Goal: Information Seeking & Learning: Learn about a topic

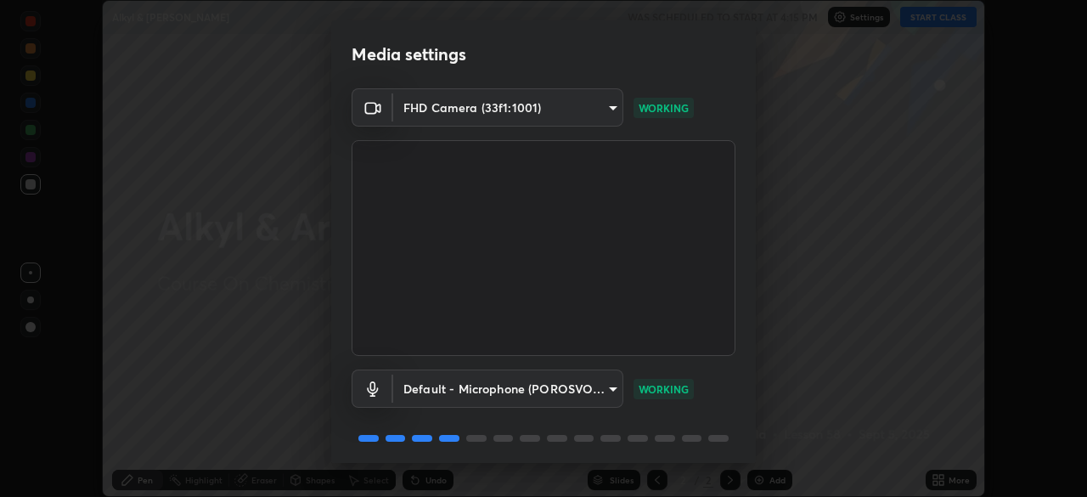
scroll to position [60, 0]
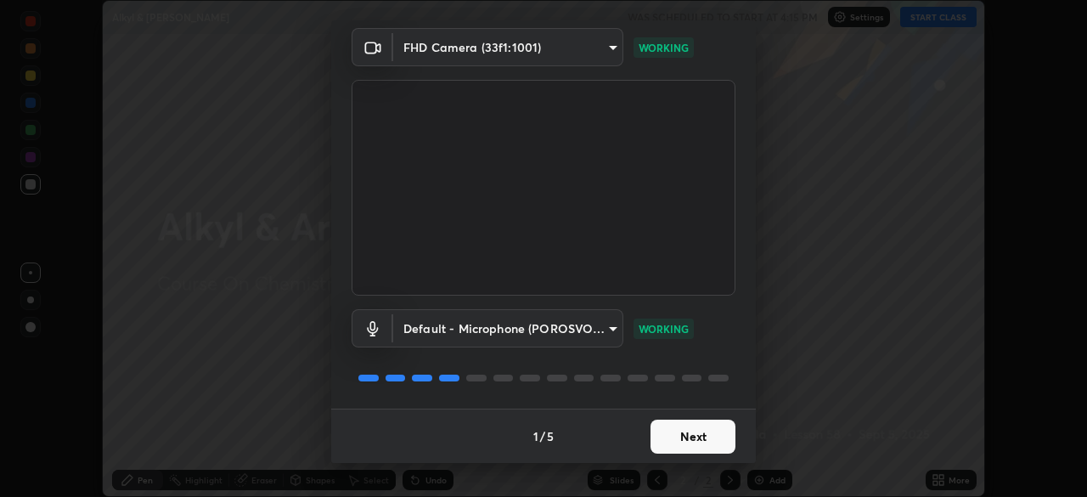
click at [684, 438] on button "Next" at bounding box center [692, 436] width 85 height 34
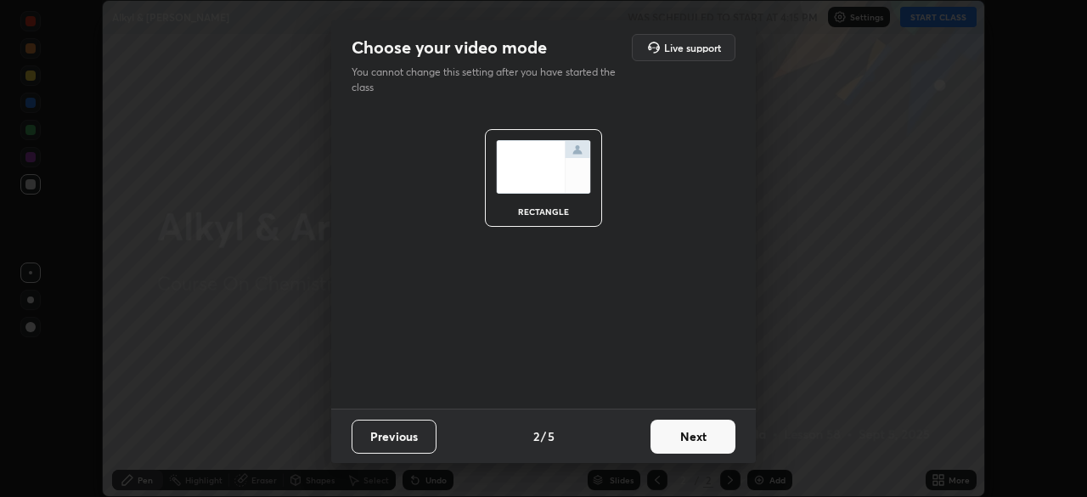
scroll to position [0, 0]
click at [686, 427] on button "Next" at bounding box center [692, 436] width 85 height 34
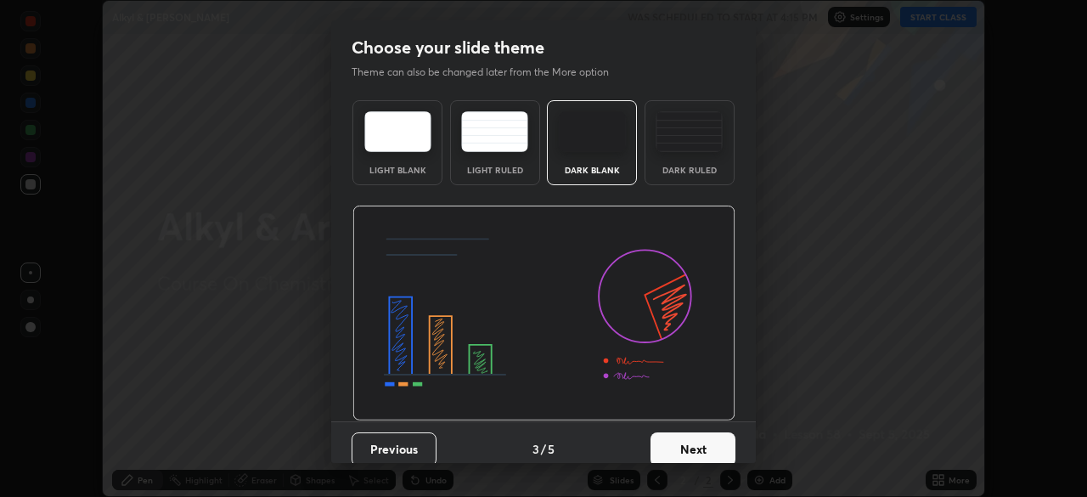
click at [683, 435] on button "Next" at bounding box center [692, 449] width 85 height 34
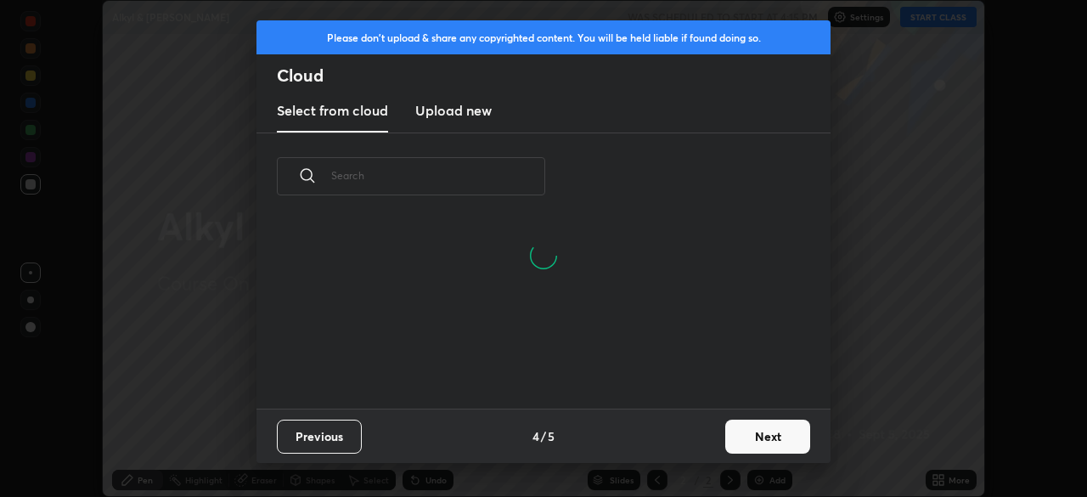
click at [775, 443] on button "Next" at bounding box center [767, 436] width 85 height 34
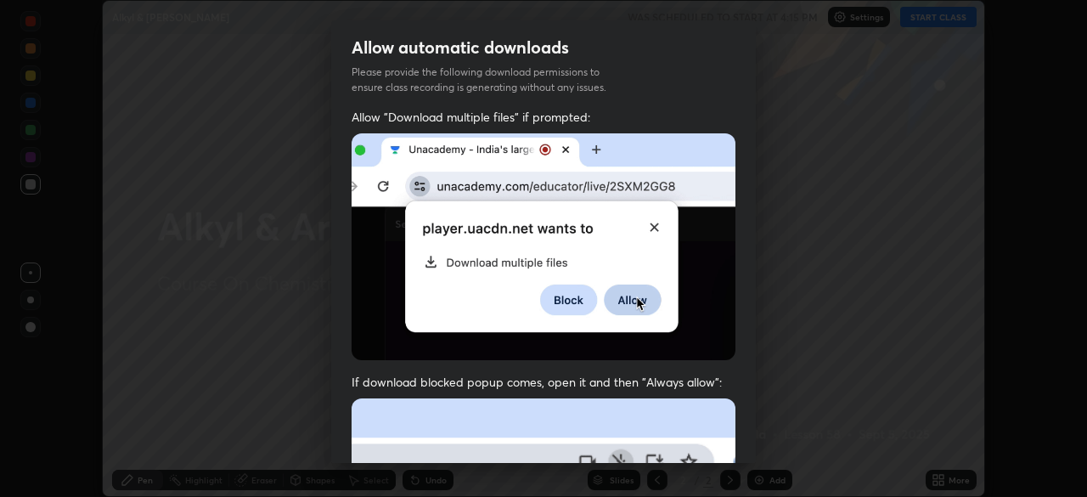
click at [548, 271] on img at bounding box center [543, 246] width 384 height 227
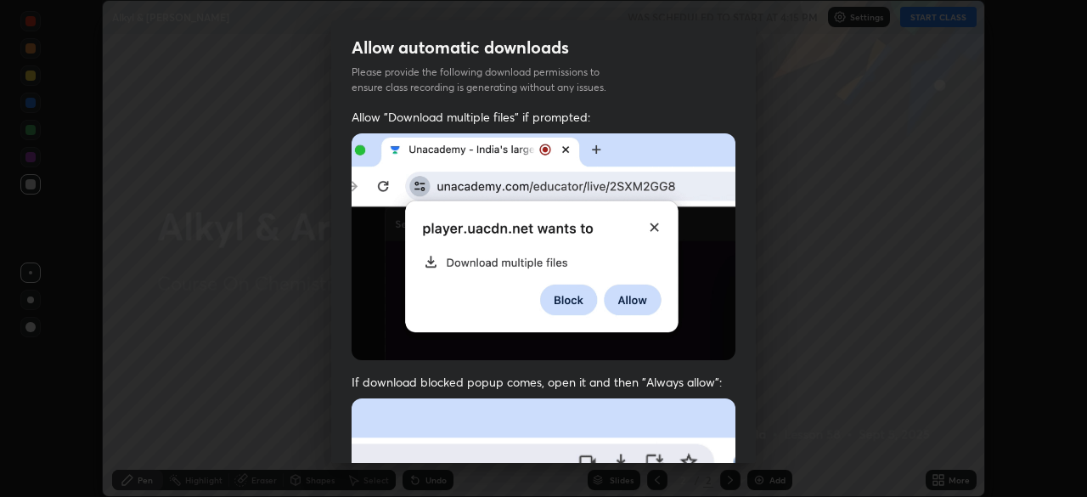
scroll to position [40, 0]
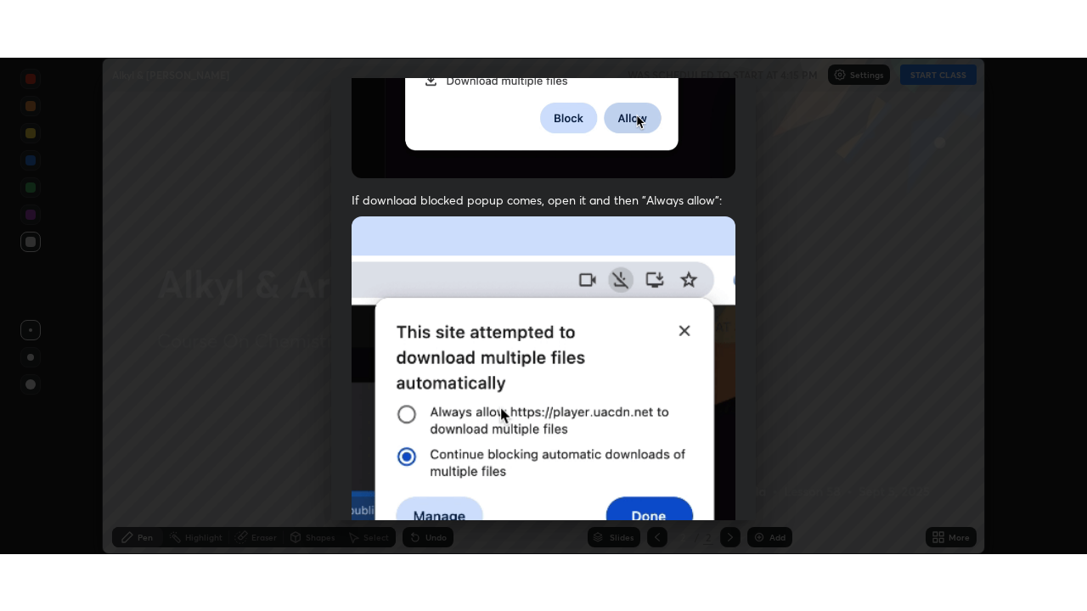
scroll to position [407, 0]
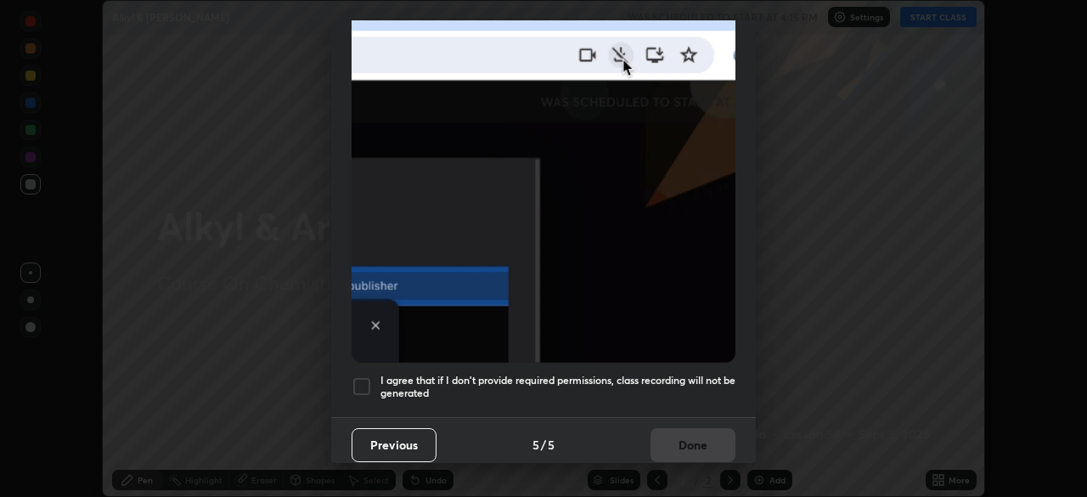
click at [437, 374] on h5 "I agree that if I don't provide required permissions, class recording will not …" at bounding box center [557, 387] width 355 height 26
click at [687, 433] on button "Done" at bounding box center [692, 445] width 85 height 34
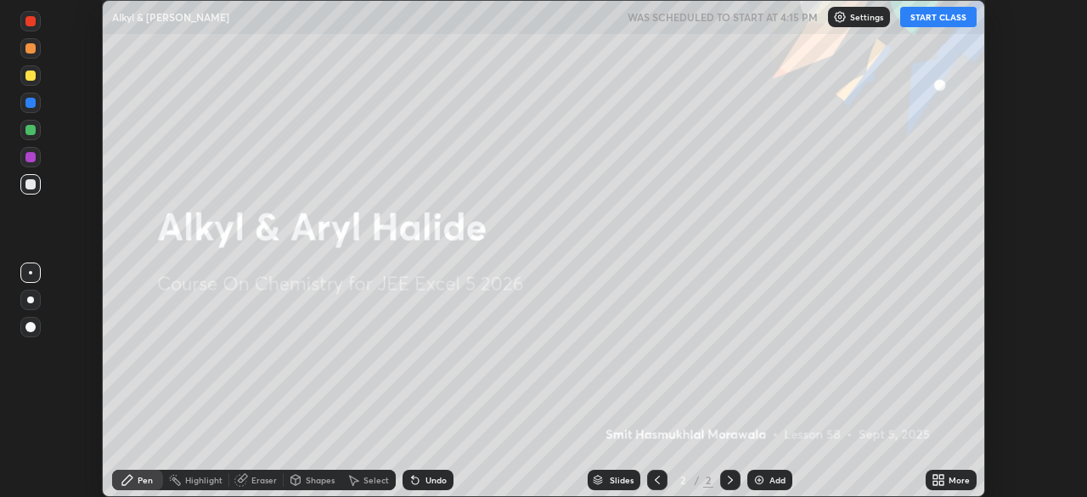
click at [932, 24] on button "START CLASS" at bounding box center [938, 17] width 76 height 20
click at [958, 486] on div "More" at bounding box center [950, 479] width 51 height 20
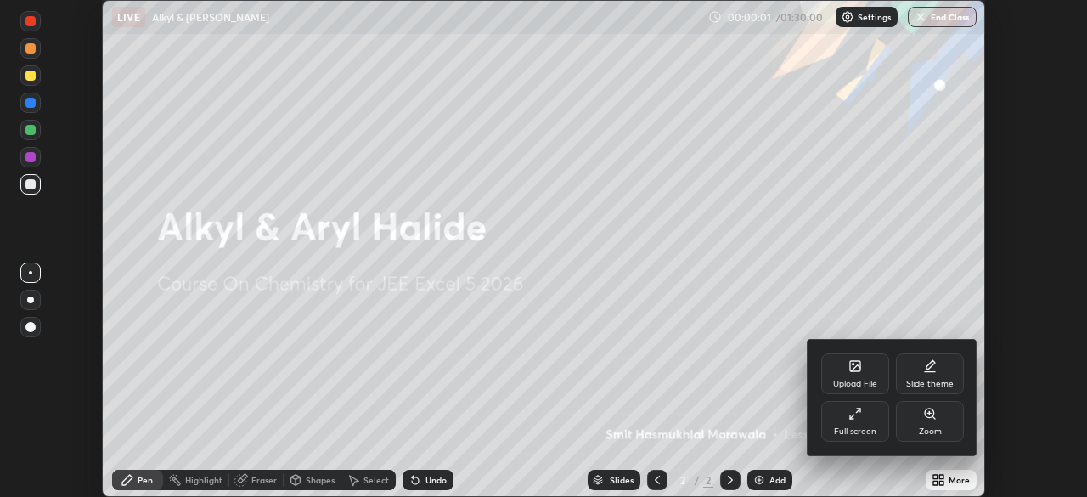
click at [861, 430] on div "Full screen" at bounding box center [855, 431] width 42 height 8
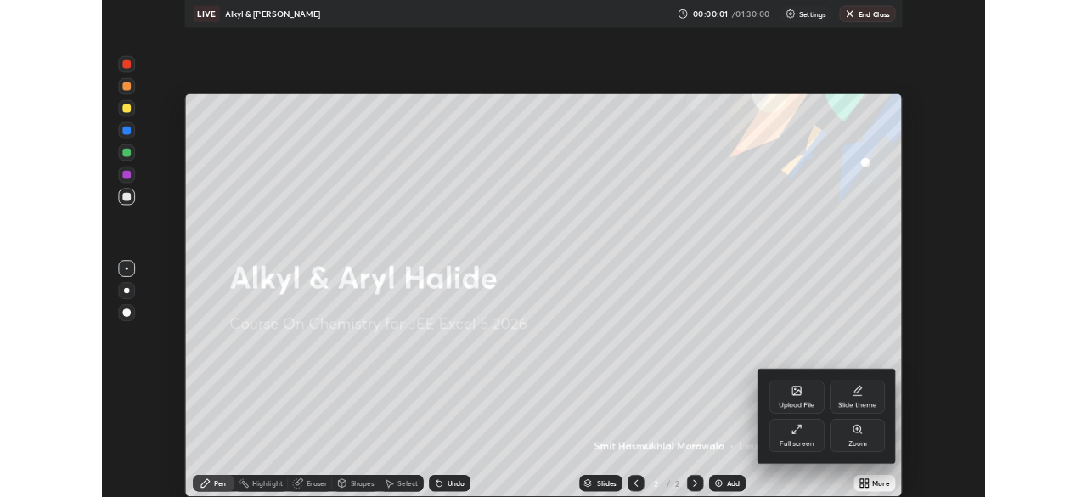
scroll to position [611, 1087]
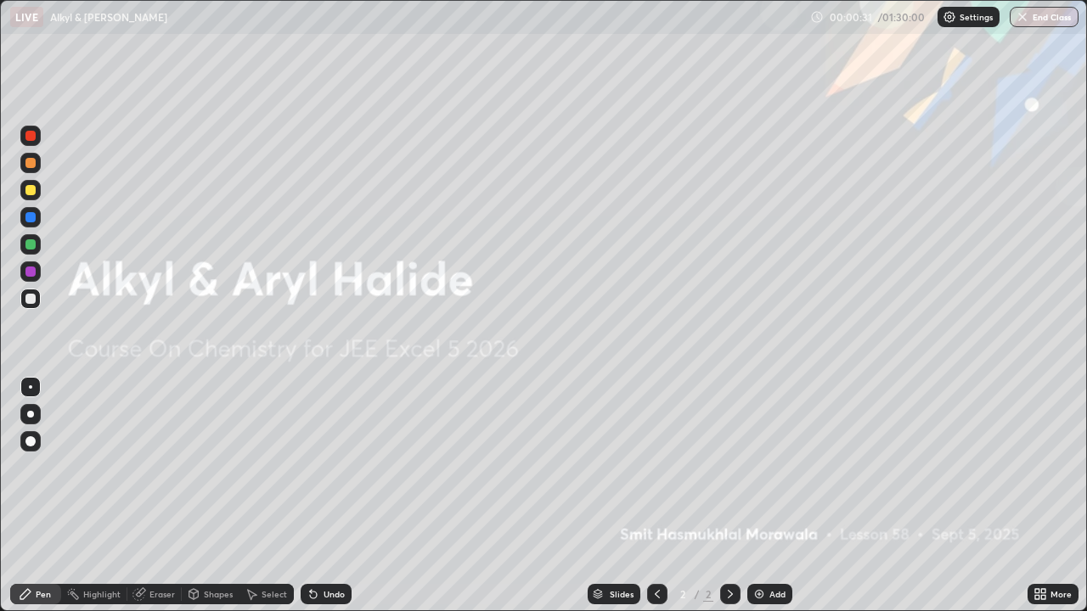
click at [771, 496] on div "Add" at bounding box center [777, 594] width 16 height 8
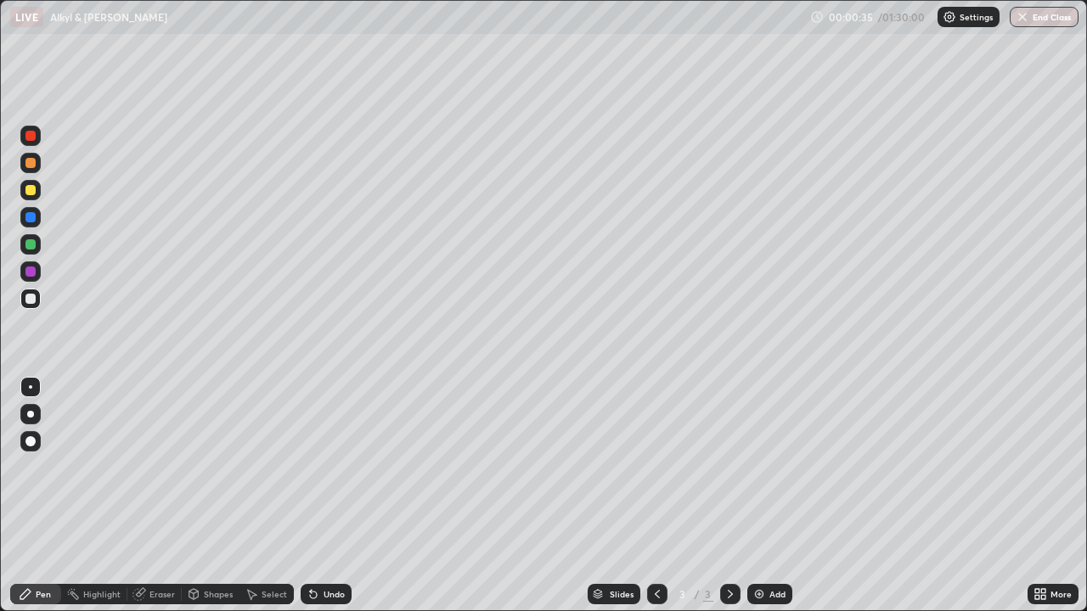
click at [32, 159] on div at bounding box center [30, 163] width 10 height 10
click at [33, 413] on div at bounding box center [30, 414] width 7 height 7
click at [29, 215] on div at bounding box center [30, 217] width 10 height 10
click at [336, 496] on div "Undo" at bounding box center [326, 594] width 51 height 20
click at [154, 496] on div "Eraser" at bounding box center [154, 594] width 54 height 20
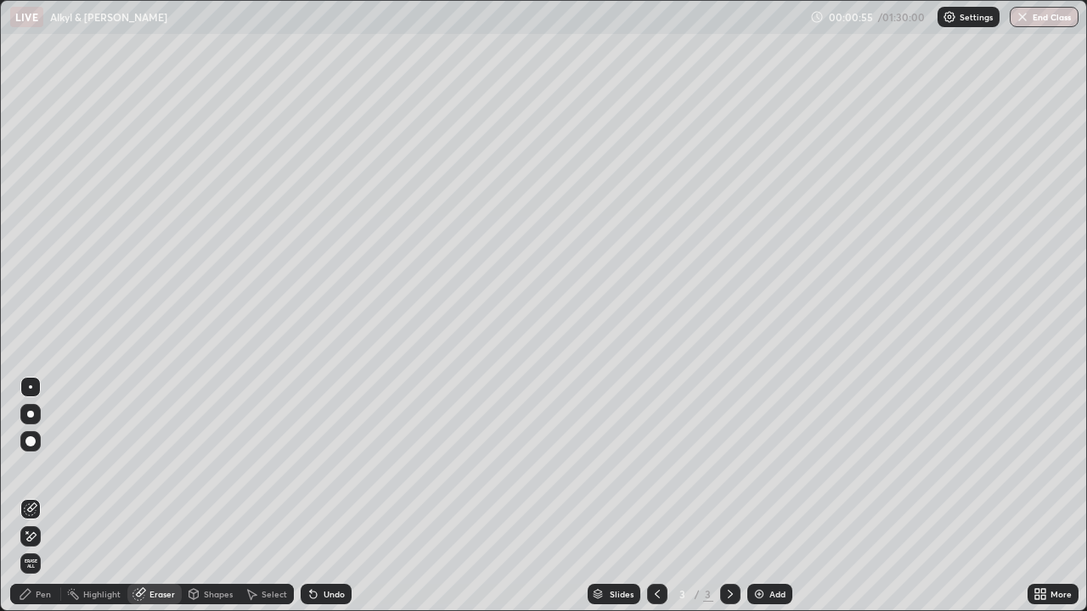
click at [39, 496] on div "Pen" at bounding box center [43, 594] width 15 height 8
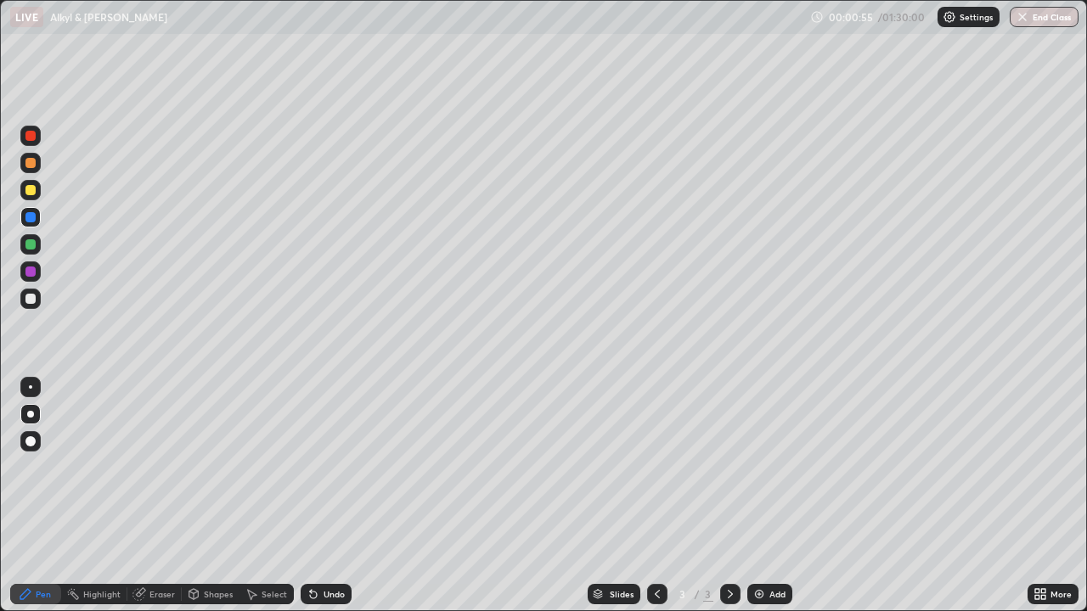
click at [31, 272] on div at bounding box center [30, 272] width 10 height 10
click at [35, 270] on div at bounding box center [30, 272] width 10 height 10
click at [32, 272] on div at bounding box center [30, 272] width 10 height 10
click at [31, 137] on div at bounding box center [30, 136] width 10 height 10
click at [31, 136] on div at bounding box center [30, 136] width 10 height 10
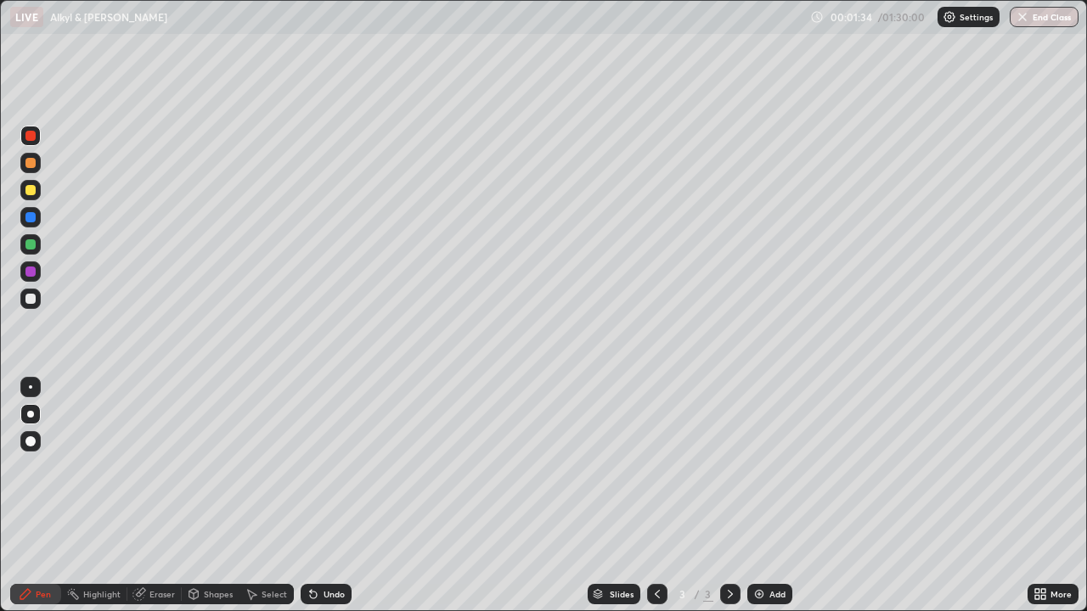
click at [31, 136] on div at bounding box center [30, 136] width 10 height 10
click at [31, 139] on div at bounding box center [30, 136] width 10 height 10
click at [330, 496] on div "Undo" at bounding box center [333, 594] width 21 height 8
click at [329, 496] on div "Undo" at bounding box center [333, 594] width 21 height 8
click at [332, 496] on div "Undo" at bounding box center [333, 594] width 21 height 8
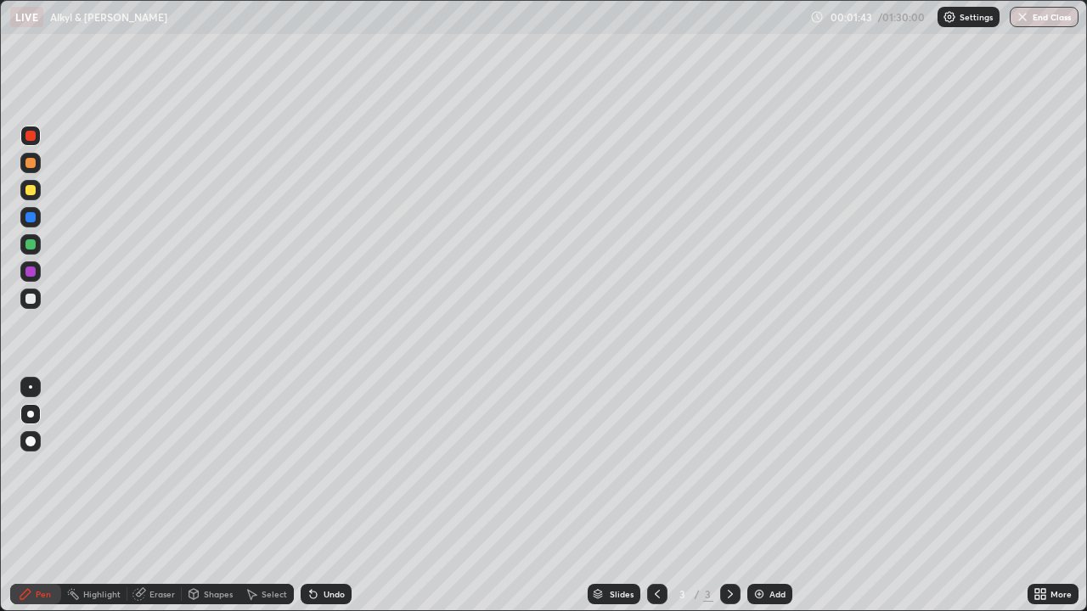
click at [327, 496] on div "Undo" at bounding box center [333, 594] width 21 height 8
click at [31, 218] on div at bounding box center [30, 217] width 10 height 10
click at [37, 195] on div at bounding box center [30, 190] width 20 height 20
click at [36, 169] on div at bounding box center [30, 163] width 20 height 20
click at [33, 243] on div at bounding box center [30, 244] width 10 height 10
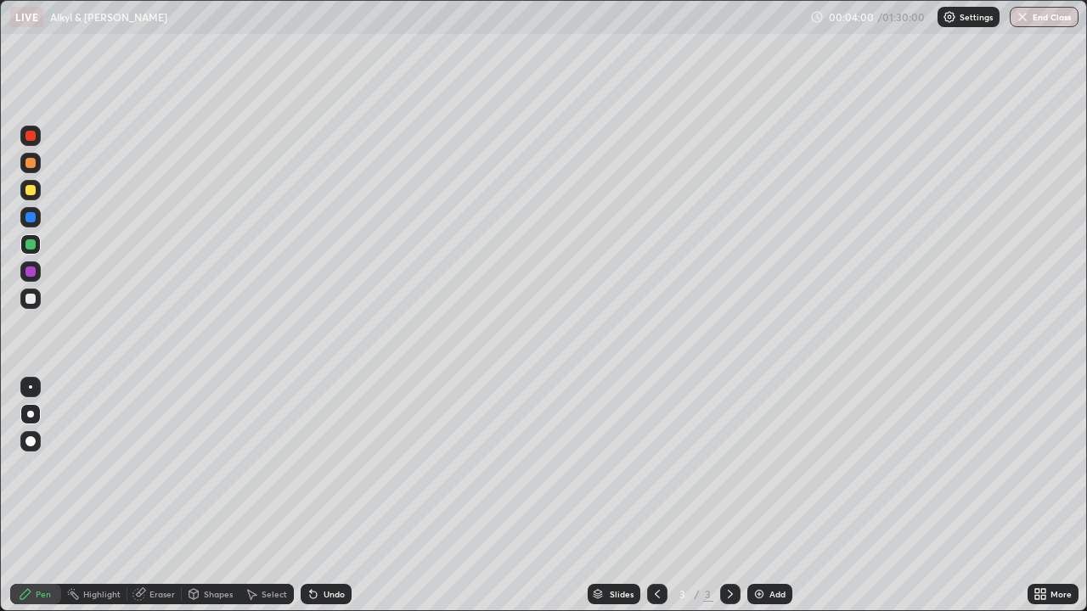
click at [37, 263] on div at bounding box center [30, 271] width 20 height 20
click at [156, 496] on div "Eraser" at bounding box center [154, 594] width 54 height 20
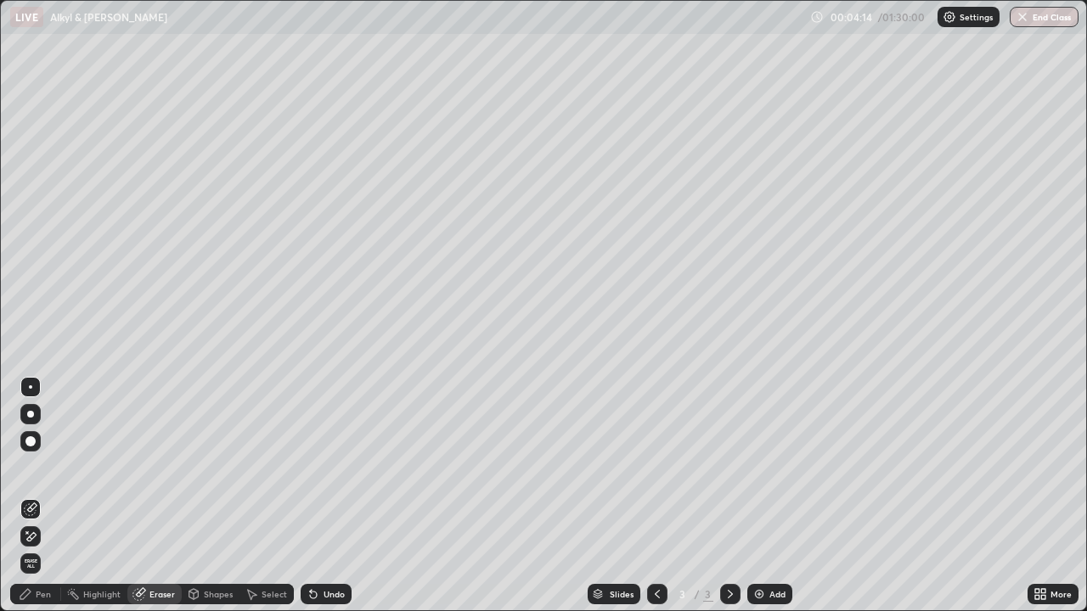
click at [29, 496] on icon at bounding box center [26, 594] width 14 height 14
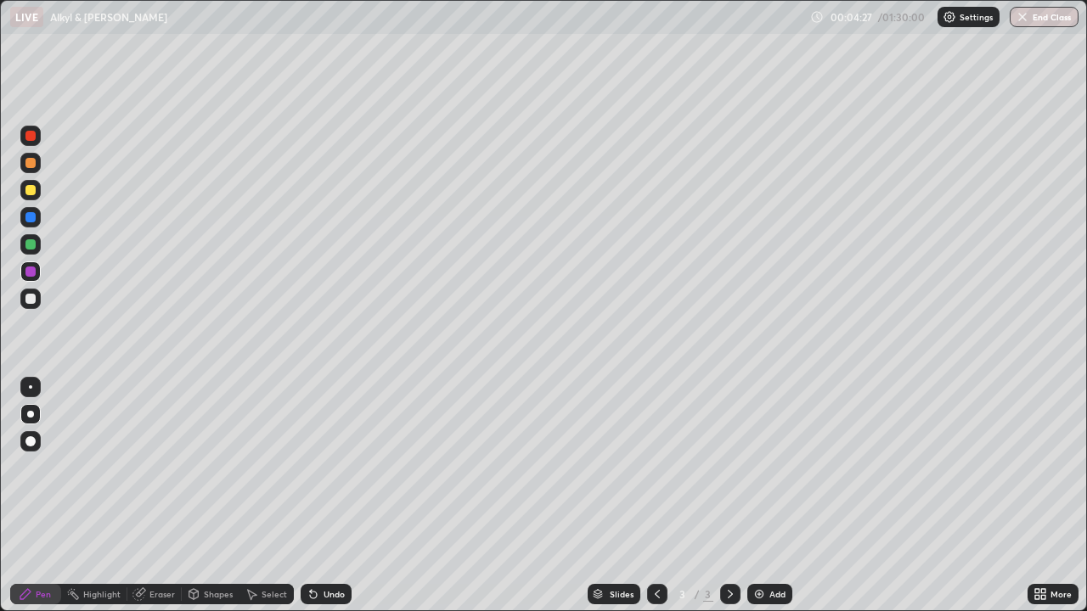
click at [30, 164] on div at bounding box center [30, 163] width 10 height 10
click at [31, 214] on div at bounding box center [30, 217] width 10 height 10
click at [31, 191] on div at bounding box center [30, 190] width 10 height 10
click at [320, 496] on div "Undo" at bounding box center [326, 594] width 51 height 20
click at [37, 164] on div at bounding box center [30, 163] width 20 height 20
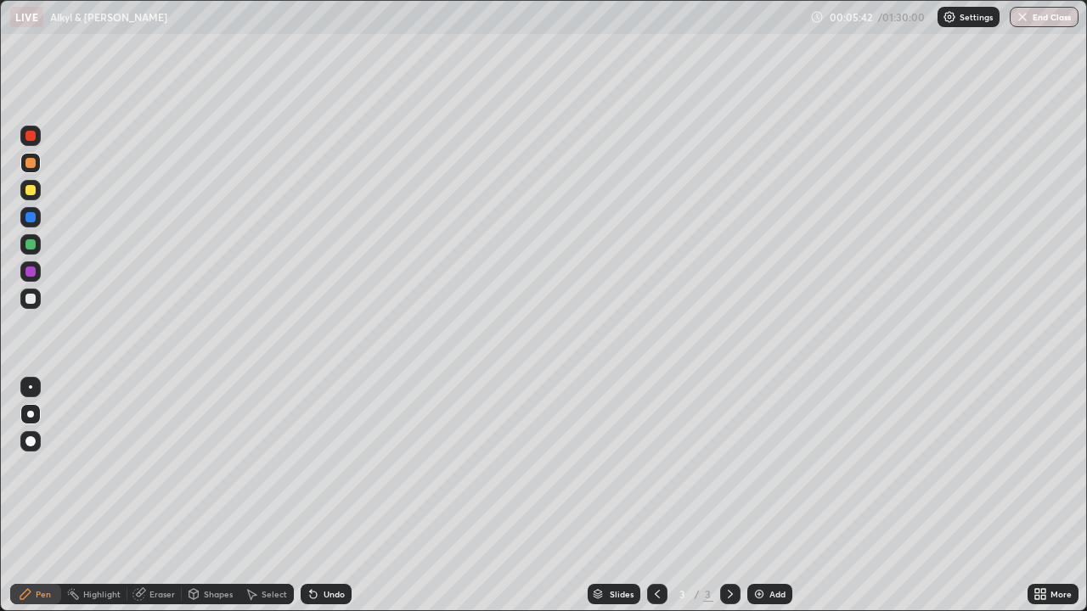
click at [30, 188] on div at bounding box center [30, 190] width 10 height 10
click at [37, 216] on div at bounding box center [30, 217] width 20 height 20
click at [159, 496] on div "Eraser" at bounding box center [154, 594] width 54 height 20
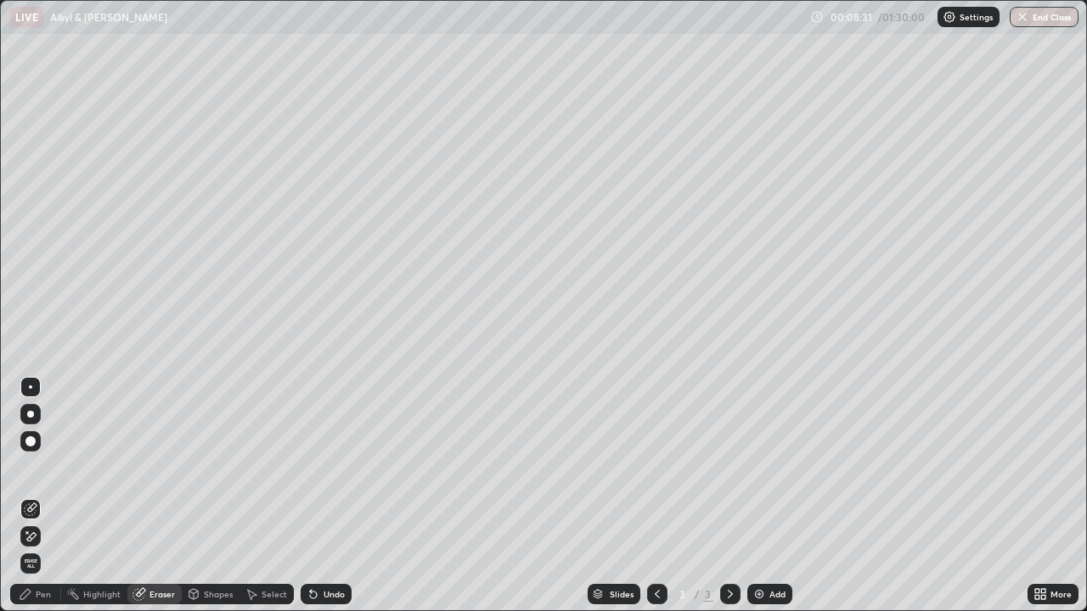
click at [31, 496] on div "Pen" at bounding box center [35, 594] width 51 height 20
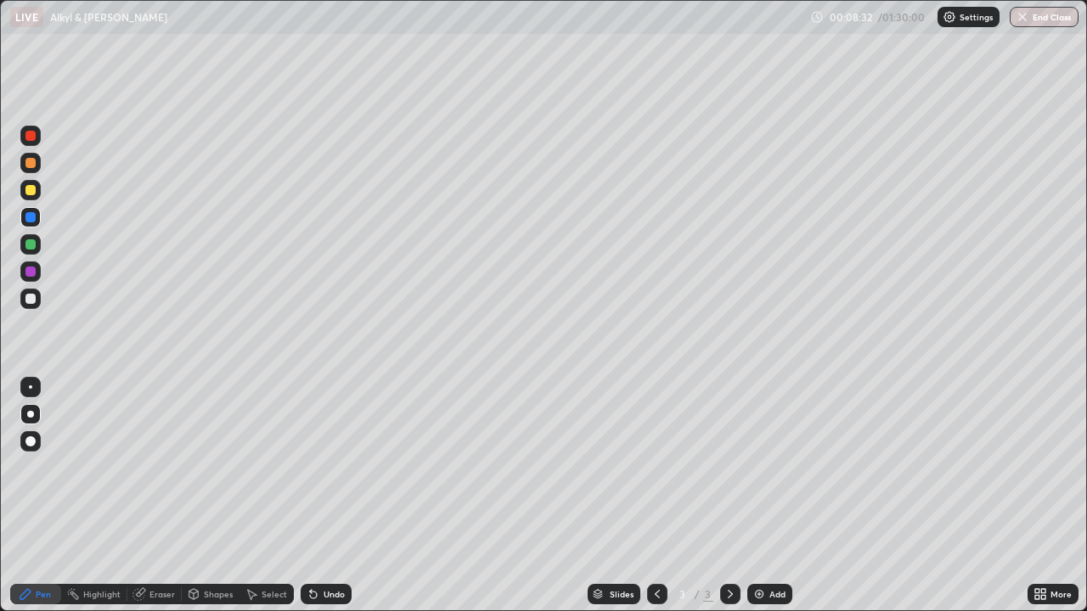
click at [784, 496] on div "Add" at bounding box center [769, 594] width 45 height 20
click at [37, 132] on div at bounding box center [30, 136] width 20 height 20
click at [342, 496] on div "Undo" at bounding box center [326, 594] width 51 height 20
click at [323, 496] on div "Undo" at bounding box center [333, 594] width 21 height 8
click at [328, 496] on div "Undo" at bounding box center [333, 594] width 21 height 8
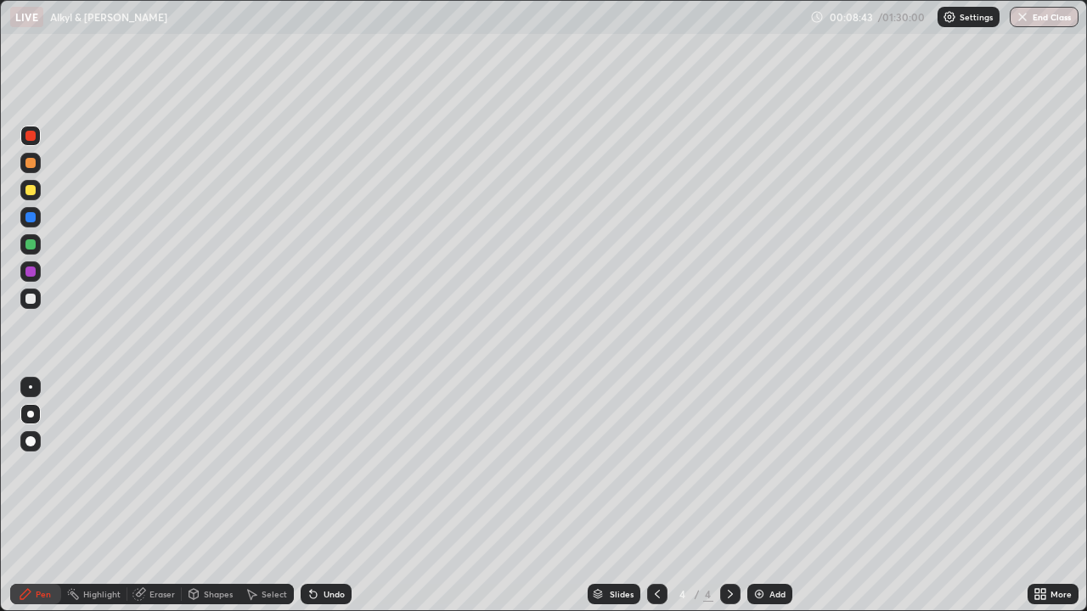
click at [329, 496] on div "Undo" at bounding box center [326, 594] width 51 height 20
click at [27, 194] on div at bounding box center [30, 190] width 10 height 10
click at [331, 496] on div "Undo" at bounding box center [333, 594] width 21 height 8
click at [325, 496] on div "Undo" at bounding box center [333, 594] width 21 height 8
click at [327, 496] on div "Undo" at bounding box center [333, 594] width 21 height 8
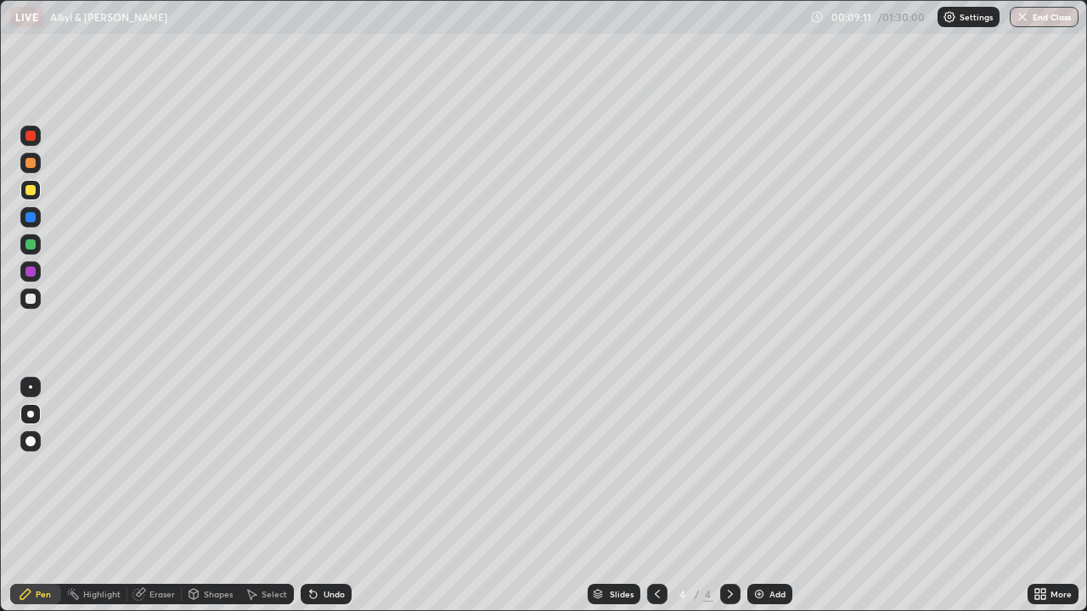
click at [324, 496] on div "Undo" at bounding box center [333, 594] width 21 height 8
click at [329, 496] on div "Undo" at bounding box center [333, 594] width 21 height 8
click at [324, 496] on div "Undo" at bounding box center [326, 594] width 51 height 20
click at [325, 496] on div "Undo" at bounding box center [333, 594] width 21 height 8
click at [327, 496] on div "Undo" at bounding box center [333, 594] width 21 height 8
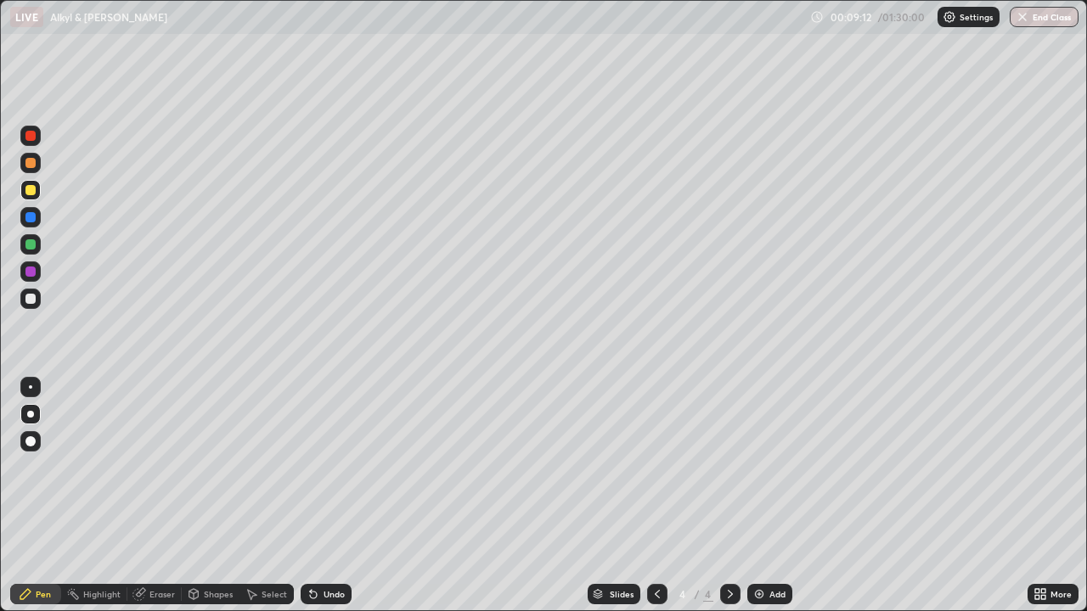
click at [324, 496] on div "Undo" at bounding box center [333, 594] width 21 height 8
click at [323, 496] on div "Undo" at bounding box center [333, 594] width 21 height 8
click at [324, 496] on div "Undo" at bounding box center [333, 594] width 21 height 8
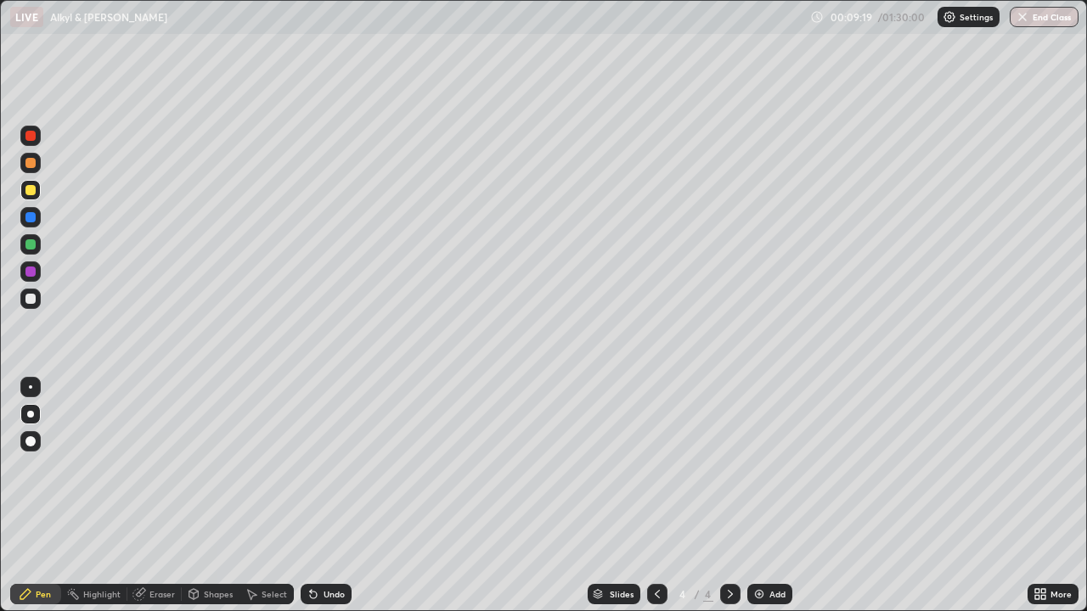
click at [37, 296] on div at bounding box center [30, 299] width 20 height 20
click at [31, 190] on div at bounding box center [30, 190] width 10 height 10
click at [37, 265] on div at bounding box center [30, 271] width 20 height 20
click at [30, 245] on div at bounding box center [30, 244] width 10 height 10
click at [33, 240] on div at bounding box center [30, 244] width 10 height 10
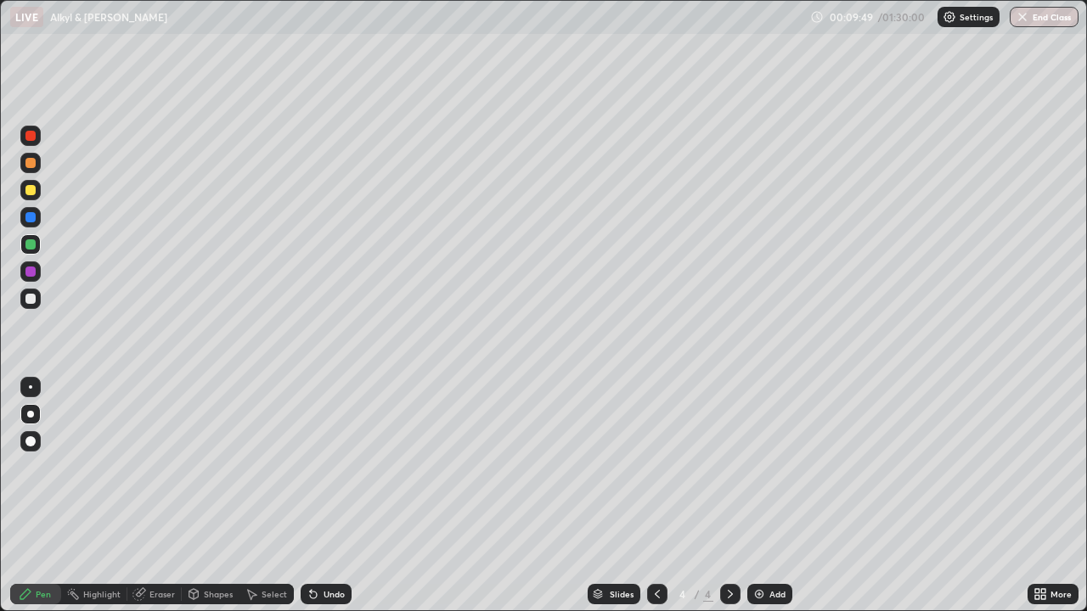
click at [33, 238] on div at bounding box center [30, 244] width 20 height 20
click at [31, 244] on div at bounding box center [30, 244] width 10 height 10
click at [36, 252] on div at bounding box center [30, 244] width 20 height 20
click at [654, 496] on icon at bounding box center [657, 594] width 14 height 14
click at [728, 496] on icon at bounding box center [730, 594] width 14 height 14
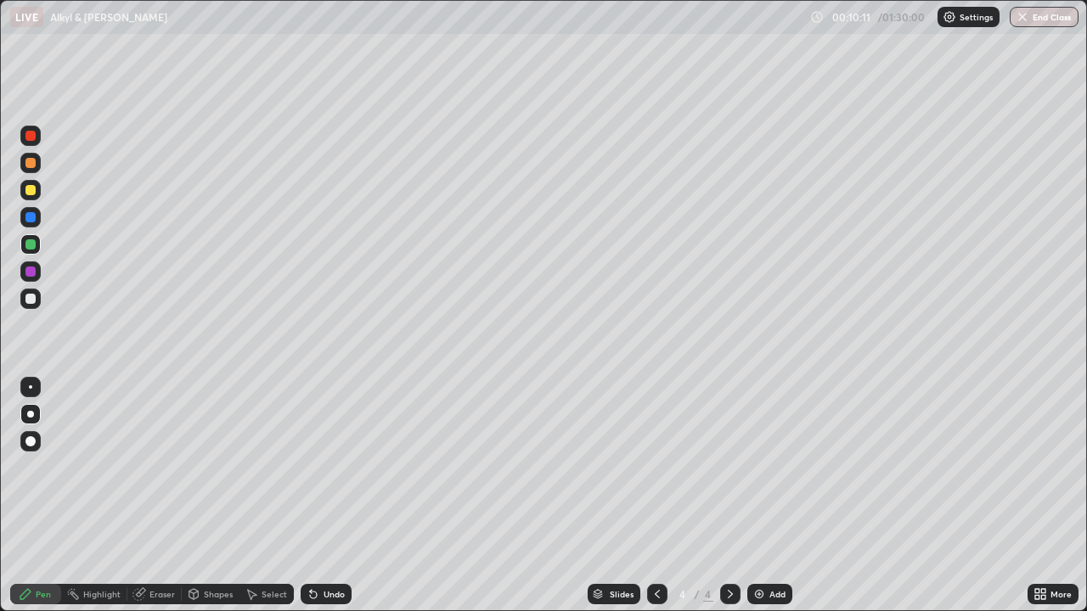
click at [656, 496] on div at bounding box center [657, 594] width 20 height 20
click at [30, 242] on div at bounding box center [30, 244] width 10 height 10
click at [728, 496] on icon at bounding box center [730, 594] width 5 height 8
click at [31, 164] on div at bounding box center [30, 163] width 10 height 10
click at [658, 496] on icon at bounding box center [657, 594] width 14 height 14
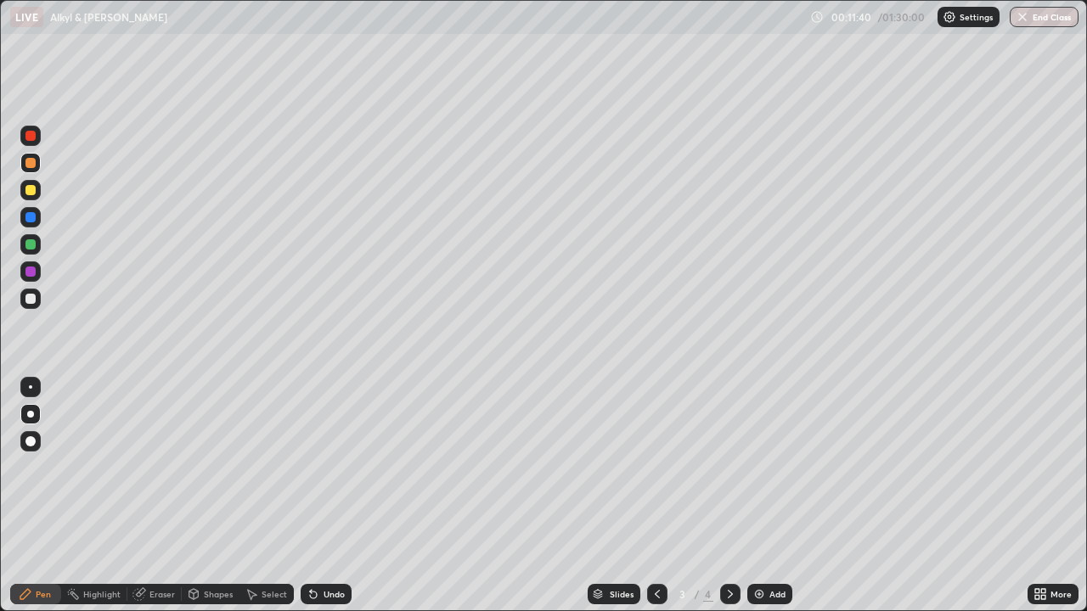
click at [728, 496] on icon at bounding box center [730, 594] width 5 height 8
click at [655, 496] on icon at bounding box center [657, 594] width 14 height 14
click at [727, 496] on div at bounding box center [730, 594] width 20 height 20
click at [29, 272] on div at bounding box center [30, 272] width 10 height 10
click at [330, 496] on div "Undo" at bounding box center [326, 594] width 51 height 20
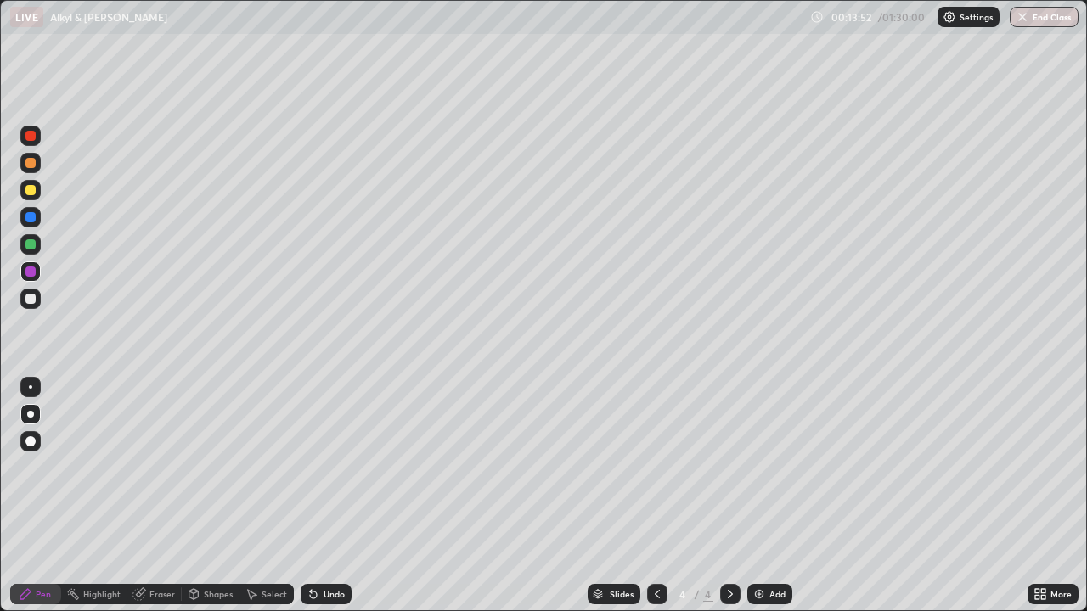
click at [761, 496] on img at bounding box center [759, 594] width 14 height 14
click at [37, 188] on div at bounding box center [30, 190] width 20 height 20
click at [28, 163] on div at bounding box center [30, 163] width 10 height 10
click at [148, 496] on div "Eraser" at bounding box center [154, 594] width 54 height 20
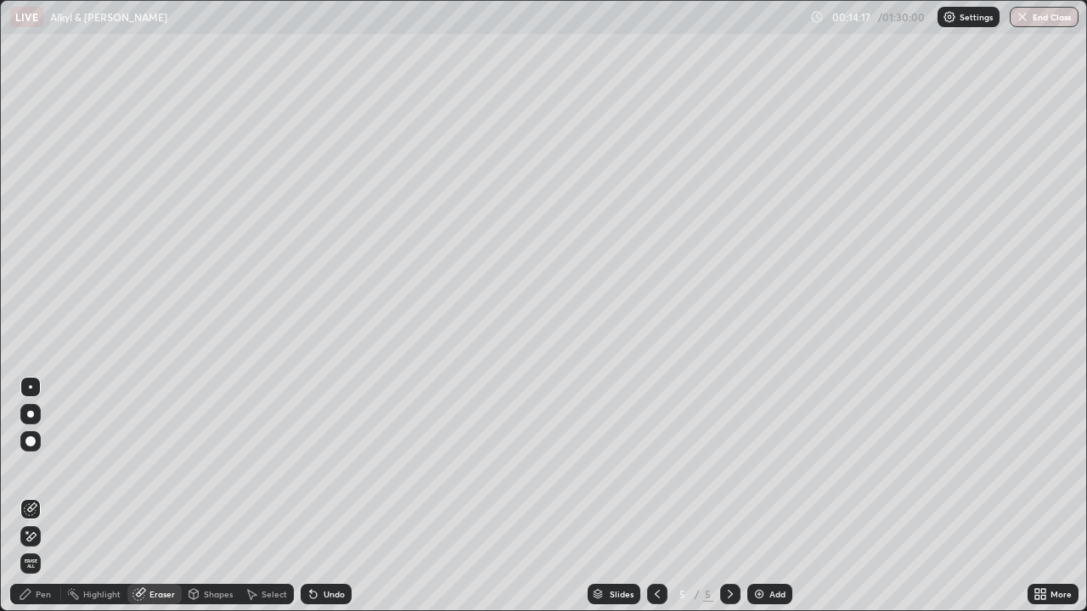
click at [30, 496] on div "Pen" at bounding box center [35, 594] width 51 height 20
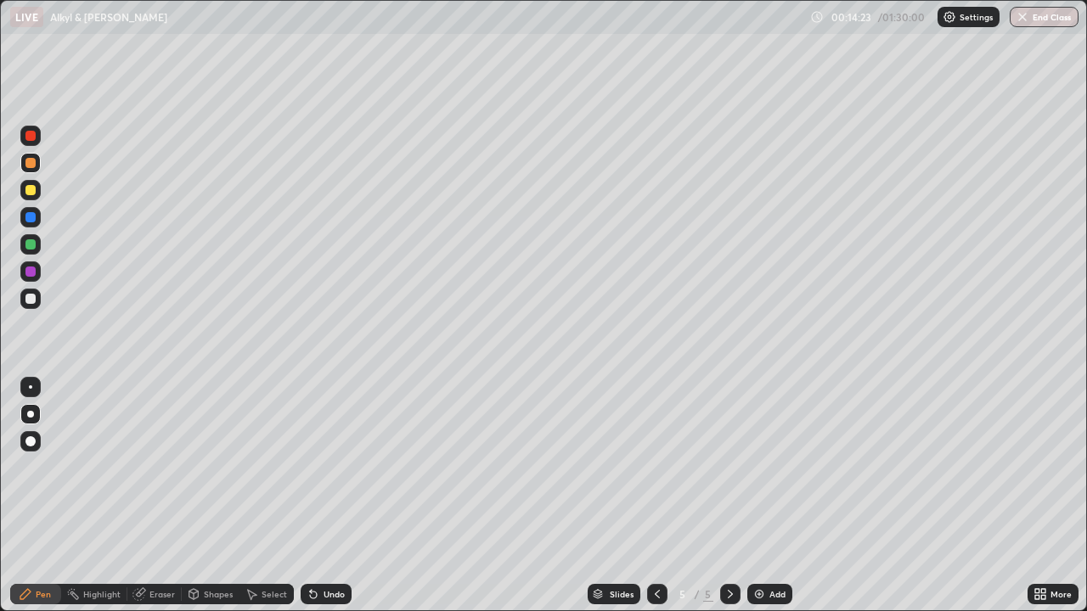
click at [31, 270] on div at bounding box center [30, 272] width 10 height 10
click at [36, 182] on div at bounding box center [30, 190] width 20 height 20
click at [34, 300] on div at bounding box center [30, 299] width 10 height 10
click at [127, 496] on div "Eraser" at bounding box center [154, 594] width 54 height 20
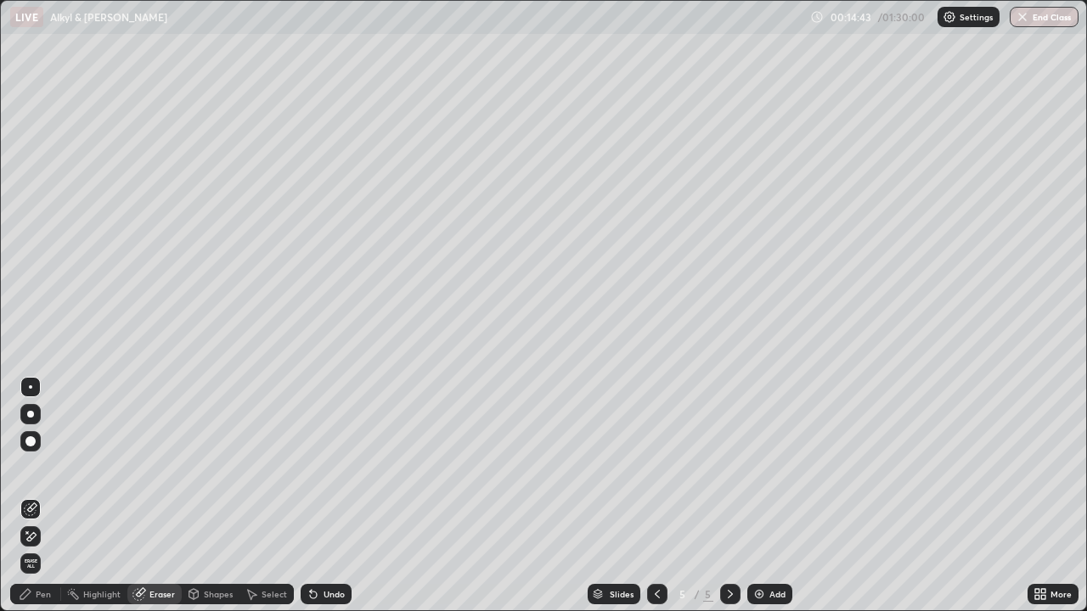
click at [42, 496] on div "Pen" at bounding box center [35, 594] width 51 height 20
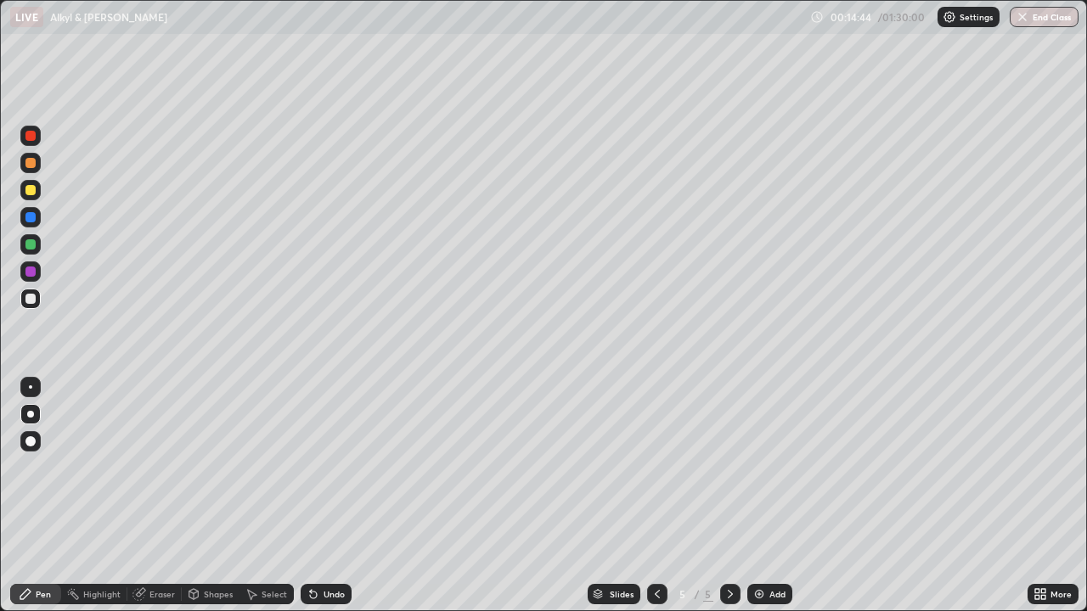
click at [29, 183] on div at bounding box center [30, 190] width 20 height 20
click at [32, 166] on div at bounding box center [30, 163] width 10 height 10
click at [34, 188] on div at bounding box center [30, 190] width 10 height 10
click at [35, 300] on div at bounding box center [30, 299] width 10 height 10
click at [770, 496] on div "Add" at bounding box center [777, 594] width 16 height 8
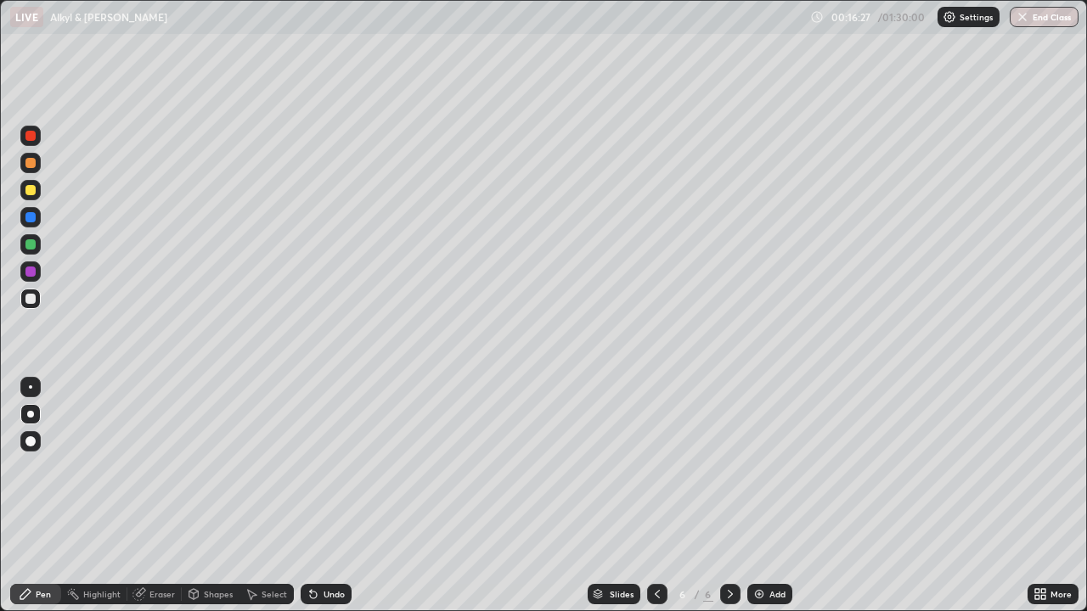
click at [32, 181] on div at bounding box center [30, 190] width 20 height 20
click at [31, 216] on div at bounding box center [30, 217] width 10 height 10
click at [31, 217] on div at bounding box center [30, 217] width 10 height 10
click at [32, 193] on div at bounding box center [30, 190] width 10 height 10
click at [30, 183] on div at bounding box center [30, 190] width 20 height 20
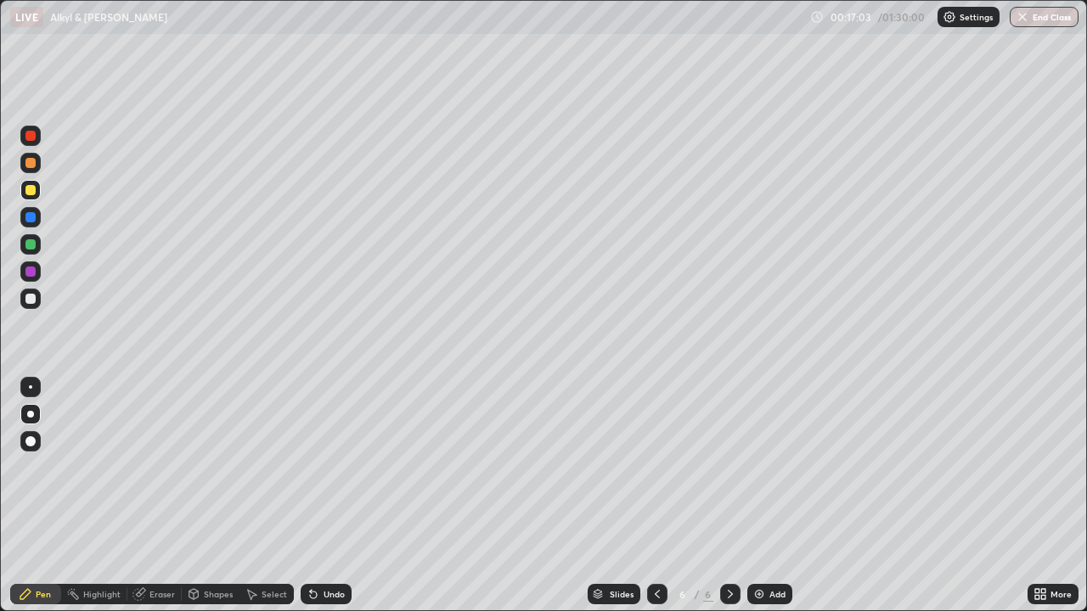
click at [29, 167] on div at bounding box center [30, 163] width 10 height 10
click at [317, 496] on div "Undo" at bounding box center [326, 594] width 51 height 20
click at [323, 496] on div "Undo" at bounding box center [333, 594] width 21 height 8
click at [330, 496] on div "Undo" at bounding box center [333, 594] width 21 height 8
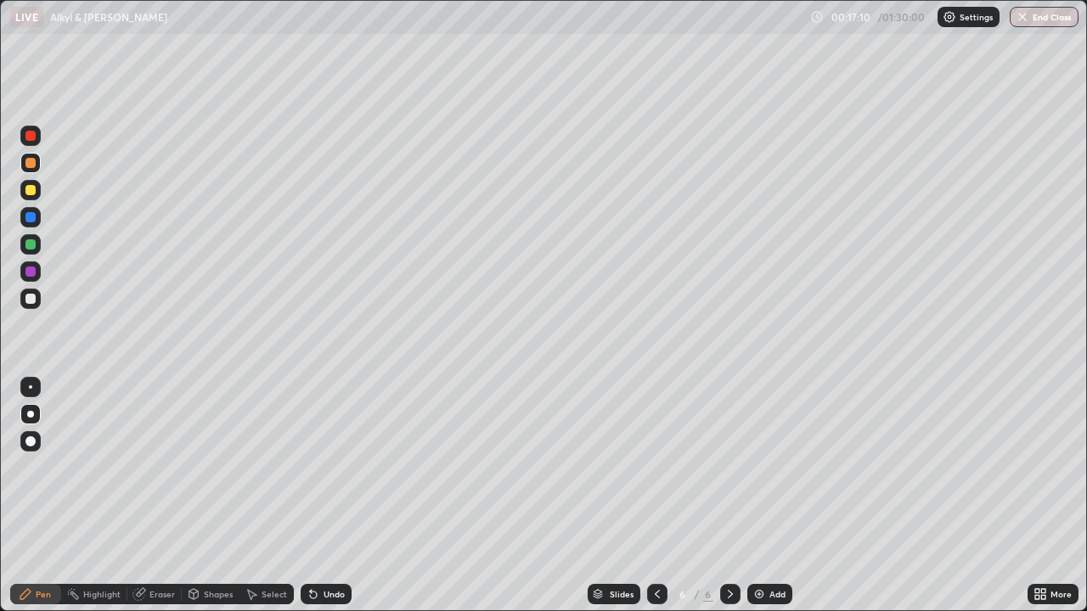
click at [329, 496] on div "Undo" at bounding box center [333, 594] width 21 height 8
click at [28, 188] on div at bounding box center [30, 190] width 10 height 10
click at [27, 243] on div at bounding box center [30, 244] width 10 height 10
click at [28, 242] on div at bounding box center [30, 244] width 10 height 10
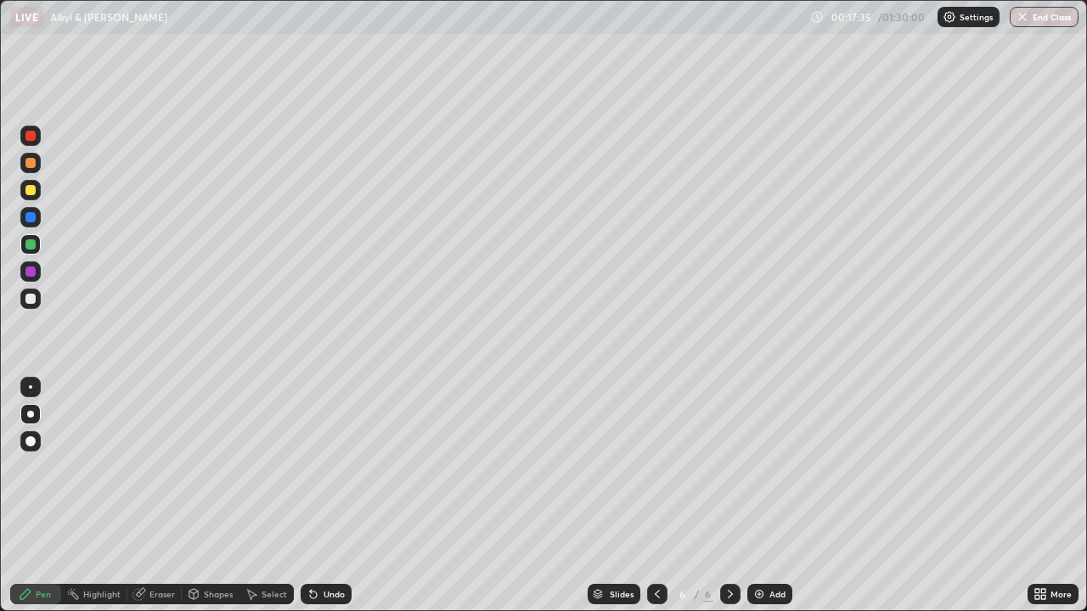
click at [32, 295] on div at bounding box center [30, 299] width 10 height 10
click at [332, 496] on div "Undo" at bounding box center [333, 594] width 21 height 8
click at [330, 496] on div "Undo" at bounding box center [333, 594] width 21 height 8
click at [329, 496] on div "Undo" at bounding box center [326, 594] width 51 height 20
click at [324, 496] on div "Undo" at bounding box center [326, 594] width 51 height 20
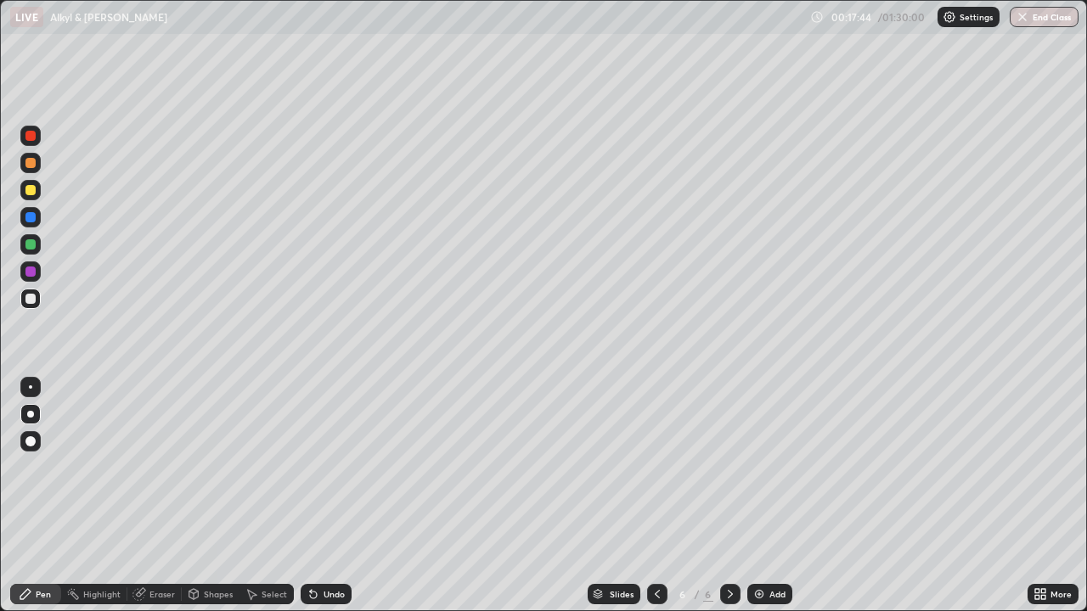
click at [32, 190] on div at bounding box center [30, 190] width 10 height 10
click at [33, 163] on div at bounding box center [30, 163] width 10 height 10
click at [30, 137] on div at bounding box center [30, 136] width 10 height 10
click at [320, 496] on div "Undo" at bounding box center [326, 594] width 51 height 20
click at [321, 496] on div "Undo" at bounding box center [326, 594] width 51 height 20
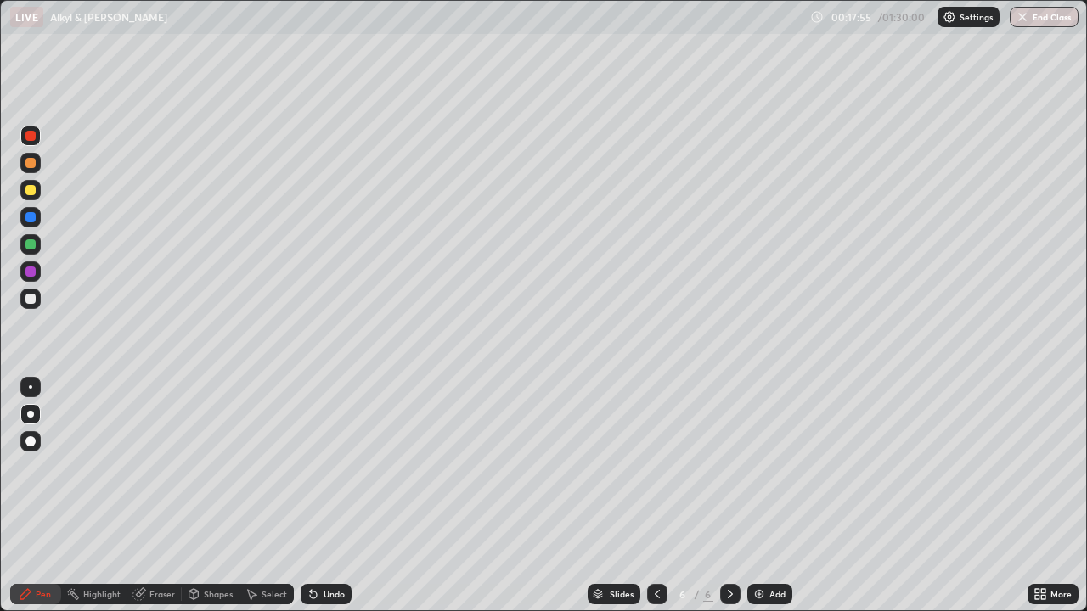
click at [325, 496] on div "Undo" at bounding box center [326, 594] width 51 height 20
click at [318, 496] on div "Undo" at bounding box center [326, 594] width 51 height 20
click at [141, 496] on icon at bounding box center [140, 592] width 9 height 8
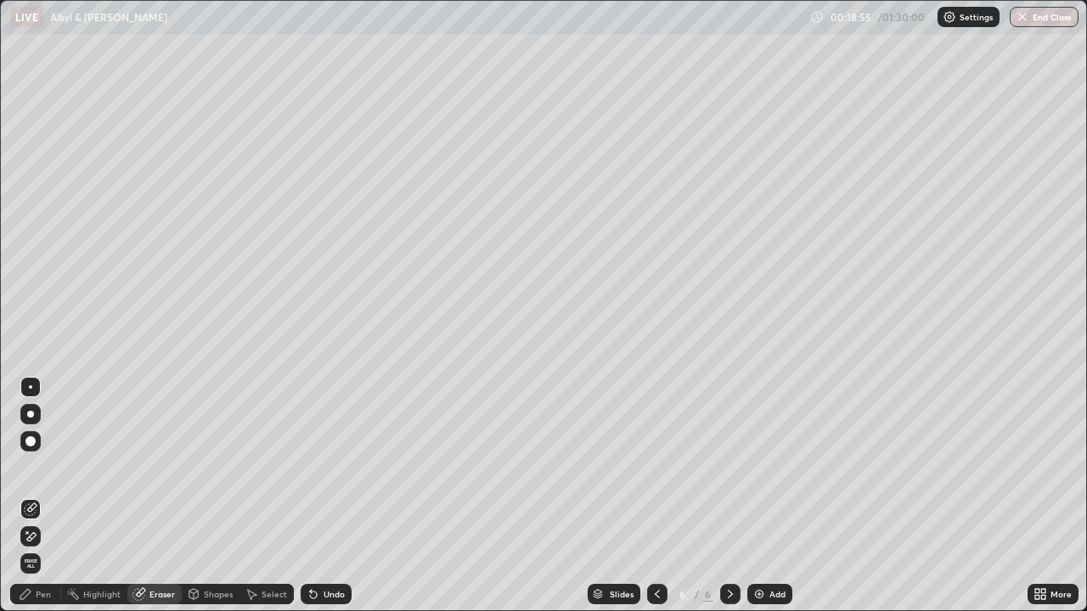
click at [43, 496] on div "Pen" at bounding box center [43, 594] width 15 height 8
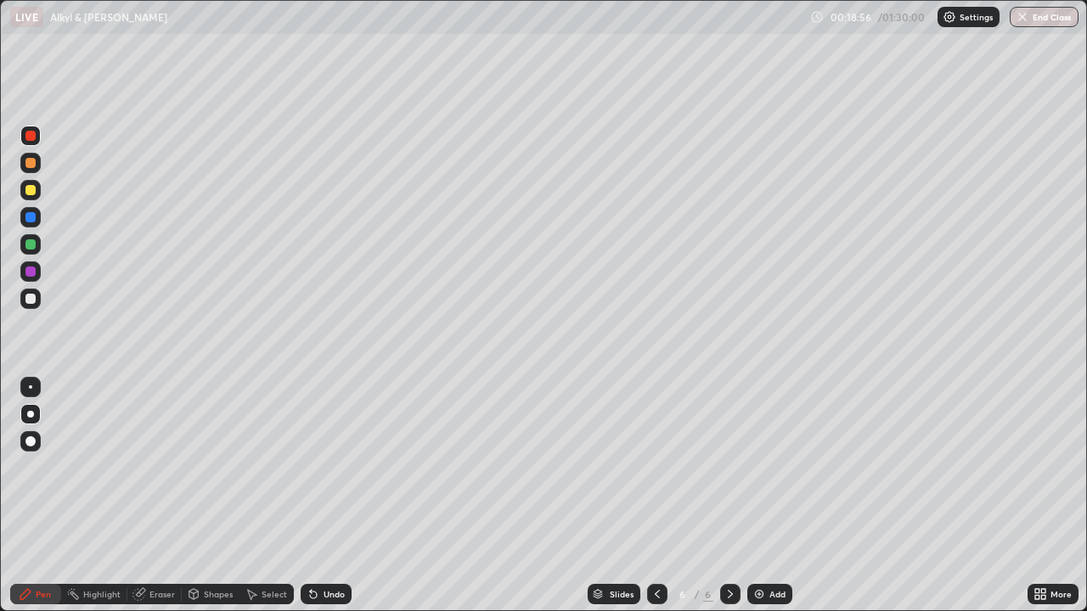
click at [31, 272] on div at bounding box center [30, 272] width 10 height 10
click at [32, 188] on div at bounding box center [30, 190] width 10 height 10
click at [31, 275] on div at bounding box center [30, 272] width 10 height 10
click at [29, 299] on div at bounding box center [30, 299] width 10 height 10
click at [329, 496] on div "Undo" at bounding box center [333, 594] width 21 height 8
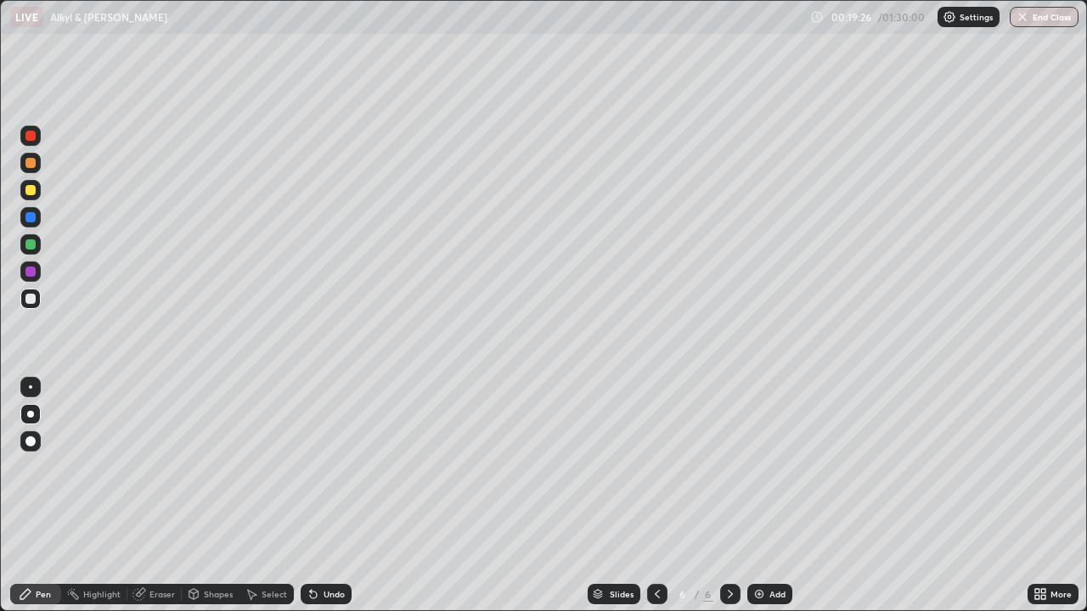
click at [32, 275] on div at bounding box center [30, 272] width 10 height 10
click at [29, 272] on div at bounding box center [30, 272] width 10 height 10
click at [31, 272] on div at bounding box center [30, 272] width 10 height 10
click at [31, 274] on div at bounding box center [30, 272] width 10 height 10
click at [28, 273] on div at bounding box center [30, 272] width 10 height 10
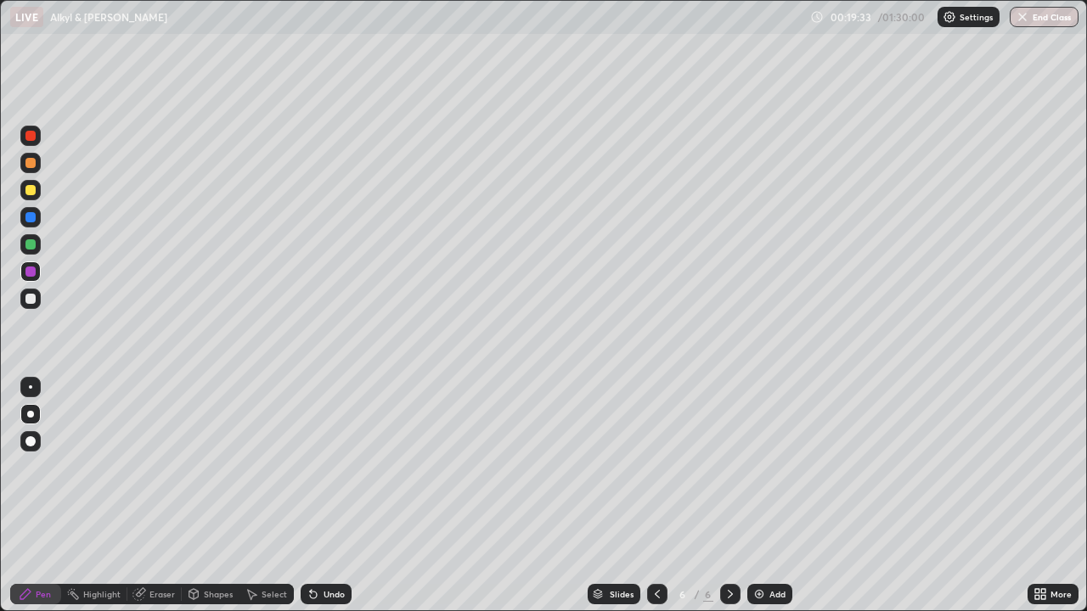
click at [31, 244] on div at bounding box center [30, 244] width 10 height 10
click at [31, 246] on div at bounding box center [30, 244] width 10 height 10
click at [30, 192] on div at bounding box center [30, 190] width 10 height 10
click at [166, 496] on div "Eraser" at bounding box center [161, 594] width 25 height 8
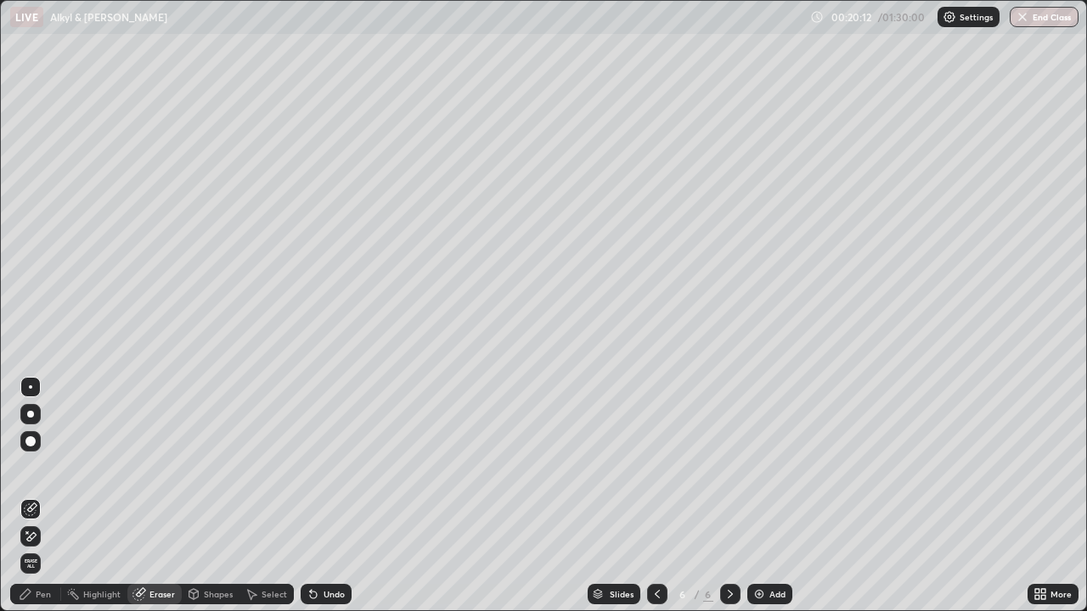
click at [41, 496] on div "Pen" at bounding box center [43, 594] width 15 height 8
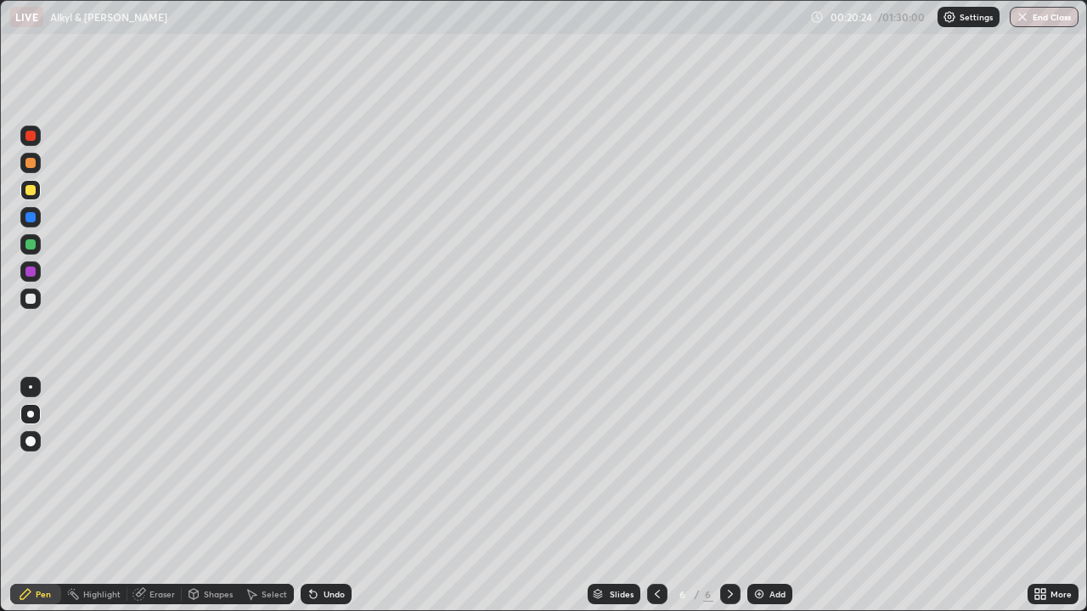
click at [156, 496] on div "Eraser" at bounding box center [161, 594] width 25 height 8
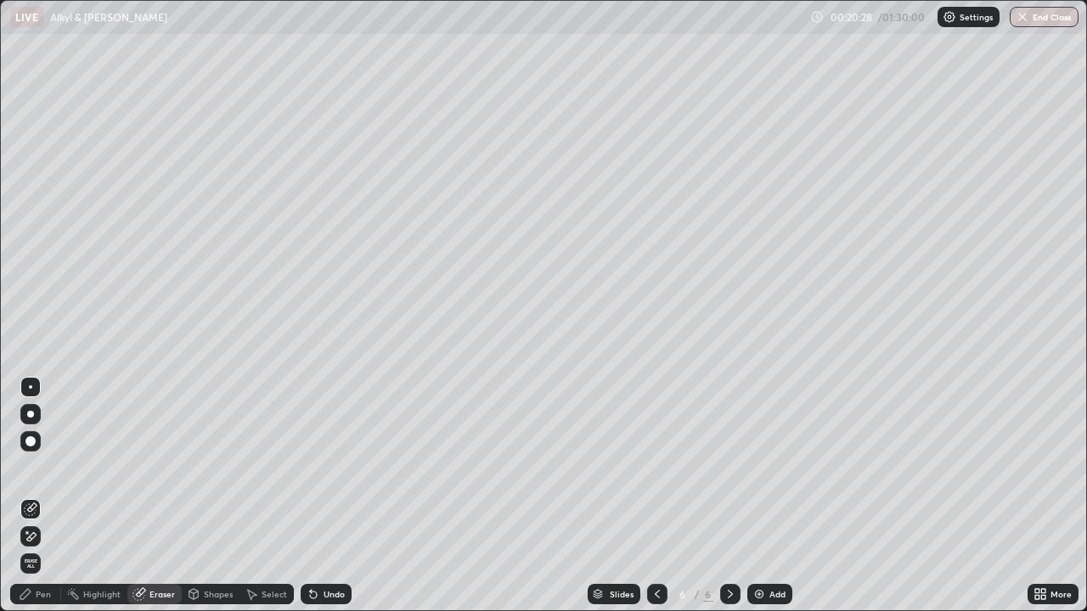
click at [36, 496] on div "Pen" at bounding box center [43, 594] width 15 height 8
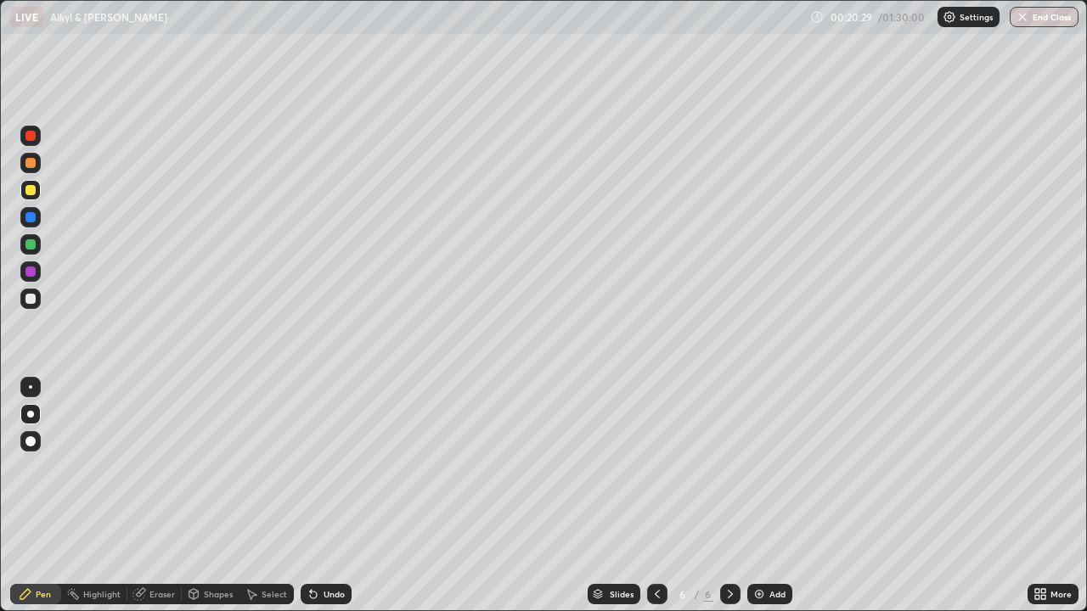
click at [33, 215] on div at bounding box center [30, 217] width 10 height 10
click at [30, 212] on div at bounding box center [30, 217] width 10 height 10
click at [34, 210] on div at bounding box center [30, 217] width 20 height 20
click at [30, 188] on div at bounding box center [30, 190] width 10 height 10
click at [31, 246] on div at bounding box center [30, 244] width 10 height 10
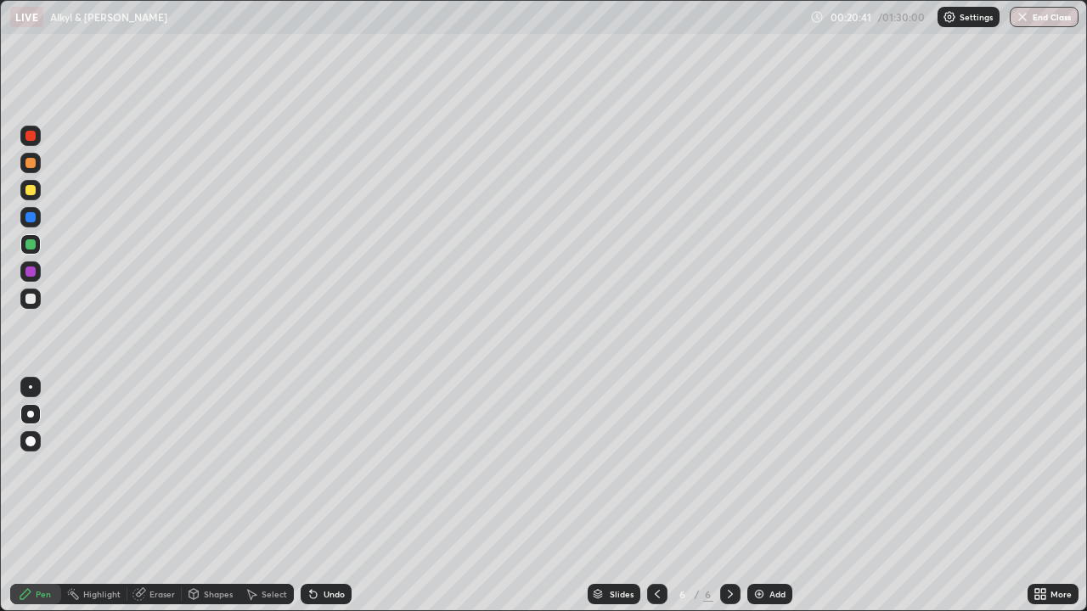
click at [29, 194] on div at bounding box center [30, 190] width 10 height 10
click at [28, 189] on div at bounding box center [30, 190] width 10 height 10
click at [29, 159] on div at bounding box center [30, 163] width 10 height 10
click at [33, 242] on div at bounding box center [30, 244] width 10 height 10
click at [35, 272] on div at bounding box center [30, 272] width 10 height 10
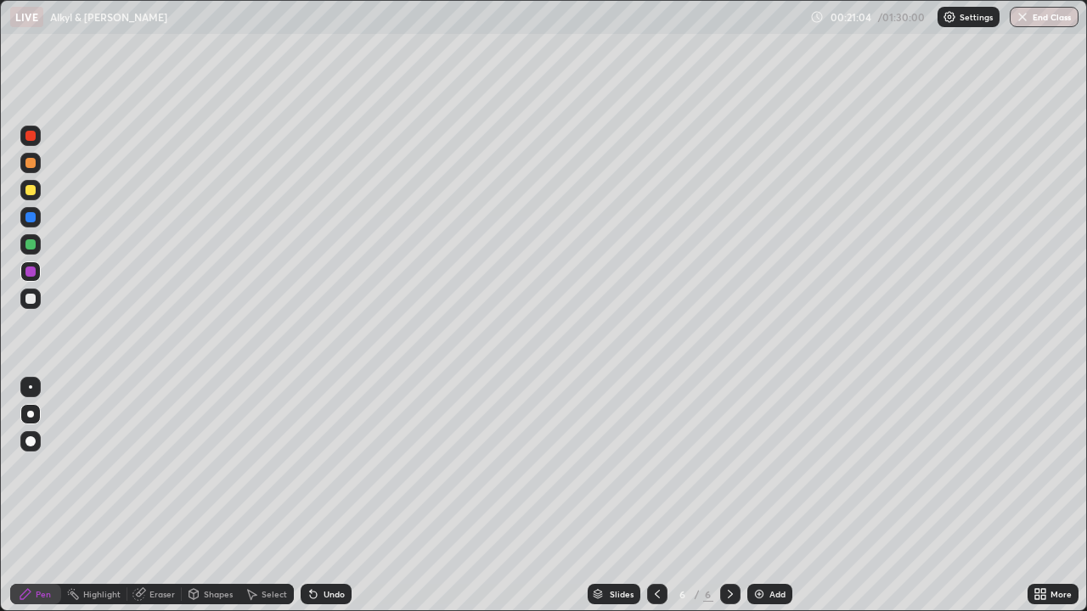
click at [32, 188] on div at bounding box center [30, 190] width 10 height 10
click at [31, 183] on div at bounding box center [30, 190] width 20 height 20
click at [31, 165] on div at bounding box center [30, 163] width 10 height 10
click at [31, 293] on div at bounding box center [30, 299] width 20 height 20
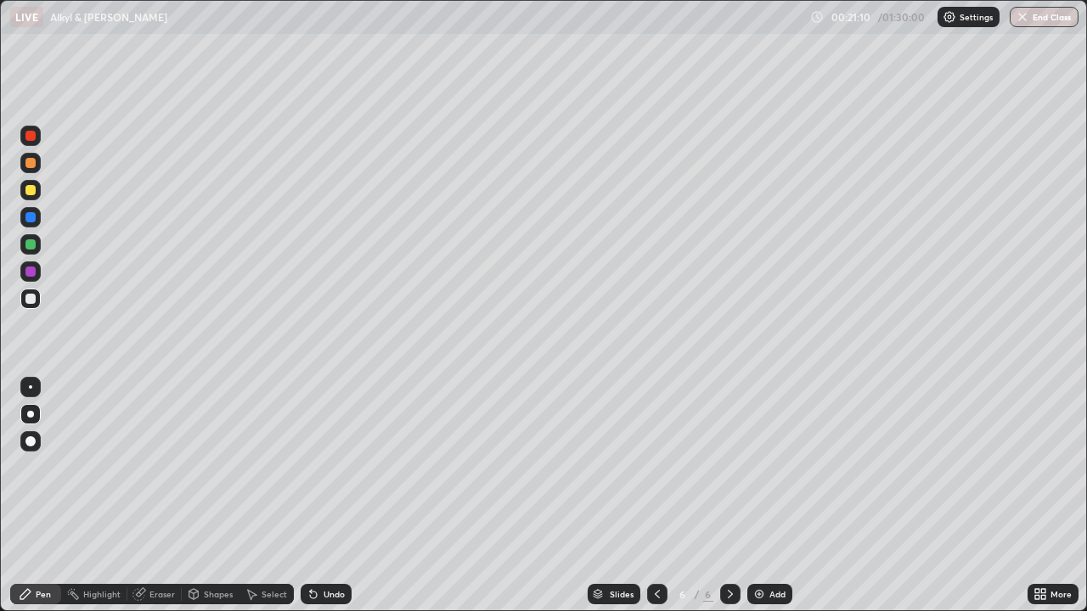
click at [31, 267] on div at bounding box center [30, 272] width 10 height 10
click at [30, 139] on div at bounding box center [30, 136] width 10 height 10
click at [31, 237] on div at bounding box center [30, 244] width 20 height 20
click at [28, 221] on div at bounding box center [30, 217] width 10 height 10
click at [31, 302] on div at bounding box center [30, 299] width 10 height 10
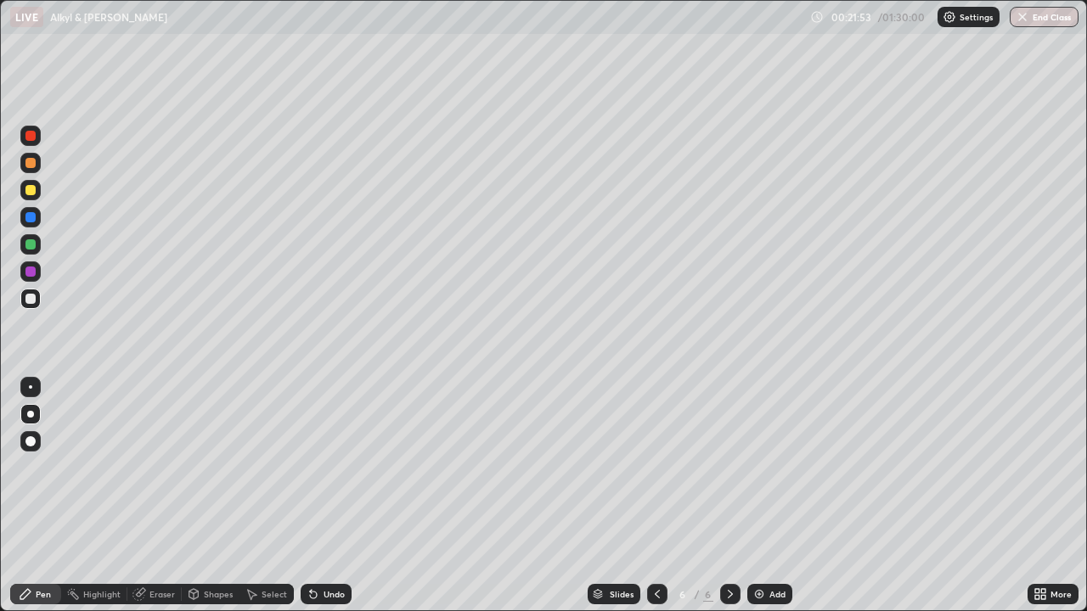
click at [37, 264] on div at bounding box center [30, 271] width 20 height 20
click at [31, 244] on div at bounding box center [30, 244] width 10 height 10
click at [31, 214] on div at bounding box center [30, 217] width 10 height 10
click at [778, 496] on div "Add" at bounding box center [777, 594] width 16 height 8
click at [37, 301] on div at bounding box center [30, 299] width 20 height 20
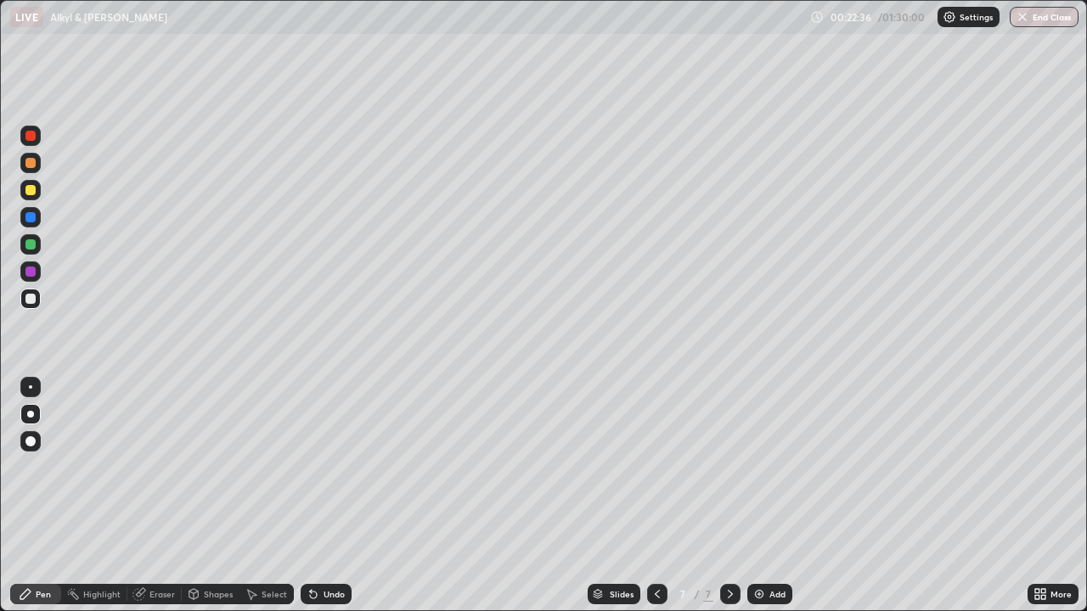
click at [28, 218] on div at bounding box center [30, 217] width 10 height 10
click at [31, 190] on div at bounding box center [30, 190] width 10 height 10
click at [31, 189] on div at bounding box center [30, 190] width 10 height 10
click at [31, 163] on div at bounding box center [30, 163] width 10 height 10
click at [31, 244] on div at bounding box center [30, 244] width 10 height 10
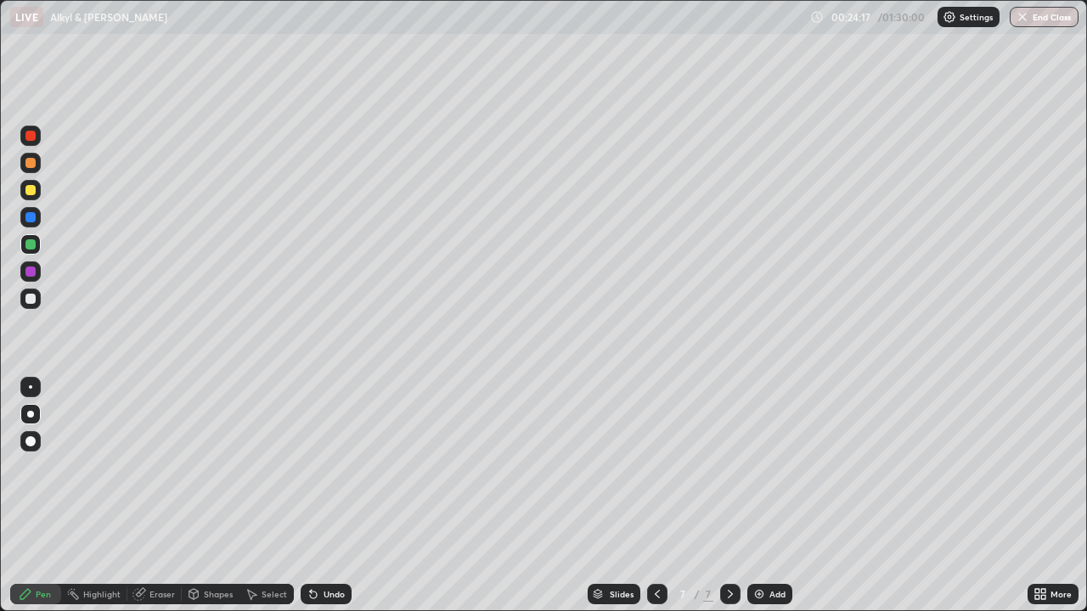
click at [656, 496] on icon at bounding box center [656, 594] width 5 height 8
click at [26, 267] on div at bounding box center [30, 272] width 10 height 10
click at [33, 297] on div at bounding box center [30, 299] width 10 height 10
click at [29, 211] on div at bounding box center [30, 217] width 20 height 20
click at [325, 496] on div "Undo" at bounding box center [326, 594] width 51 height 20
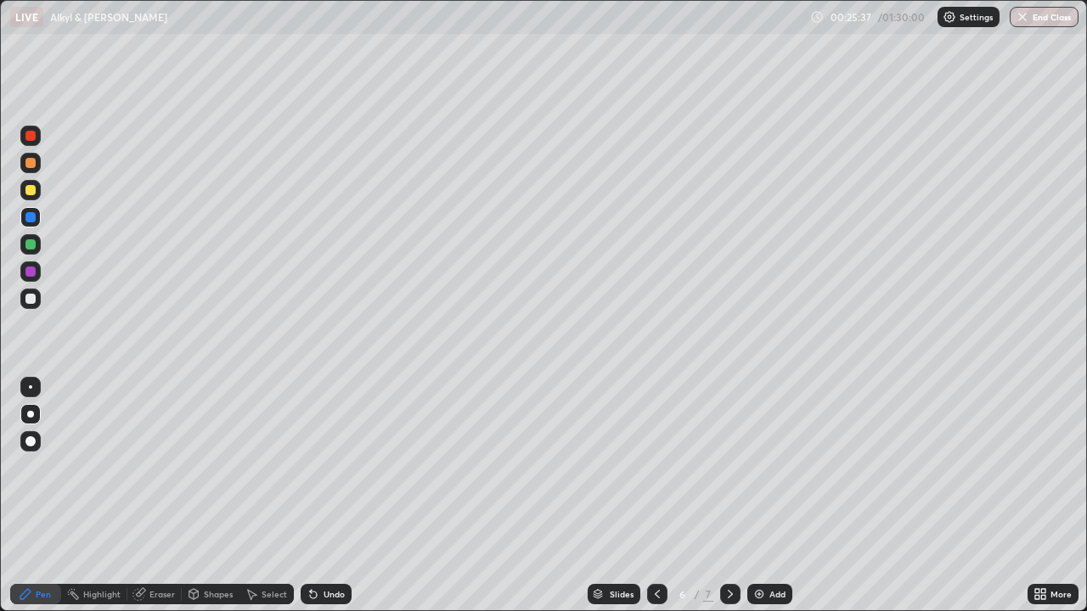
click at [37, 272] on div at bounding box center [30, 271] width 20 height 20
click at [31, 269] on div at bounding box center [30, 272] width 10 height 10
click at [32, 267] on div at bounding box center [30, 272] width 10 height 10
click at [728, 496] on icon at bounding box center [730, 594] width 14 height 14
click at [655, 496] on icon at bounding box center [657, 594] width 14 height 14
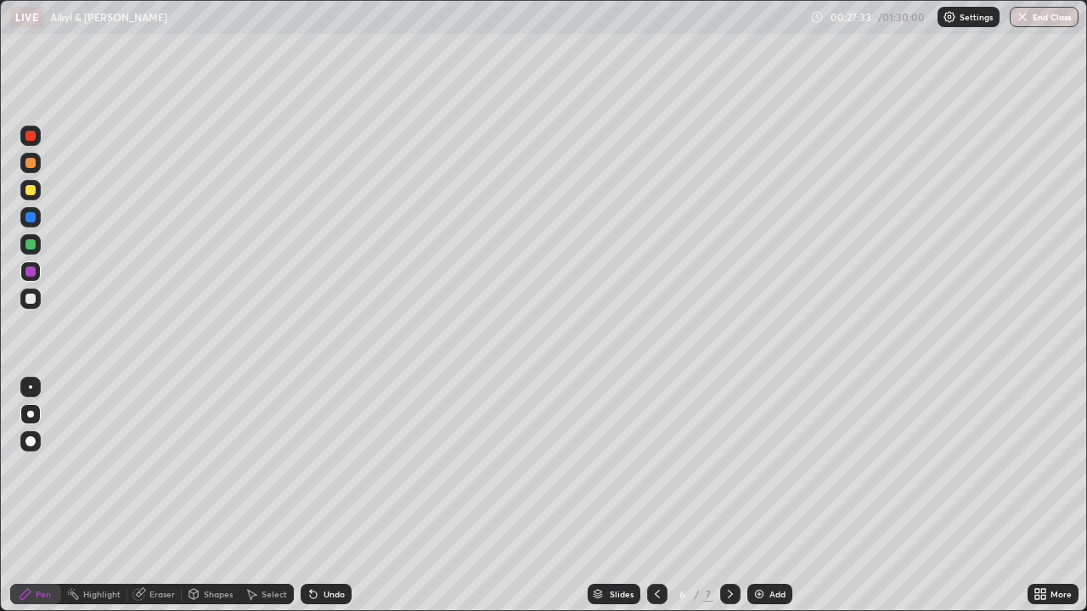
click at [769, 496] on div "Add" at bounding box center [777, 594] width 16 height 8
click at [33, 193] on div at bounding box center [30, 190] width 10 height 10
click at [31, 194] on div at bounding box center [30, 190] width 10 height 10
click at [327, 496] on div "Undo" at bounding box center [326, 594] width 51 height 20
click at [323, 496] on div "Undo" at bounding box center [333, 594] width 21 height 8
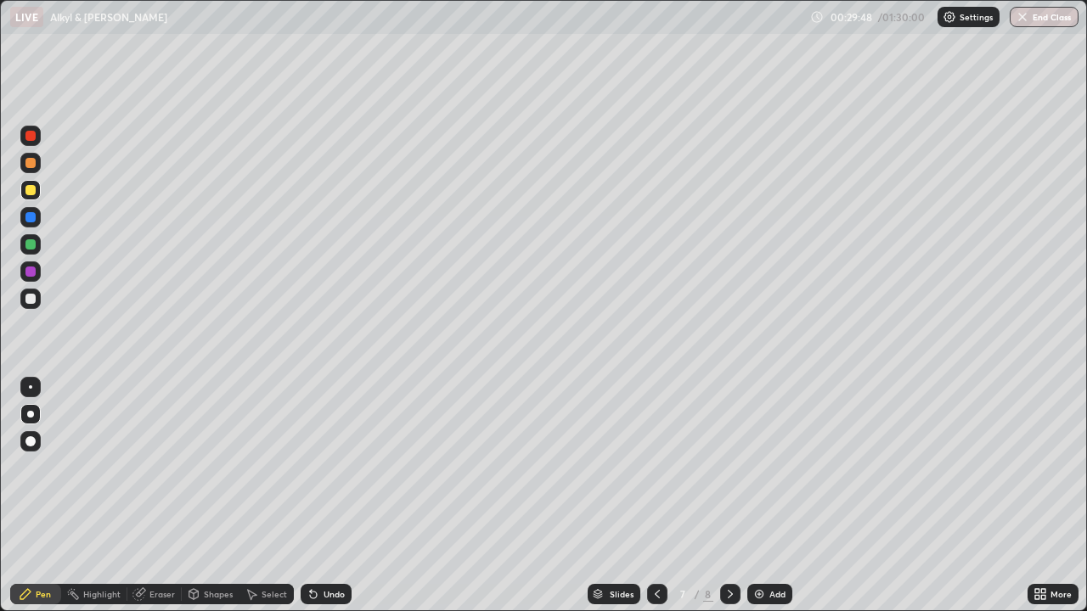
click at [329, 496] on div "Undo" at bounding box center [333, 594] width 21 height 8
click at [334, 496] on div "Undo" at bounding box center [333, 594] width 21 height 8
click at [335, 496] on div "Undo" at bounding box center [326, 594] width 51 height 20
click at [333, 496] on div "Undo" at bounding box center [333, 594] width 21 height 8
click at [27, 294] on div at bounding box center [30, 299] width 10 height 10
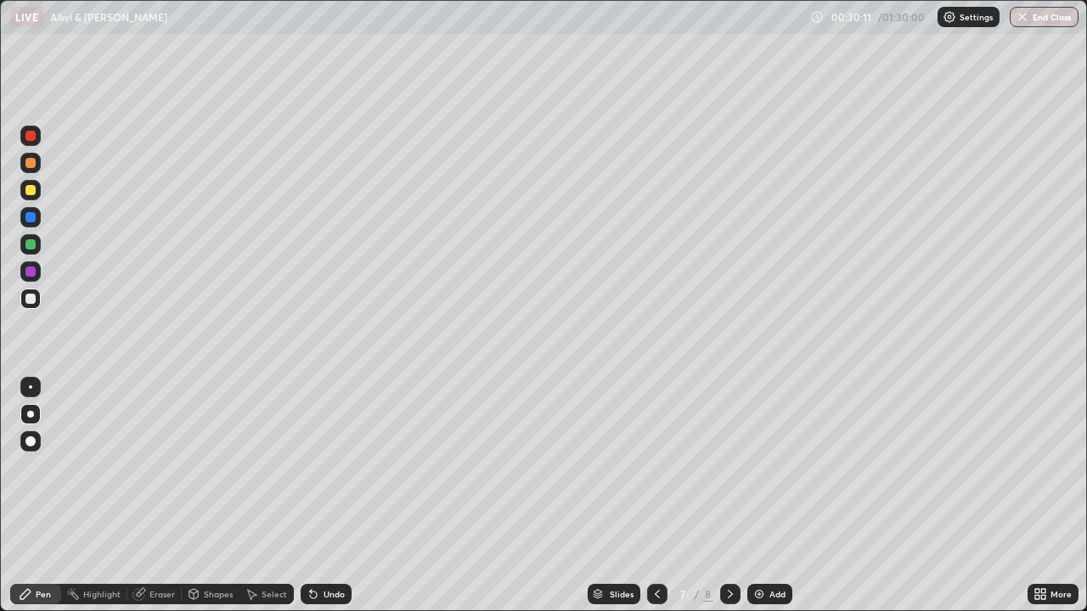
click at [29, 196] on div at bounding box center [30, 190] width 20 height 20
click at [149, 496] on div "Eraser" at bounding box center [161, 594] width 25 height 8
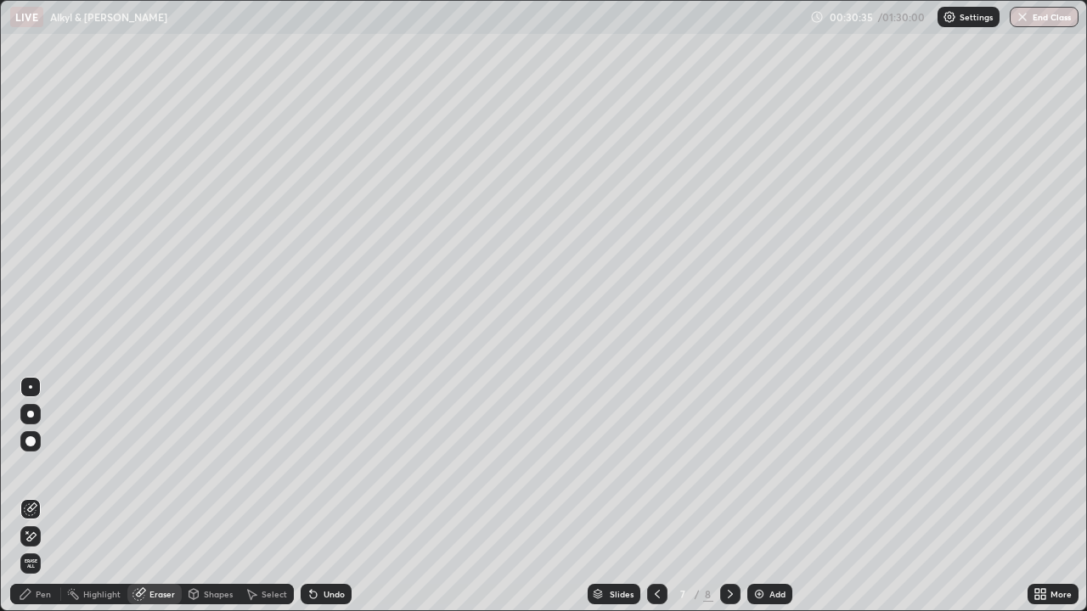
click at [48, 496] on div "Pen" at bounding box center [35, 594] width 51 height 20
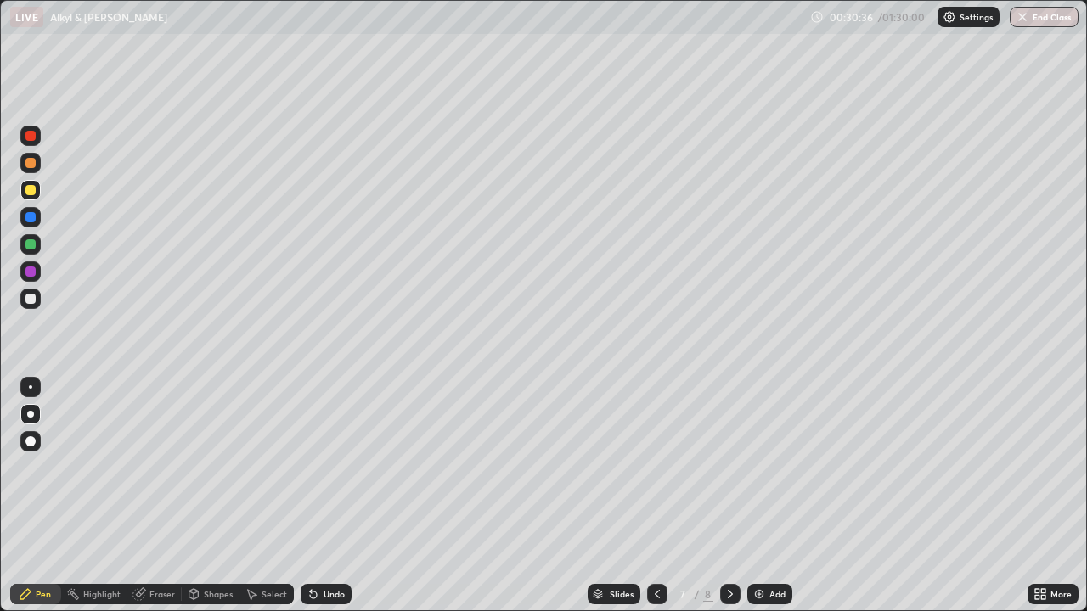
click at [39, 196] on div at bounding box center [30, 190] width 20 height 20
click at [38, 306] on div at bounding box center [30, 299] width 20 height 20
click at [34, 216] on div at bounding box center [30, 217] width 10 height 10
click at [655, 496] on icon at bounding box center [657, 594] width 14 height 14
click at [727, 496] on icon at bounding box center [730, 594] width 14 height 14
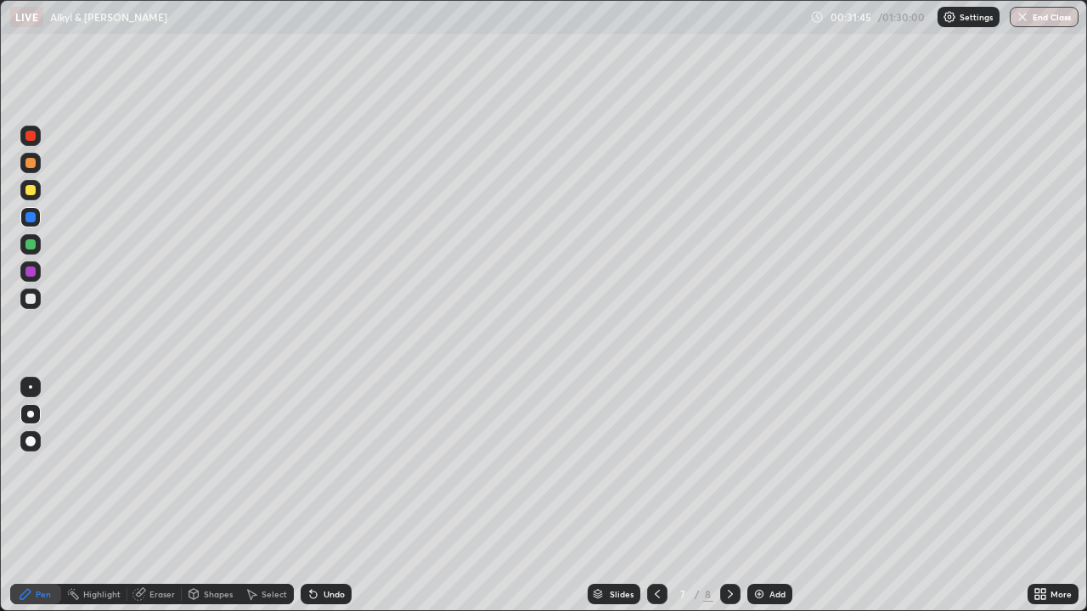
click at [28, 190] on div at bounding box center [30, 190] width 10 height 10
click at [31, 297] on div at bounding box center [30, 299] width 10 height 10
click at [154, 496] on div "Eraser" at bounding box center [154, 594] width 54 height 20
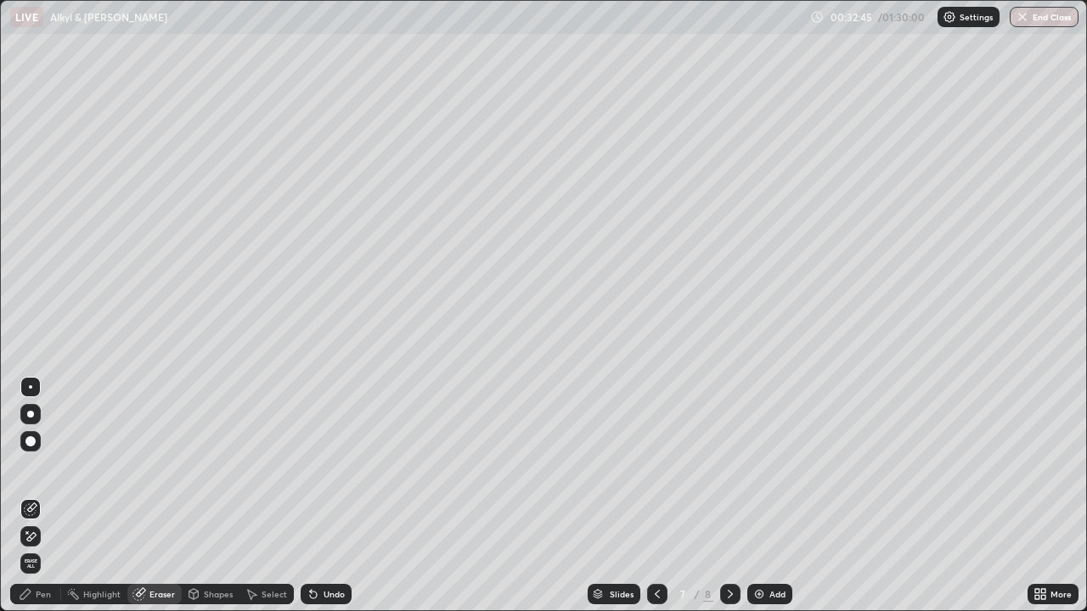
click at [37, 496] on div "Pen" at bounding box center [35, 594] width 51 height 20
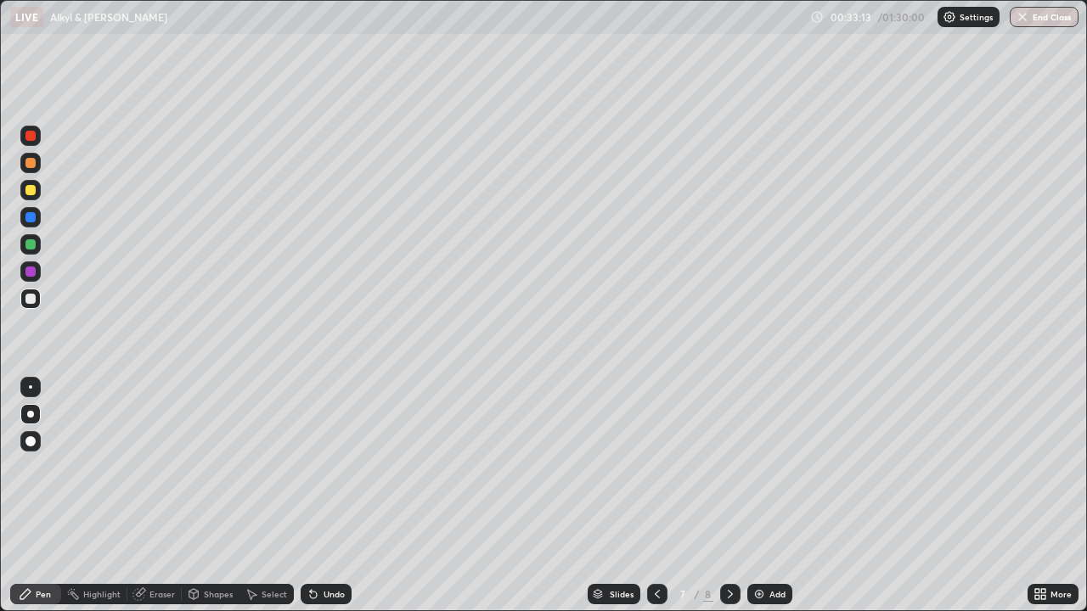
click at [31, 191] on div at bounding box center [30, 190] width 10 height 10
click at [332, 496] on div "Undo" at bounding box center [333, 594] width 21 height 8
click at [326, 496] on div "Undo" at bounding box center [333, 594] width 21 height 8
click at [329, 496] on div "Undo" at bounding box center [333, 594] width 21 height 8
click at [655, 496] on icon at bounding box center [657, 594] width 14 height 14
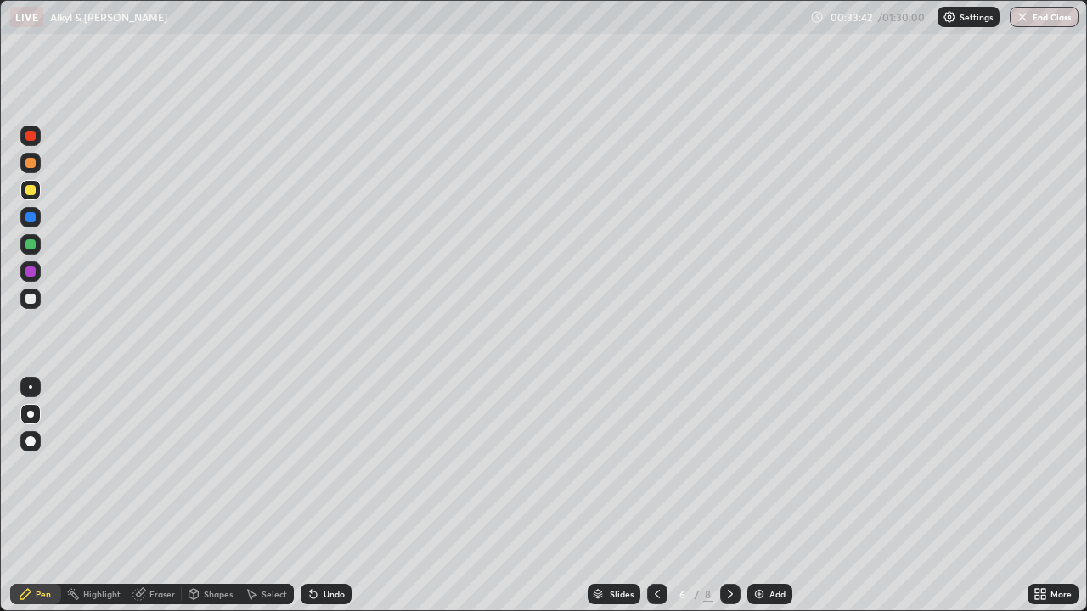
click at [154, 496] on div "Eraser" at bounding box center [161, 594] width 25 height 8
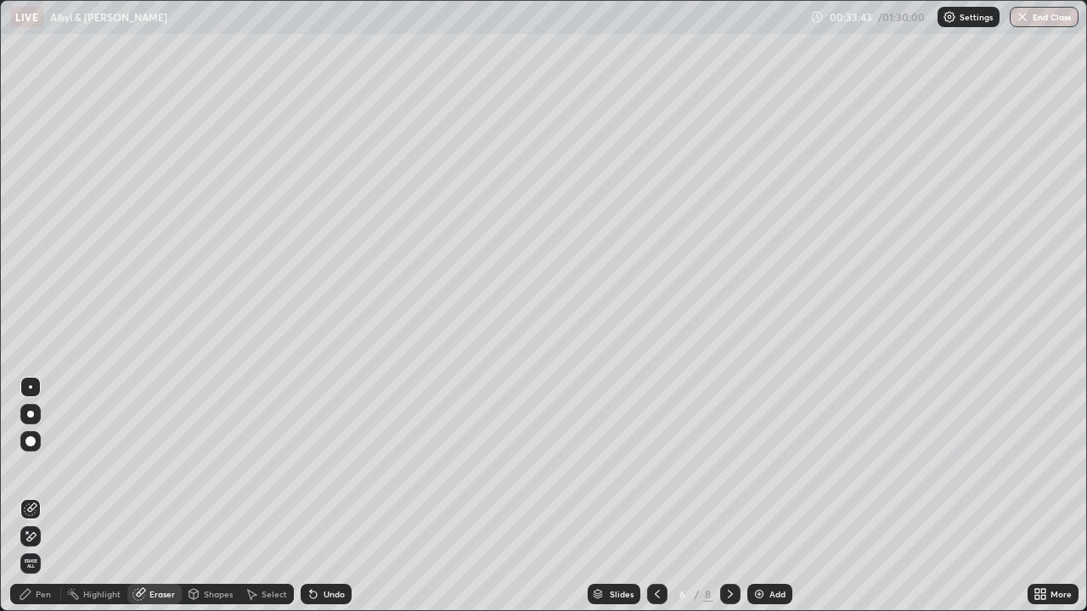
click at [101, 496] on div "Highlight" at bounding box center [101, 594] width 37 height 8
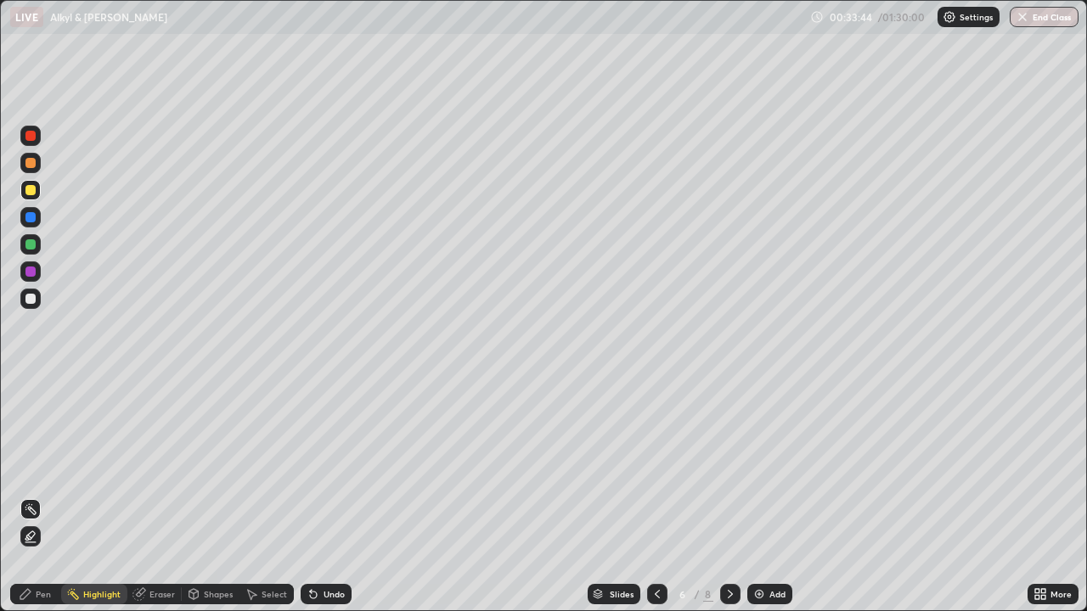
click at [39, 264] on div at bounding box center [30, 271] width 20 height 20
click at [31, 243] on div at bounding box center [30, 244] width 10 height 10
click at [32, 132] on div at bounding box center [30, 136] width 10 height 10
click at [728, 496] on icon at bounding box center [730, 594] width 5 height 8
click at [726, 496] on icon at bounding box center [730, 594] width 14 height 14
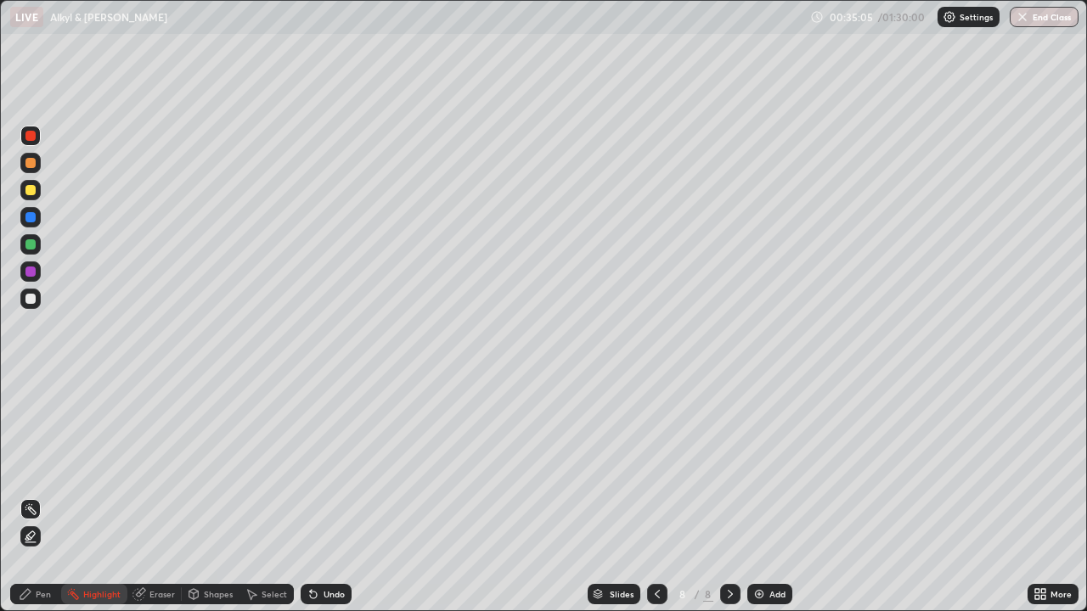
click at [654, 496] on icon at bounding box center [657, 594] width 14 height 14
click at [760, 496] on div "Add" at bounding box center [769, 594] width 45 height 20
click at [32, 299] on div at bounding box center [30, 299] width 10 height 10
click at [34, 193] on div at bounding box center [30, 190] width 10 height 10
click at [31, 496] on icon at bounding box center [26, 594] width 14 height 14
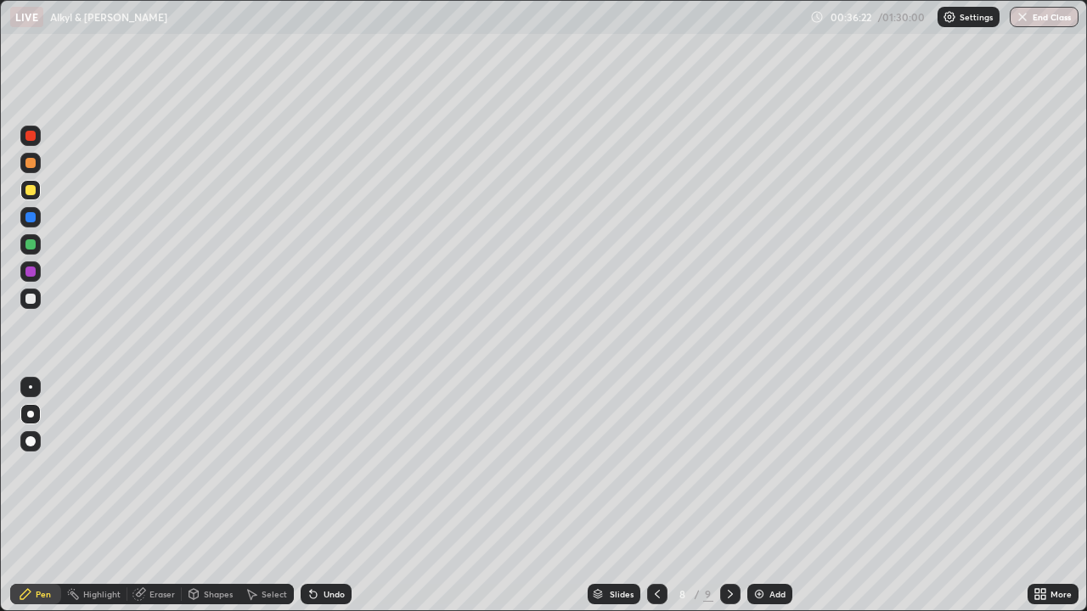
click at [34, 246] on div at bounding box center [30, 244] width 10 height 10
click at [34, 241] on div at bounding box center [30, 244] width 10 height 10
click at [31, 247] on div at bounding box center [30, 244] width 10 height 10
click at [33, 247] on div at bounding box center [30, 244] width 10 height 10
click at [657, 496] on icon at bounding box center [657, 594] width 14 height 14
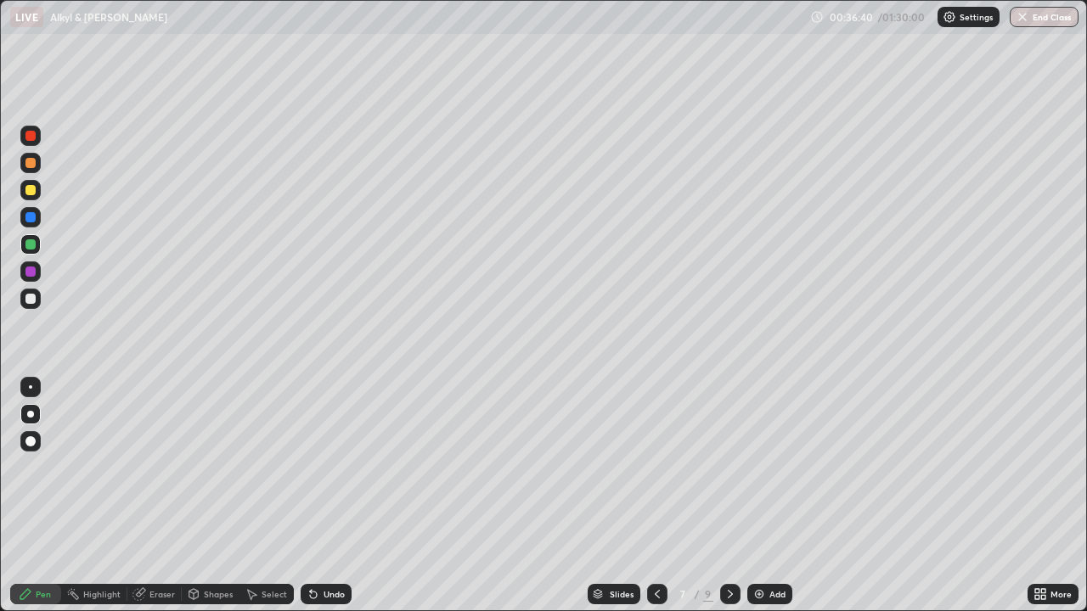
click at [729, 496] on icon at bounding box center [730, 594] width 14 height 14
click at [28, 241] on div at bounding box center [30, 244] width 10 height 10
click at [28, 243] on div at bounding box center [30, 244] width 10 height 10
click at [31, 240] on div at bounding box center [30, 244] width 10 height 10
click at [31, 299] on div at bounding box center [30, 299] width 10 height 10
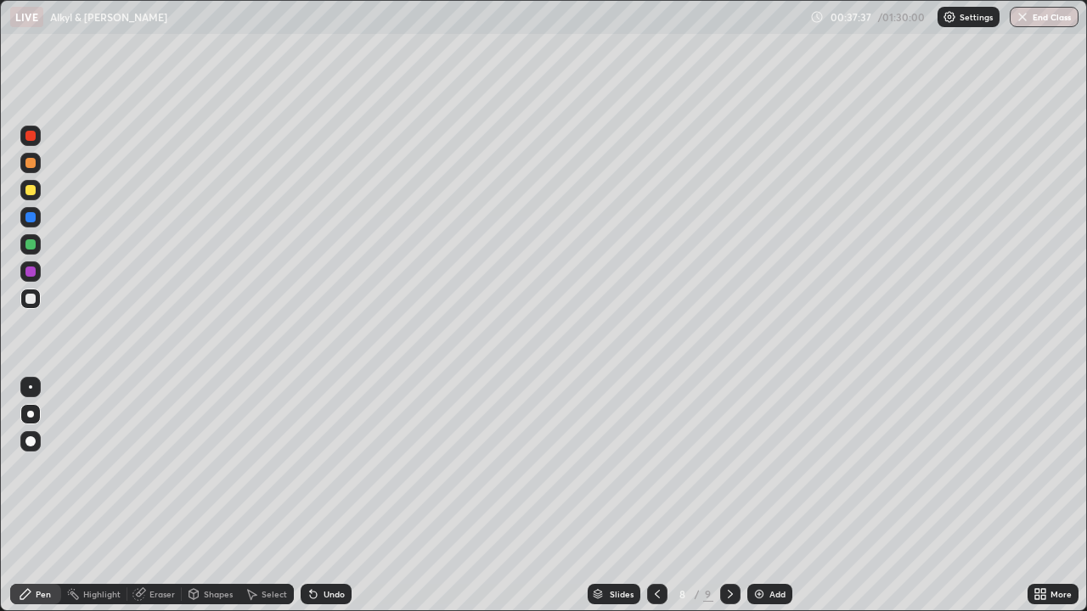
click at [32, 189] on div at bounding box center [30, 190] width 10 height 10
click at [29, 185] on div at bounding box center [30, 190] width 10 height 10
click at [29, 183] on div at bounding box center [30, 190] width 20 height 20
click at [31, 165] on div at bounding box center [30, 163] width 10 height 10
click at [29, 244] on div at bounding box center [30, 244] width 10 height 10
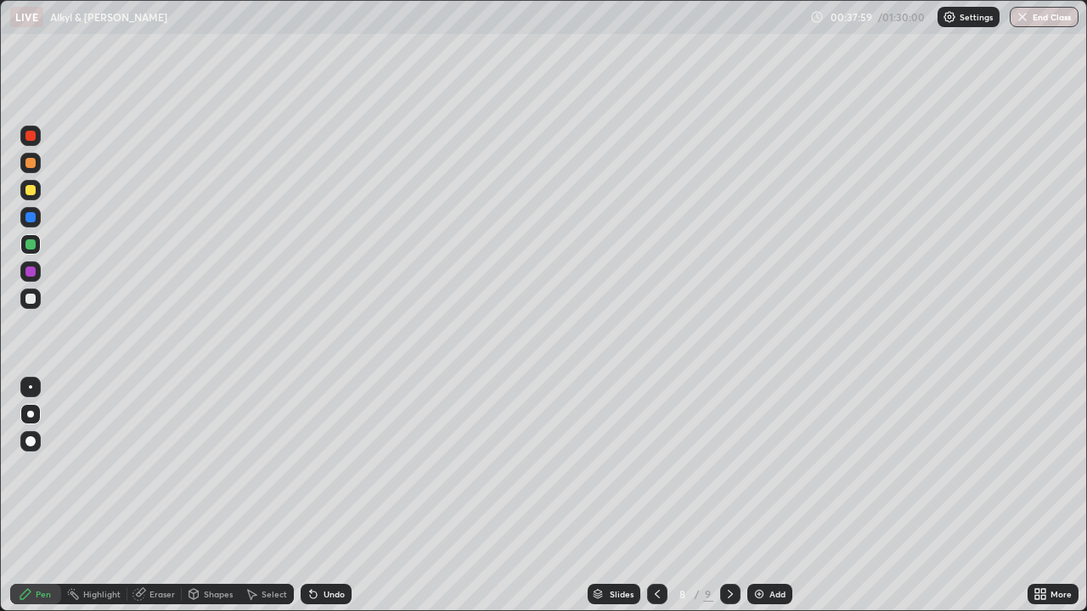
click at [35, 302] on div at bounding box center [30, 299] width 20 height 20
click at [32, 244] on div at bounding box center [30, 244] width 10 height 10
click at [36, 265] on div at bounding box center [30, 271] width 20 height 20
click at [25, 213] on div at bounding box center [30, 217] width 20 height 20
click at [324, 496] on div "Undo" at bounding box center [326, 594] width 51 height 20
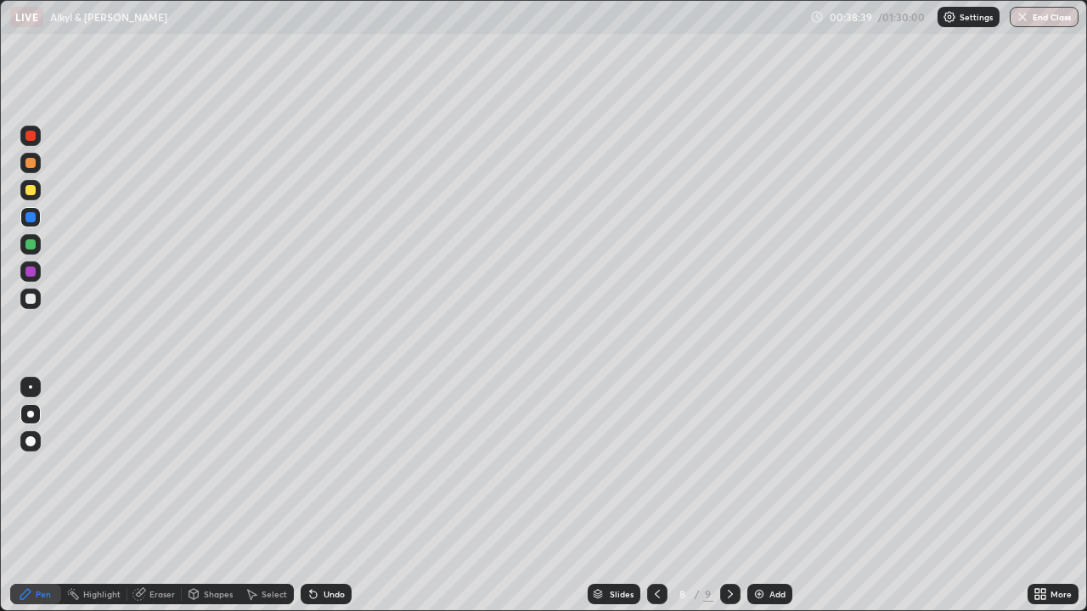
click at [326, 496] on div "Undo" at bounding box center [326, 594] width 51 height 20
click at [330, 496] on div "Undo" at bounding box center [326, 594] width 51 height 20
click at [34, 193] on div at bounding box center [30, 190] width 10 height 10
click at [334, 496] on div "Undo" at bounding box center [333, 594] width 21 height 8
click at [336, 496] on div "Undo" at bounding box center [333, 594] width 21 height 8
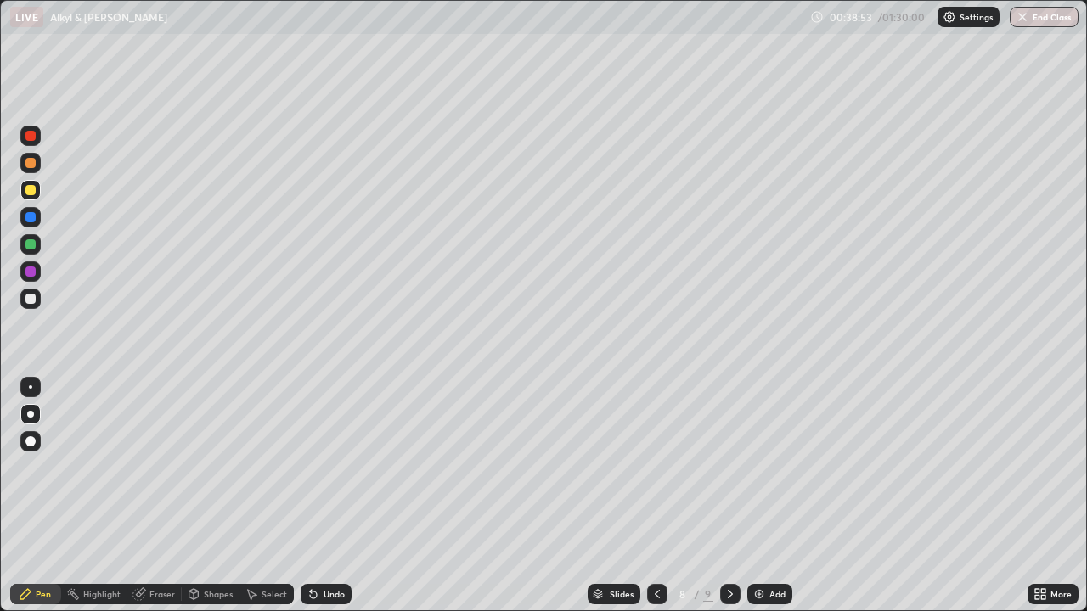
click at [337, 496] on div "Undo" at bounding box center [333, 594] width 21 height 8
click at [340, 496] on div "Undo" at bounding box center [326, 594] width 51 height 20
click at [31, 243] on div at bounding box center [30, 244] width 10 height 10
click at [323, 496] on div "Undo" at bounding box center [333, 594] width 21 height 8
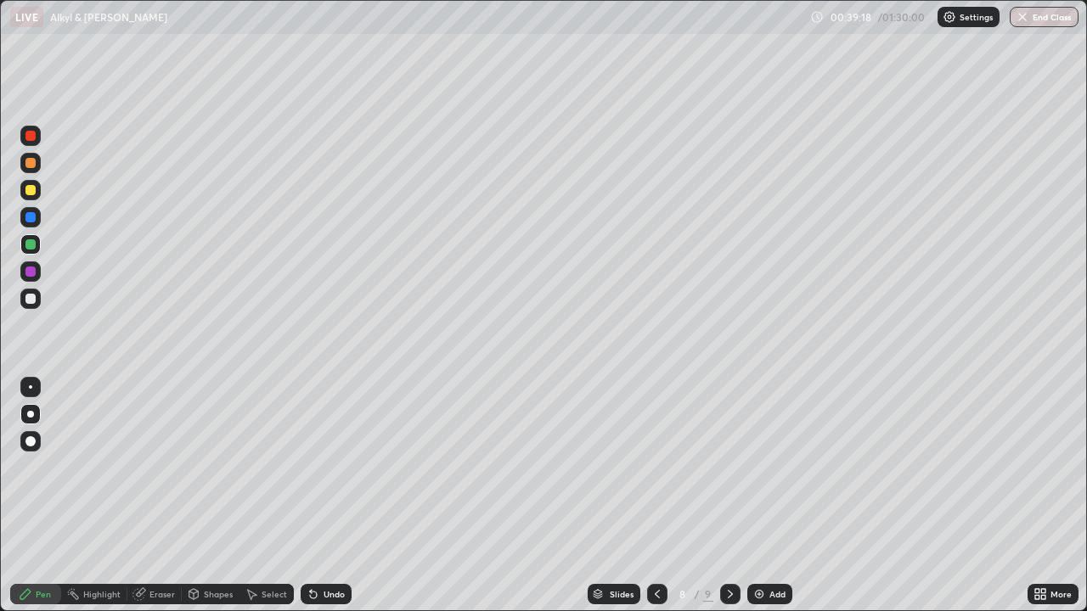
click at [29, 221] on div at bounding box center [30, 217] width 10 height 10
click at [29, 219] on div at bounding box center [30, 217] width 10 height 10
click at [31, 218] on div at bounding box center [30, 217] width 10 height 10
click at [33, 216] on div at bounding box center [30, 217] width 10 height 10
click at [31, 194] on div at bounding box center [30, 190] width 10 height 10
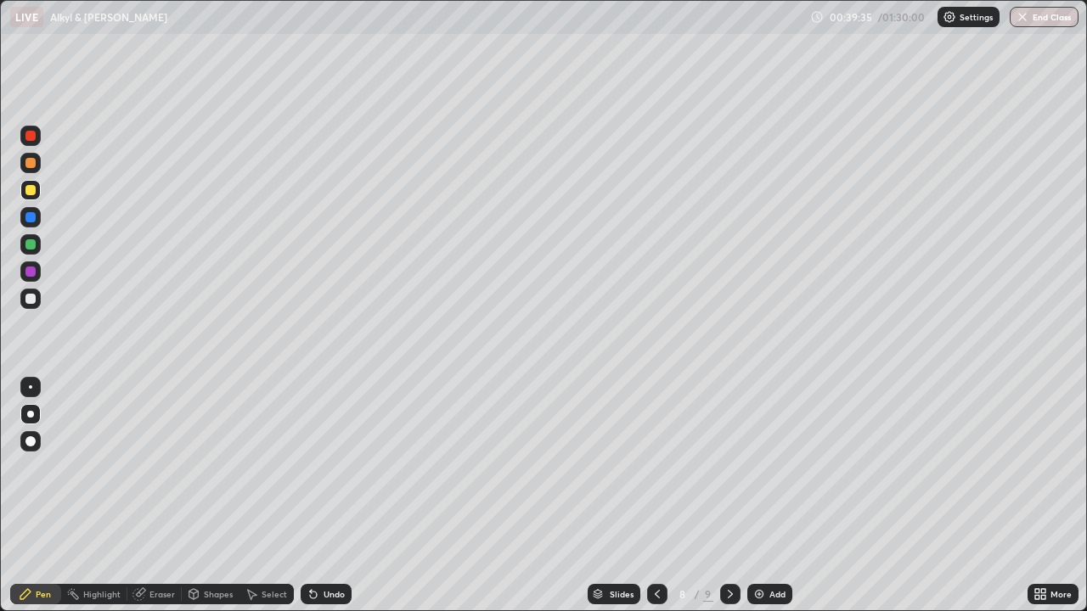
click at [31, 218] on div at bounding box center [30, 217] width 10 height 10
click at [31, 194] on div at bounding box center [30, 190] width 10 height 10
click at [31, 164] on div at bounding box center [30, 163] width 10 height 10
click at [28, 220] on div at bounding box center [30, 217] width 10 height 10
click at [35, 191] on div at bounding box center [30, 190] width 10 height 10
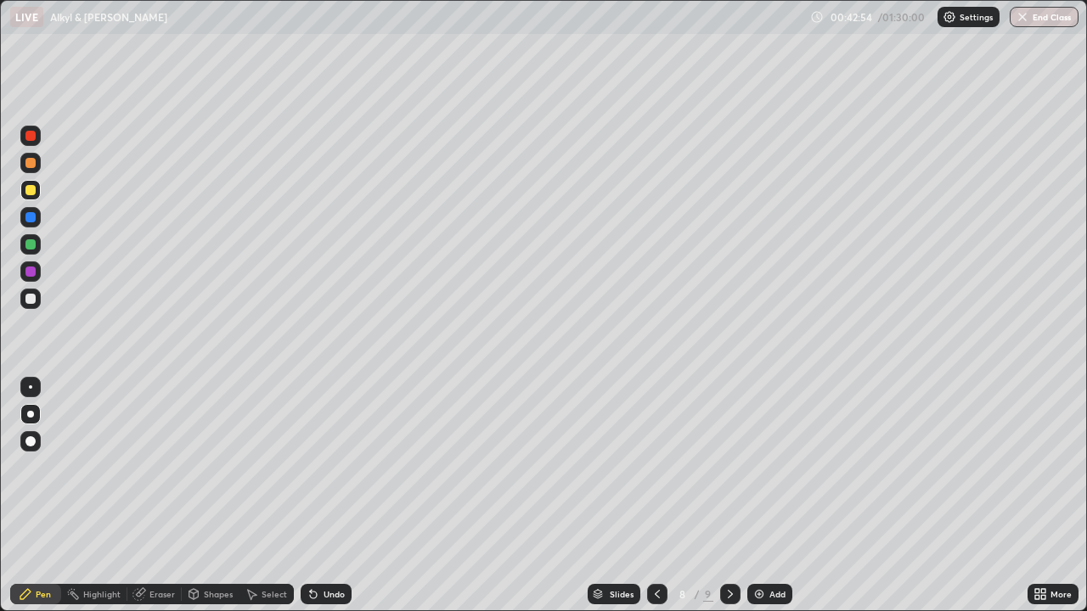
click at [29, 165] on div at bounding box center [30, 163] width 10 height 10
click at [22, 170] on div at bounding box center [30, 163] width 20 height 20
click at [26, 164] on div at bounding box center [30, 163] width 10 height 10
click at [31, 275] on div at bounding box center [30, 272] width 10 height 10
click at [37, 216] on div at bounding box center [30, 217] width 20 height 20
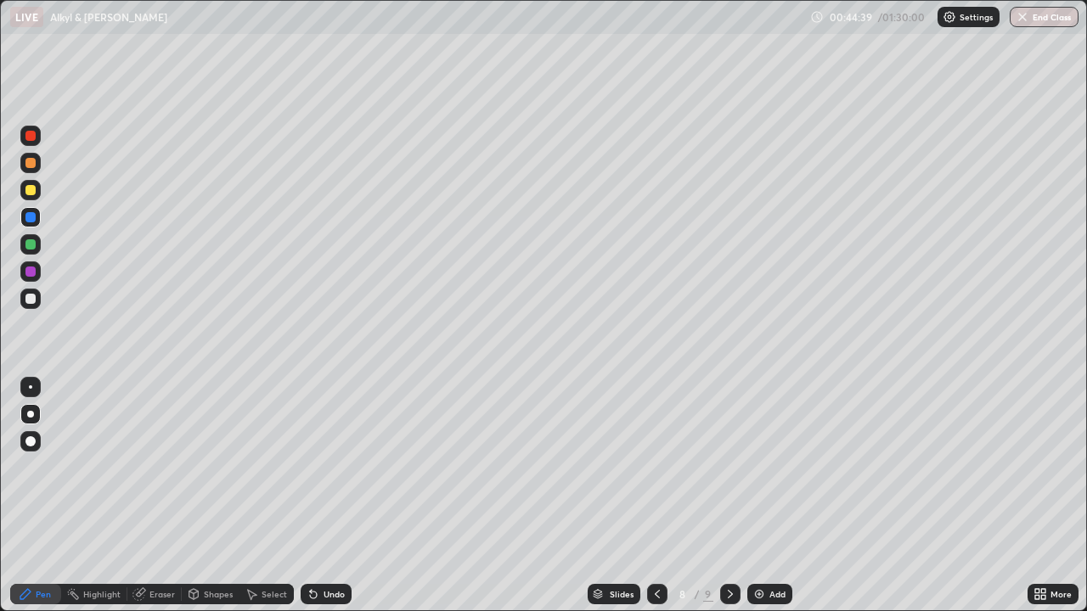
click at [35, 306] on div at bounding box center [30, 299] width 20 height 20
click at [765, 496] on div "Add" at bounding box center [769, 594] width 45 height 20
click at [32, 188] on div at bounding box center [30, 190] width 10 height 10
click at [30, 186] on div at bounding box center [30, 190] width 10 height 10
click at [28, 194] on div at bounding box center [30, 190] width 10 height 10
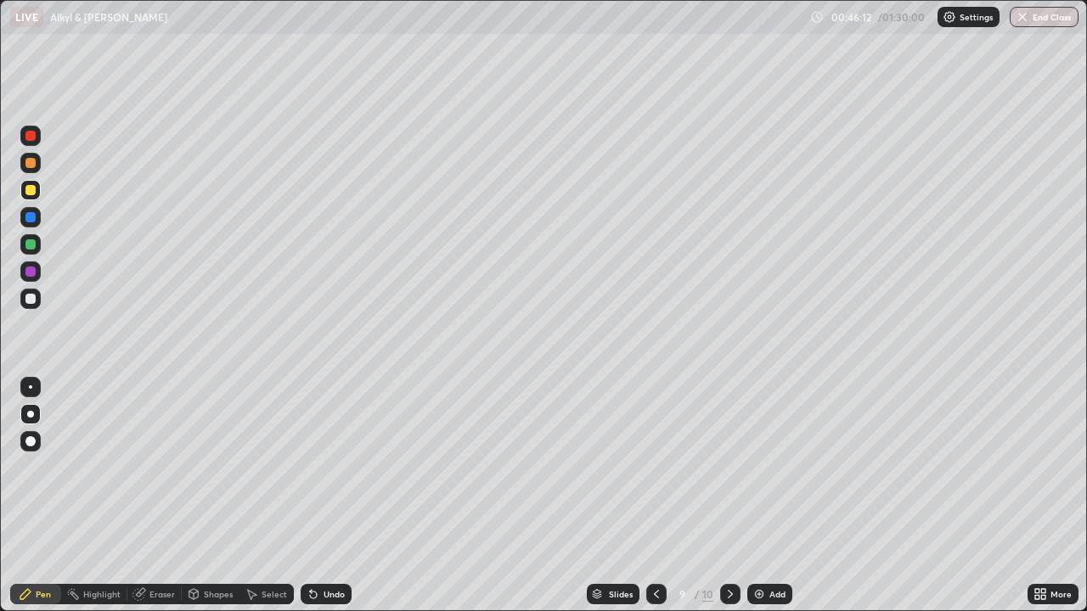
click at [32, 194] on div at bounding box center [30, 190] width 10 height 10
click at [655, 496] on icon at bounding box center [656, 594] width 14 height 14
click at [657, 496] on icon at bounding box center [656, 594] width 14 height 14
click at [654, 496] on icon at bounding box center [656, 594] width 14 height 14
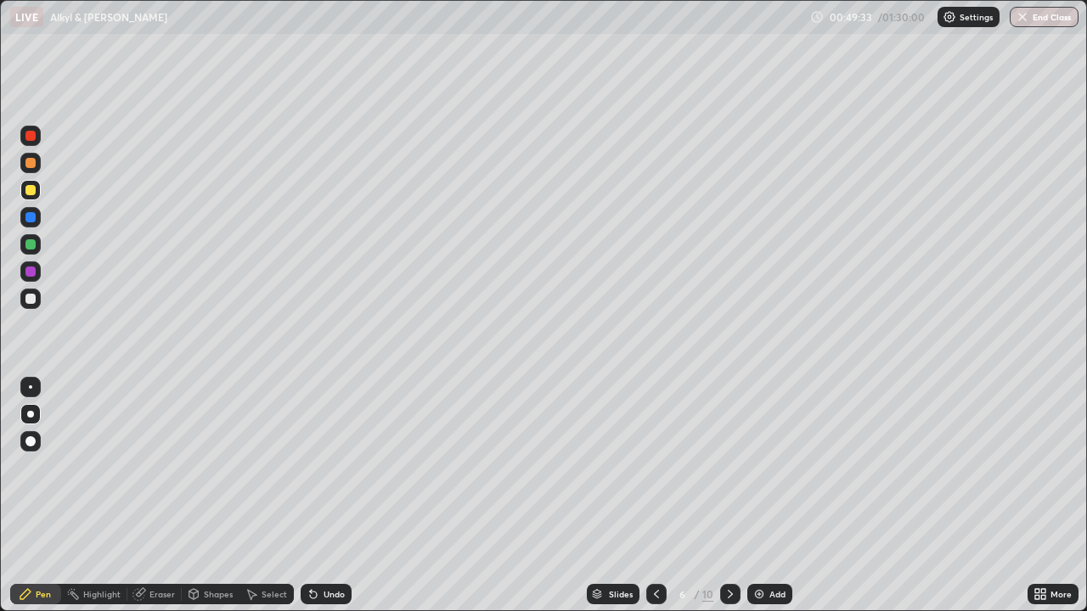
click at [166, 496] on div "Eraser" at bounding box center [154, 594] width 54 height 20
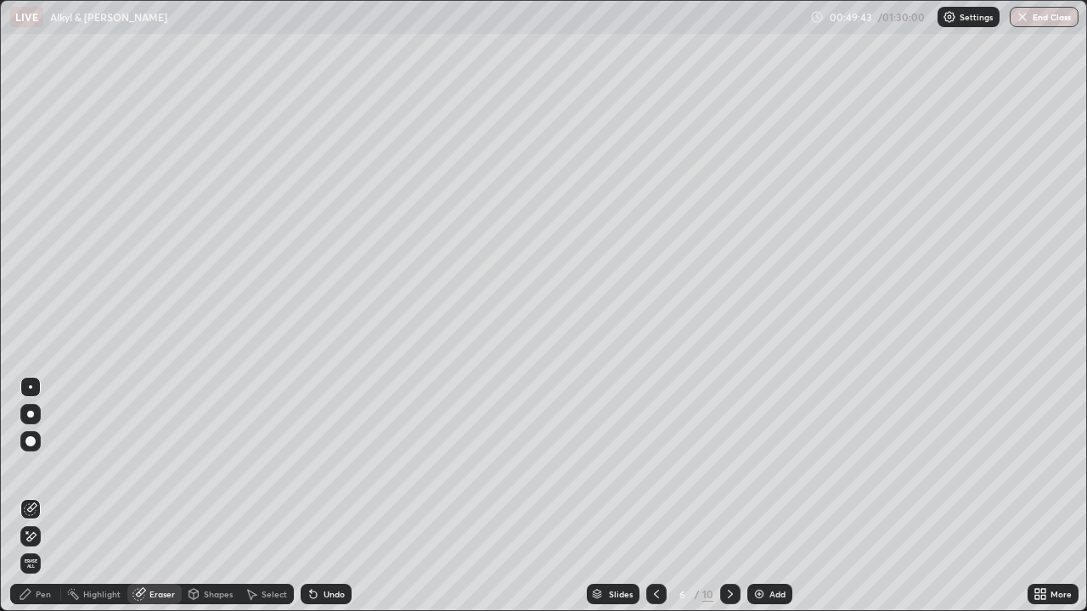
click at [38, 496] on div "Pen" at bounding box center [43, 594] width 15 height 8
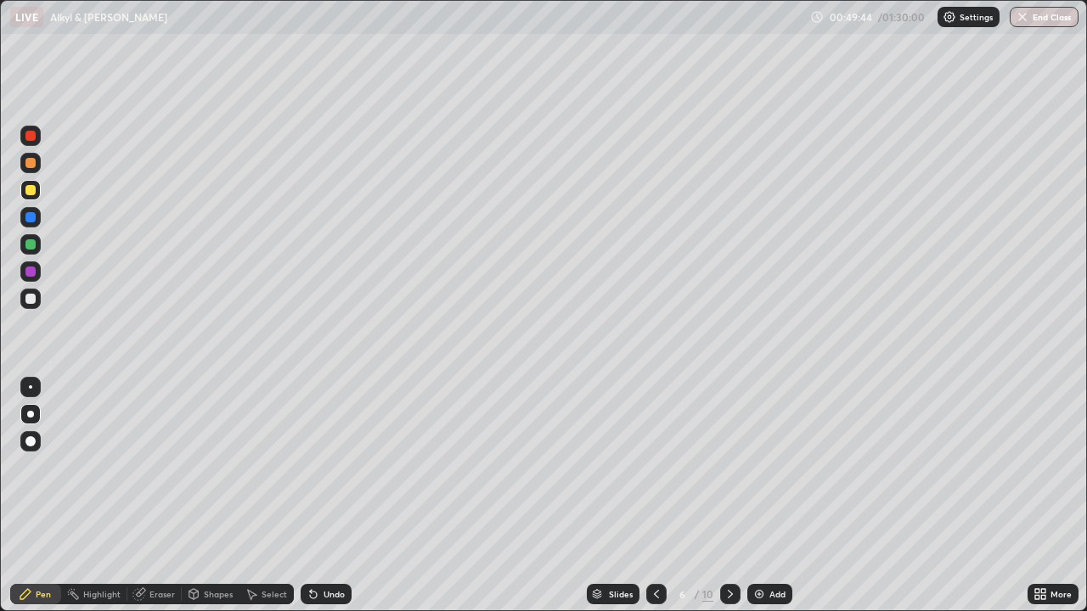
click at [728, 496] on icon at bounding box center [730, 594] width 14 height 14
click at [654, 496] on icon at bounding box center [656, 594] width 14 height 14
click at [728, 496] on icon at bounding box center [730, 594] width 14 height 14
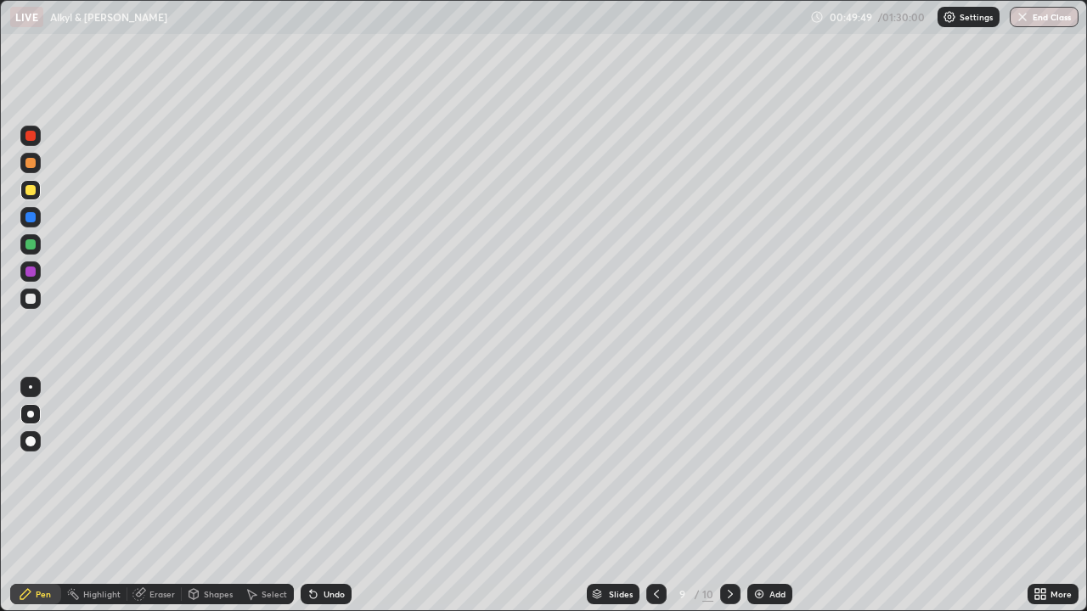
click at [31, 159] on div at bounding box center [30, 163] width 10 height 10
click at [27, 188] on div at bounding box center [30, 190] width 10 height 10
click at [31, 164] on div at bounding box center [30, 163] width 10 height 10
click at [34, 188] on div at bounding box center [30, 190] width 10 height 10
click at [31, 216] on div at bounding box center [30, 217] width 10 height 10
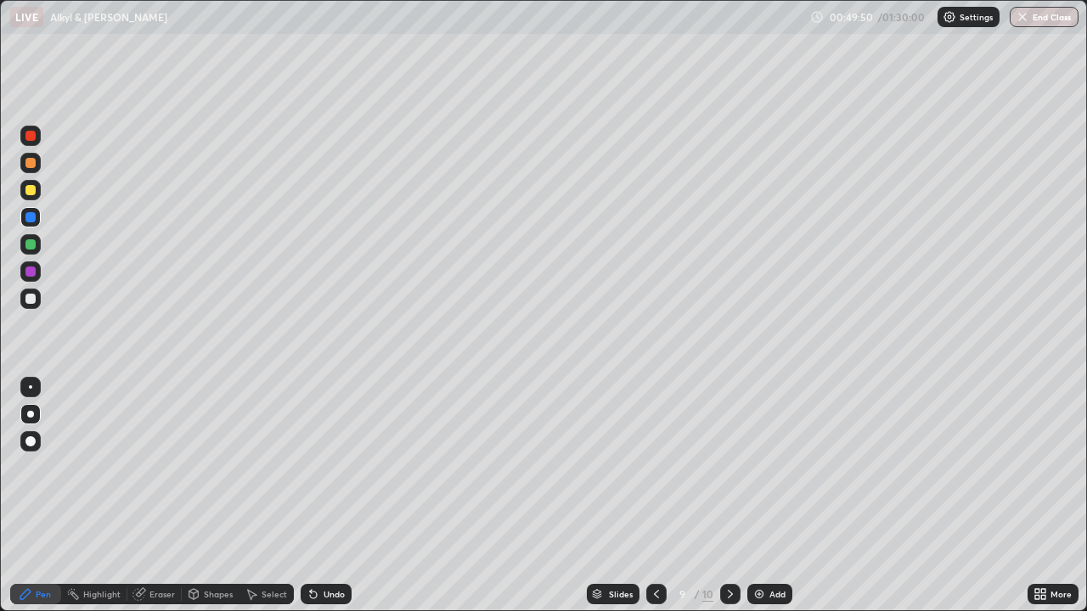
click at [31, 245] on div at bounding box center [30, 244] width 10 height 10
click at [30, 161] on div at bounding box center [30, 163] width 10 height 10
click at [30, 162] on div at bounding box center [30, 163] width 10 height 10
click at [28, 161] on div at bounding box center [30, 163] width 10 height 10
click at [32, 159] on div at bounding box center [30, 163] width 10 height 10
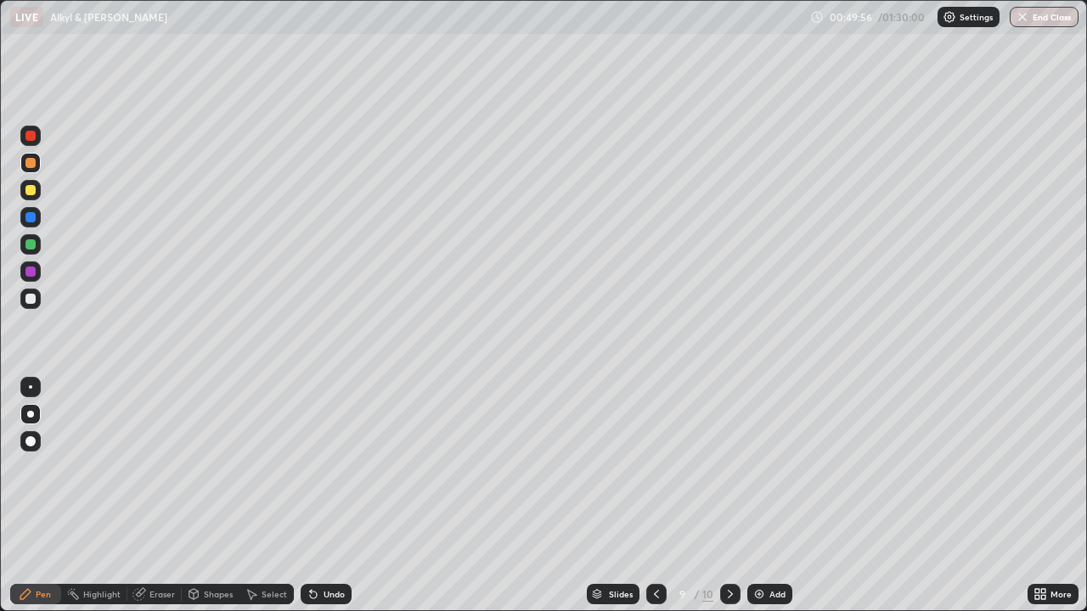
click at [31, 136] on div at bounding box center [30, 136] width 10 height 10
click at [32, 164] on div at bounding box center [30, 163] width 10 height 10
click at [32, 155] on div at bounding box center [30, 163] width 20 height 20
click at [31, 135] on div at bounding box center [30, 136] width 10 height 10
click at [33, 191] on div at bounding box center [30, 190] width 10 height 10
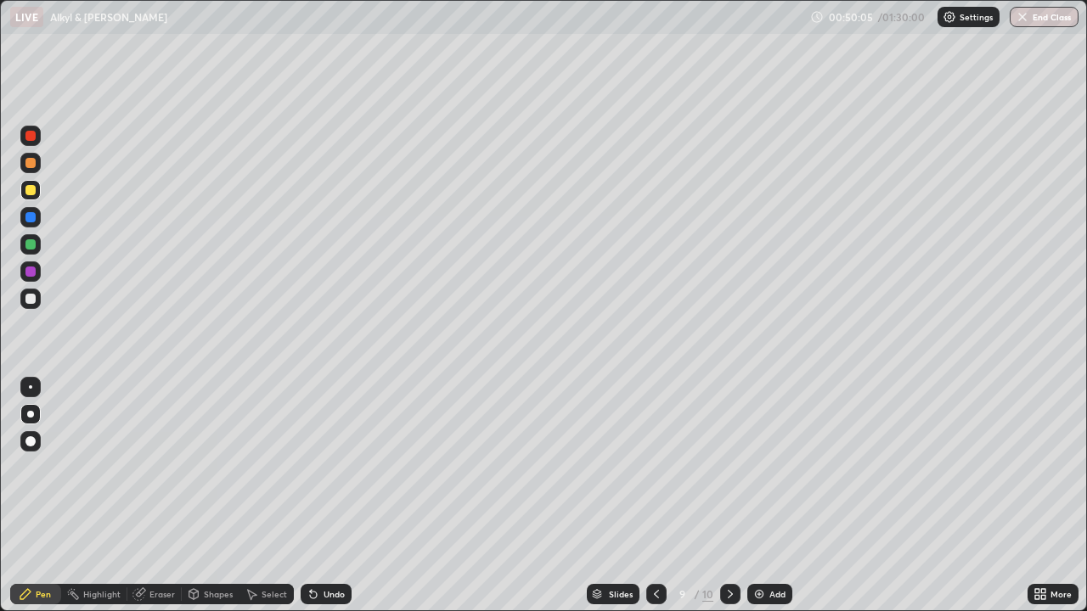
click at [24, 218] on div at bounding box center [30, 217] width 20 height 20
click at [37, 295] on div at bounding box center [30, 299] width 20 height 20
click at [31, 299] on div at bounding box center [30, 299] width 10 height 10
click at [332, 496] on div "Undo" at bounding box center [326, 594] width 51 height 20
click at [334, 496] on div "Undo" at bounding box center [326, 594] width 51 height 20
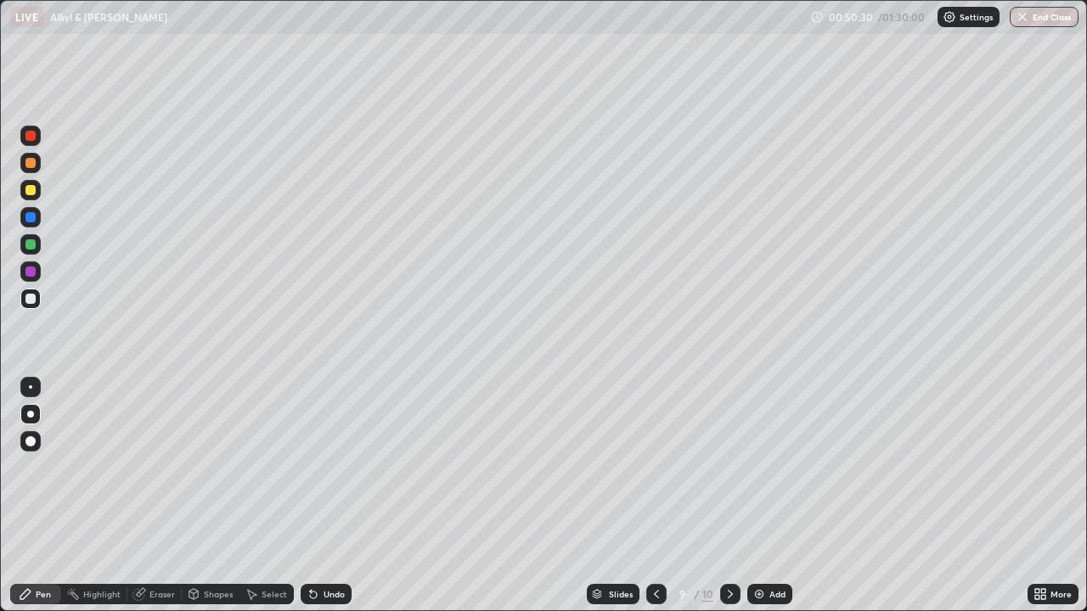
click at [334, 496] on div "Undo" at bounding box center [326, 594] width 51 height 20
click at [339, 496] on div "Undo" at bounding box center [326, 594] width 51 height 20
click at [344, 496] on div "Undo" at bounding box center [326, 594] width 51 height 20
click at [340, 496] on div "Undo" at bounding box center [333, 594] width 21 height 8
click at [335, 496] on div "Undo" at bounding box center [326, 594] width 51 height 20
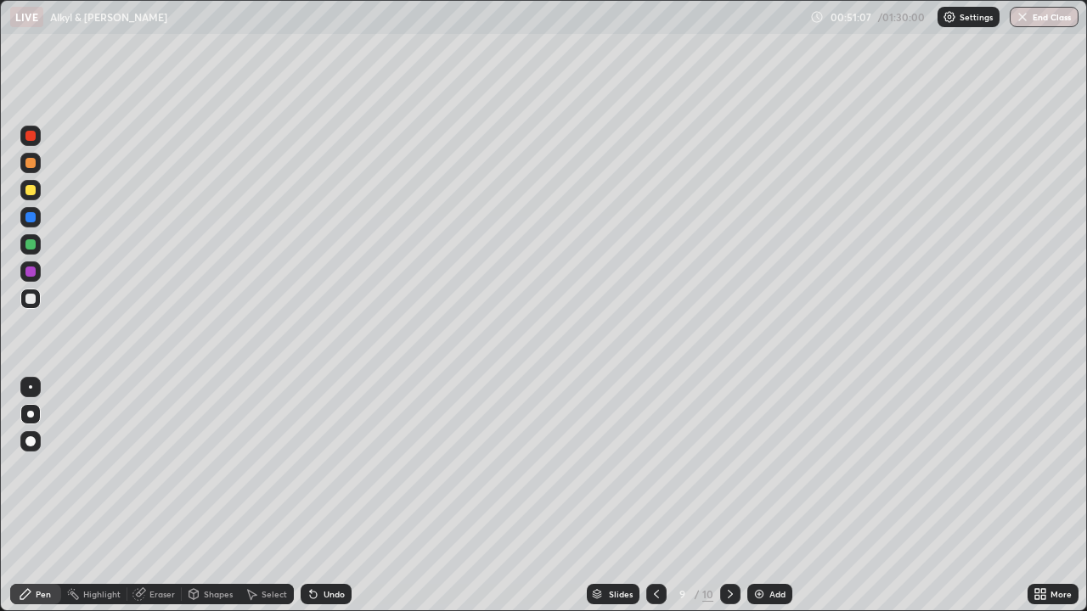
click at [38, 221] on div at bounding box center [30, 217] width 20 height 20
click at [32, 219] on div at bounding box center [30, 217] width 10 height 10
click at [28, 188] on div at bounding box center [30, 190] width 10 height 10
click at [28, 183] on div at bounding box center [30, 190] width 20 height 20
click at [31, 187] on div at bounding box center [30, 190] width 10 height 10
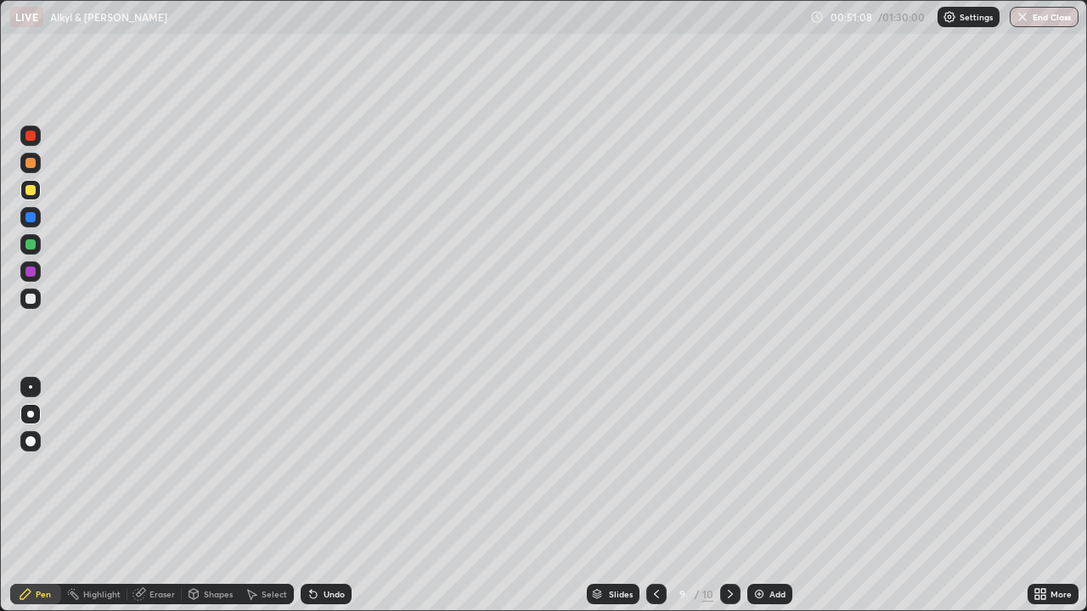
click at [32, 187] on div at bounding box center [30, 190] width 10 height 10
click at [27, 239] on div at bounding box center [30, 244] width 10 height 10
click at [28, 166] on div at bounding box center [30, 163] width 10 height 10
click at [728, 496] on icon at bounding box center [730, 594] width 14 height 14
click at [661, 496] on div at bounding box center [656, 594] width 20 height 20
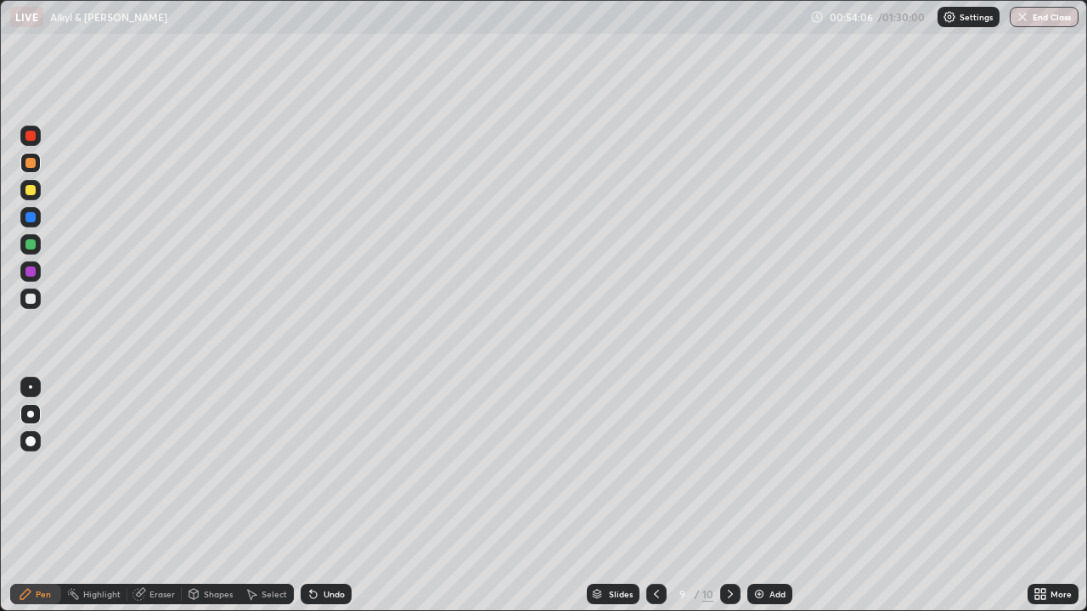
click at [31, 190] on div at bounding box center [30, 190] width 10 height 10
click at [32, 138] on div at bounding box center [30, 136] width 10 height 10
click at [28, 248] on div at bounding box center [30, 244] width 10 height 10
click at [32, 296] on div at bounding box center [30, 299] width 10 height 10
click at [323, 496] on div "Undo" at bounding box center [326, 594] width 51 height 20
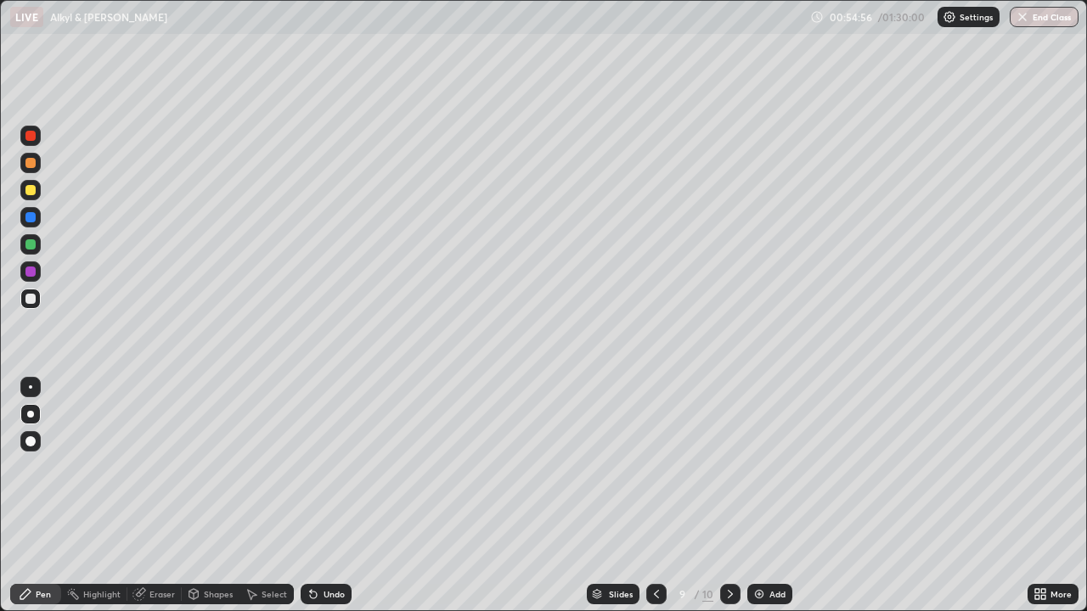
click at [29, 301] on div at bounding box center [30, 299] width 10 height 10
click at [759, 496] on img at bounding box center [759, 594] width 14 height 14
click at [35, 244] on div at bounding box center [30, 244] width 10 height 10
click at [323, 496] on div "Undo" at bounding box center [333, 594] width 21 height 8
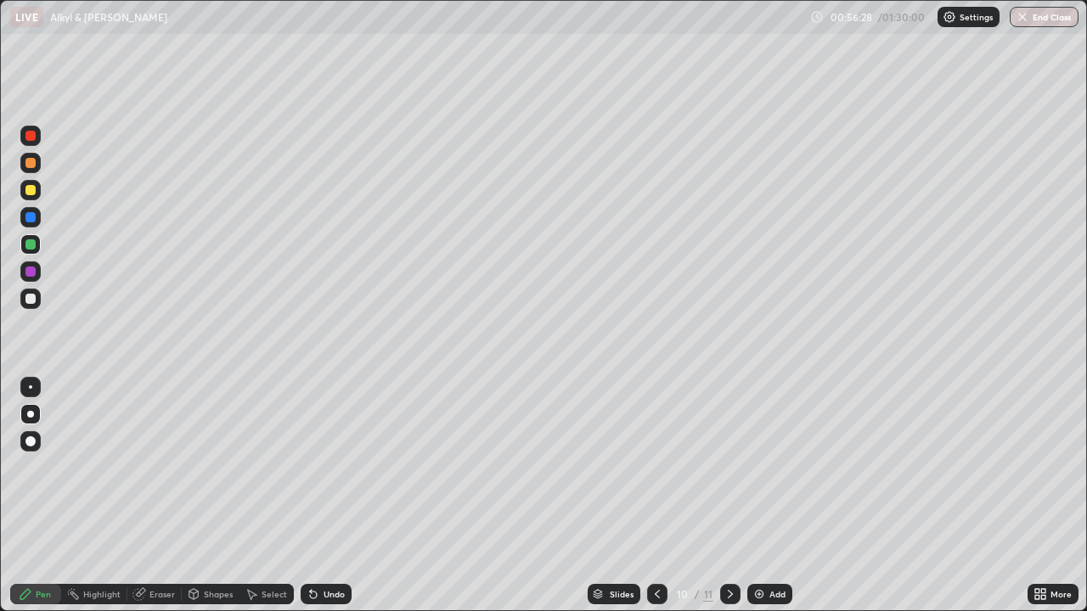
click at [34, 218] on div at bounding box center [30, 217] width 10 height 10
click at [30, 295] on div at bounding box center [30, 299] width 10 height 10
click at [31, 272] on div at bounding box center [30, 272] width 10 height 10
click at [31, 299] on div at bounding box center [30, 299] width 10 height 10
click at [35, 242] on div at bounding box center [30, 244] width 10 height 10
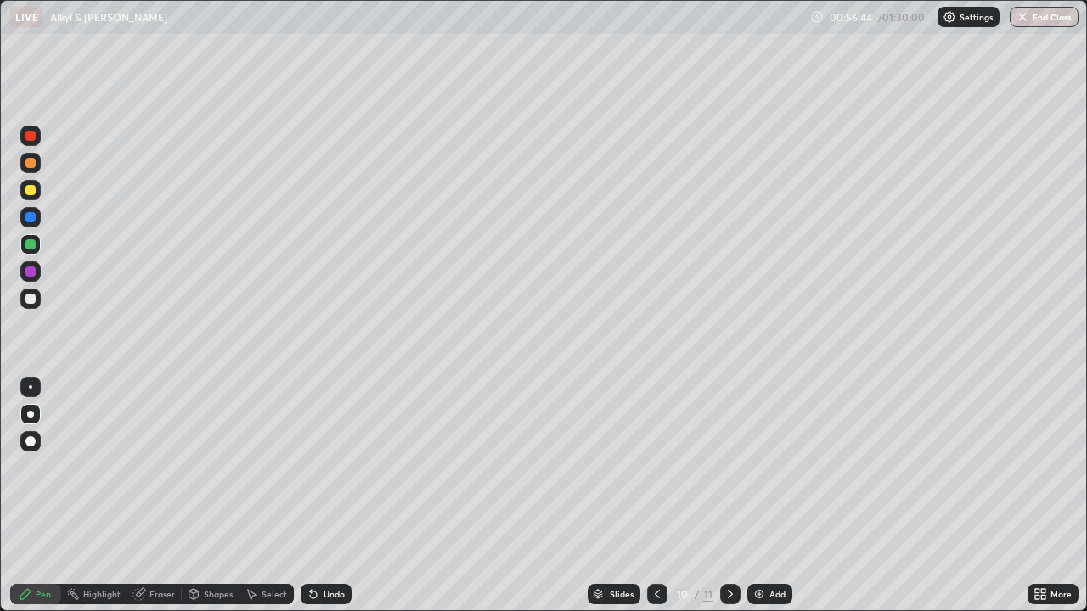
click at [23, 295] on div at bounding box center [30, 299] width 20 height 20
click at [31, 272] on div at bounding box center [30, 272] width 10 height 10
click at [329, 496] on div "Undo" at bounding box center [333, 594] width 21 height 8
click at [32, 218] on div at bounding box center [30, 217] width 10 height 10
click at [31, 297] on div at bounding box center [30, 299] width 10 height 10
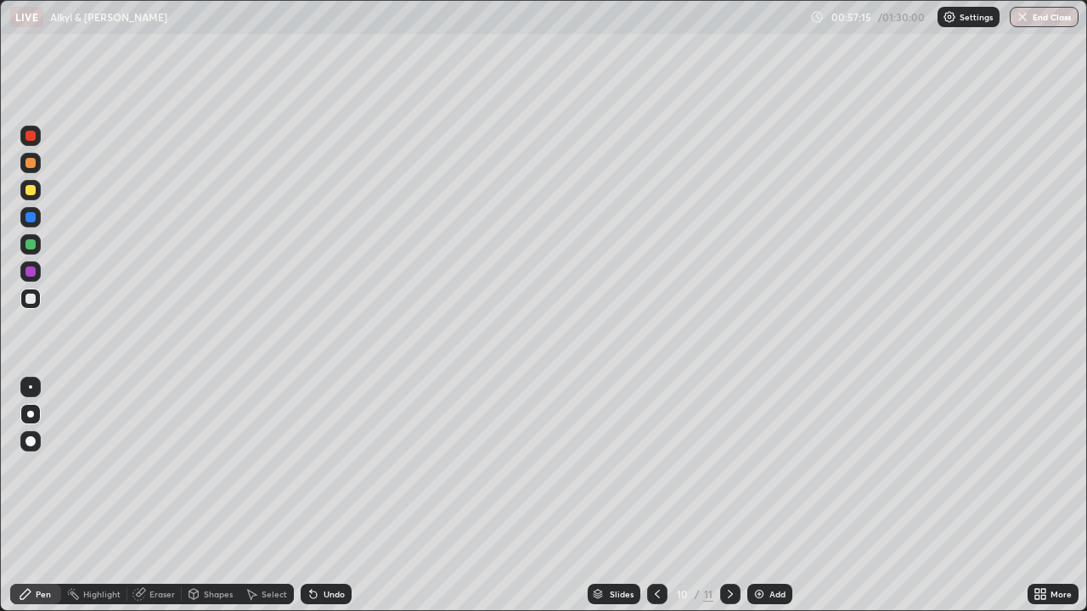
click at [31, 299] on div at bounding box center [30, 299] width 10 height 10
click at [28, 244] on div at bounding box center [30, 244] width 10 height 10
click at [321, 496] on div "Undo" at bounding box center [326, 594] width 51 height 20
click at [319, 496] on div "Undo" at bounding box center [326, 594] width 51 height 20
click at [31, 190] on div at bounding box center [30, 190] width 10 height 10
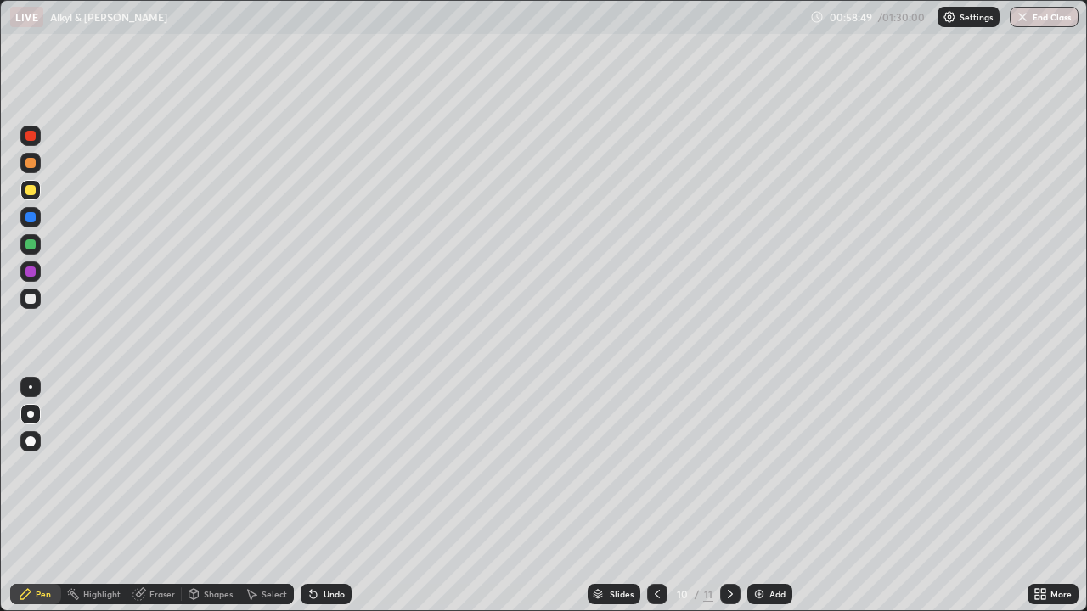
click at [311, 496] on icon at bounding box center [313, 595] width 7 height 7
click at [318, 496] on div "Undo" at bounding box center [326, 594] width 51 height 20
click at [26, 297] on div at bounding box center [30, 299] width 10 height 10
click at [39, 188] on div at bounding box center [30, 190] width 20 height 20
click at [31, 163] on div at bounding box center [30, 163] width 10 height 10
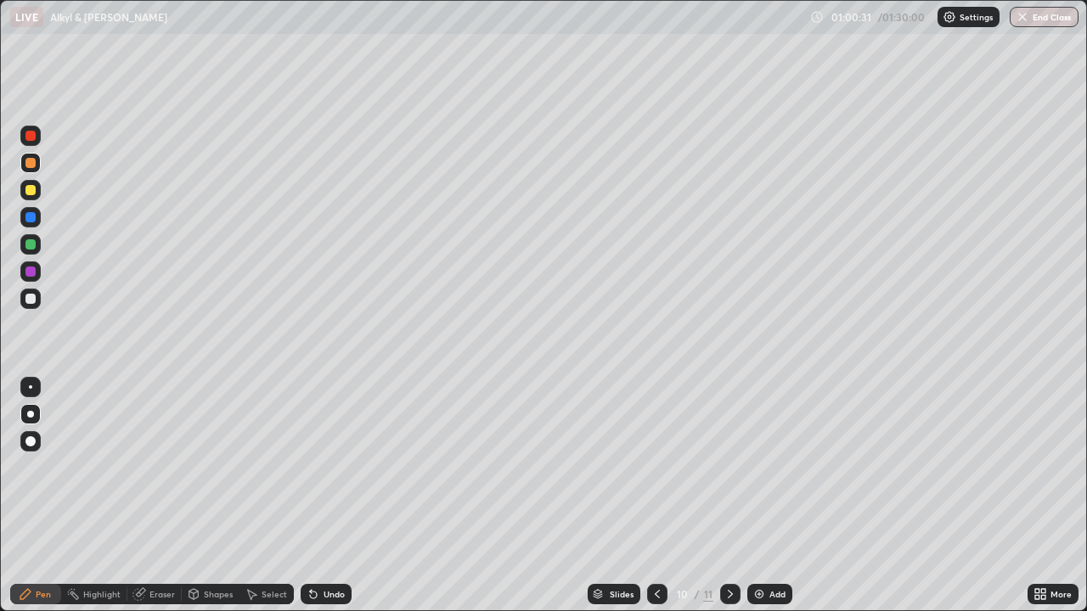
click at [35, 272] on div at bounding box center [30, 272] width 10 height 10
click at [32, 273] on div at bounding box center [30, 272] width 10 height 10
click at [32, 247] on div at bounding box center [30, 244] width 10 height 10
click at [28, 291] on div at bounding box center [30, 299] width 20 height 20
click at [30, 267] on div at bounding box center [30, 272] width 10 height 10
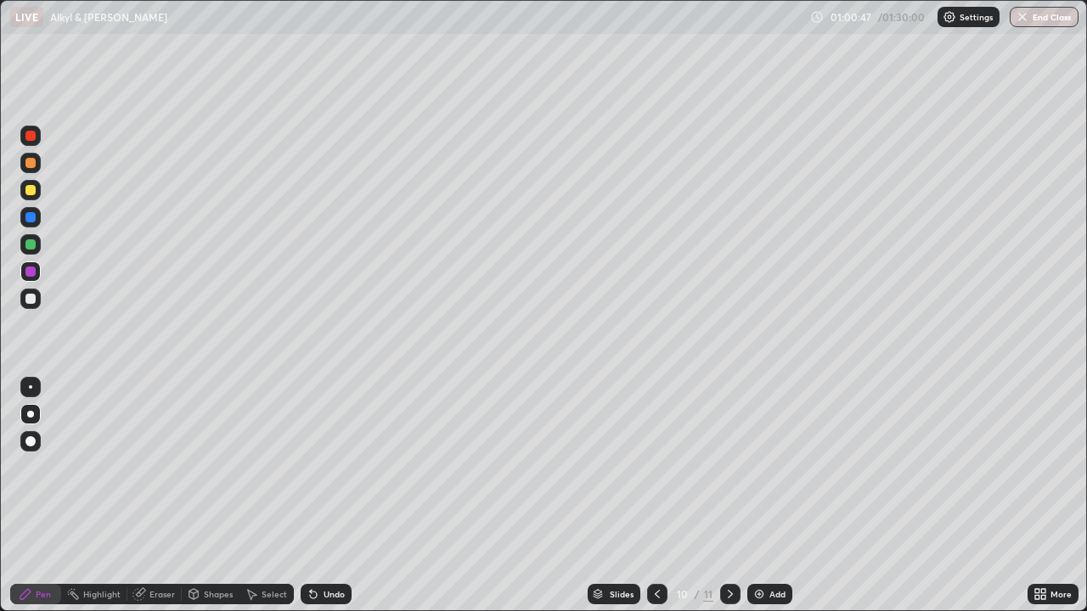
click at [31, 190] on div at bounding box center [30, 190] width 10 height 10
click at [34, 163] on div at bounding box center [30, 163] width 10 height 10
click at [34, 245] on div at bounding box center [30, 244] width 10 height 10
click at [31, 250] on div at bounding box center [30, 244] width 20 height 20
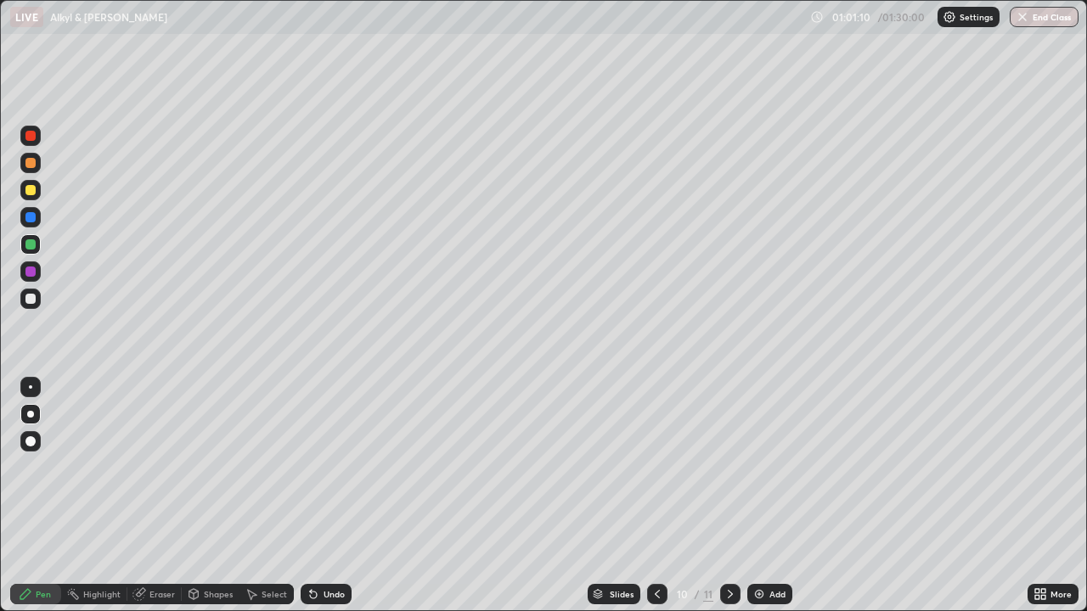
click at [29, 221] on div at bounding box center [30, 217] width 10 height 10
click at [29, 190] on div at bounding box center [30, 190] width 10 height 10
click at [29, 163] on div at bounding box center [30, 163] width 10 height 10
click at [31, 163] on div at bounding box center [30, 163] width 10 height 10
click at [25, 156] on div at bounding box center [30, 163] width 20 height 20
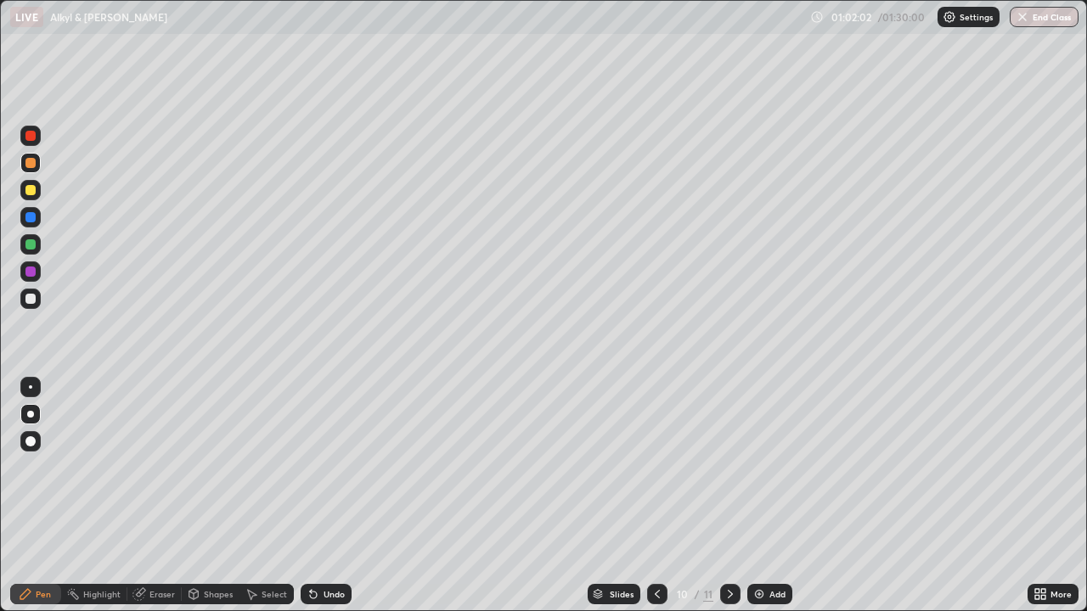
click at [329, 496] on div "Undo" at bounding box center [333, 594] width 21 height 8
click at [28, 271] on div at bounding box center [30, 272] width 10 height 10
click at [29, 299] on div at bounding box center [30, 299] width 10 height 10
click at [764, 496] on div "Add" at bounding box center [769, 594] width 45 height 20
click at [31, 138] on div at bounding box center [30, 136] width 10 height 10
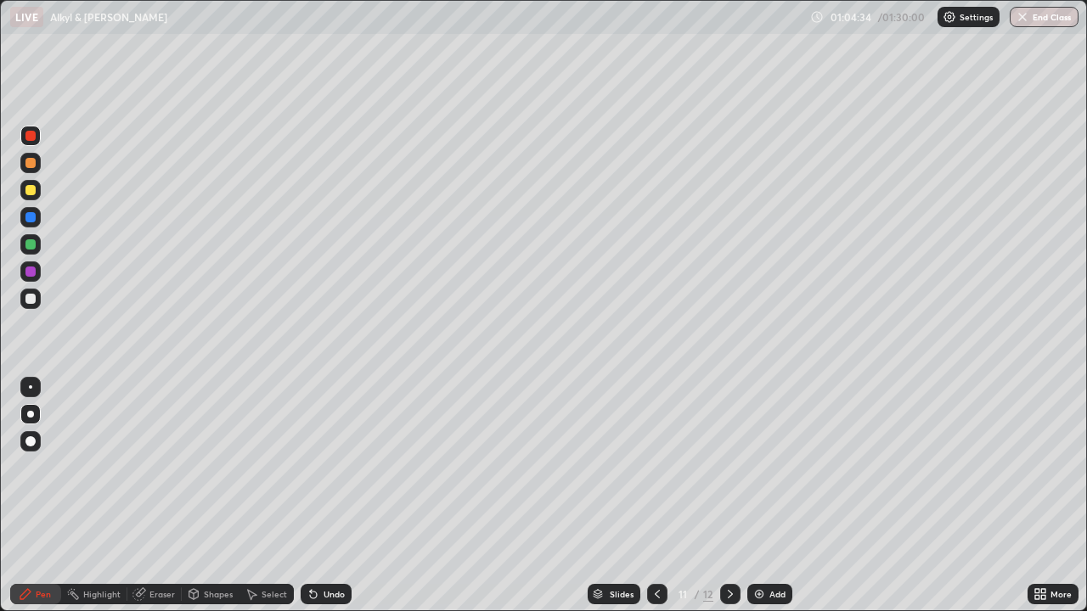
click at [657, 496] on icon at bounding box center [656, 594] width 5 height 8
click at [726, 496] on icon at bounding box center [730, 594] width 14 height 14
click at [35, 136] on div at bounding box center [30, 136] width 10 height 10
click at [32, 295] on div at bounding box center [30, 299] width 10 height 10
click at [34, 189] on div at bounding box center [30, 190] width 10 height 10
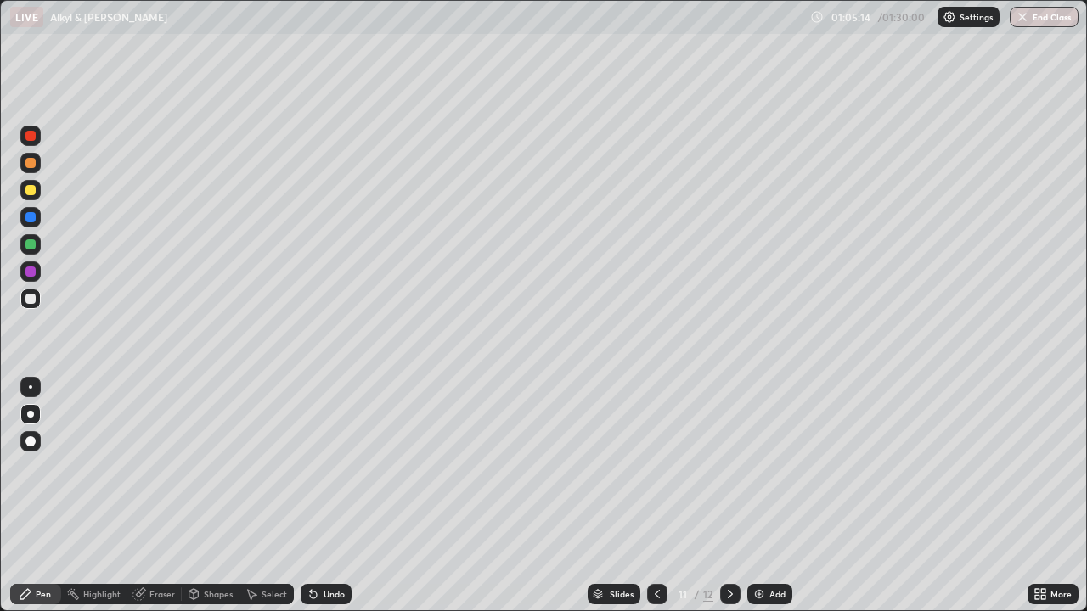
click at [34, 193] on div at bounding box center [30, 190] width 10 height 10
click at [32, 194] on div at bounding box center [30, 190] width 10 height 10
click at [33, 193] on div at bounding box center [30, 190] width 10 height 10
click at [32, 222] on div at bounding box center [30, 217] width 10 height 10
click at [32, 248] on div at bounding box center [30, 244] width 10 height 10
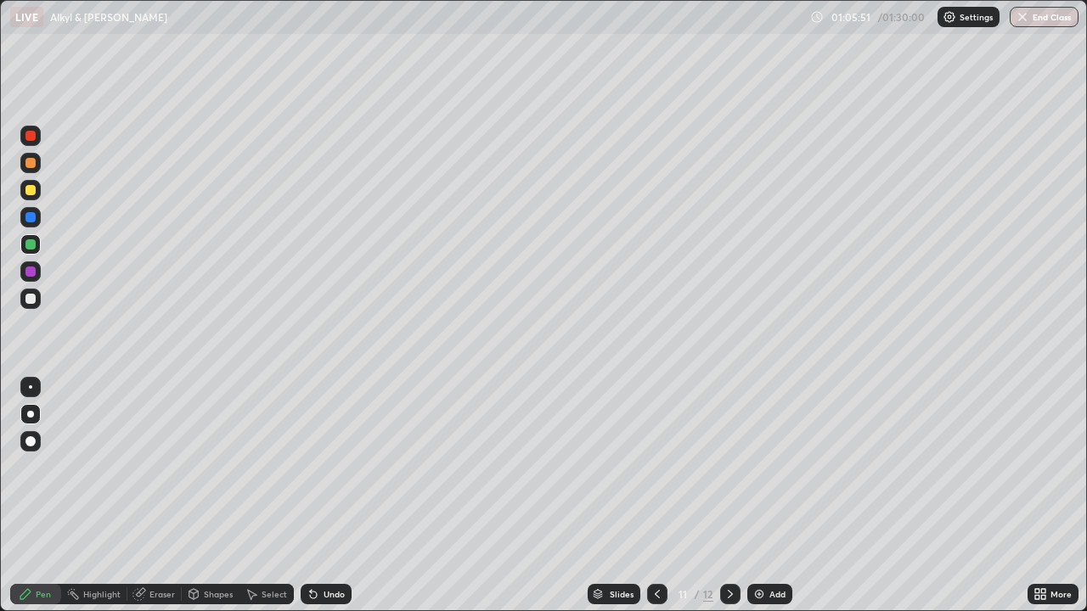
click at [27, 245] on div at bounding box center [30, 244] width 10 height 10
click at [31, 249] on div at bounding box center [30, 244] width 10 height 10
click at [31, 216] on div at bounding box center [30, 217] width 10 height 10
click at [27, 269] on div at bounding box center [30, 272] width 10 height 10
click at [342, 496] on div "Undo" at bounding box center [326, 594] width 51 height 20
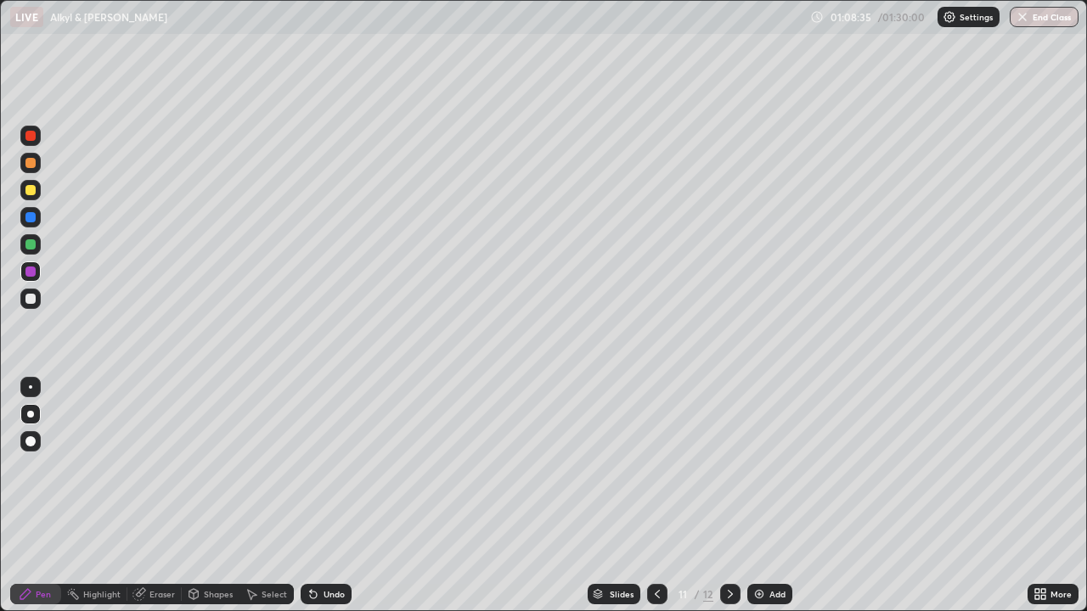
click at [32, 300] on div at bounding box center [30, 299] width 10 height 10
click at [31, 300] on div at bounding box center [30, 299] width 10 height 10
click at [31, 299] on div at bounding box center [30, 299] width 10 height 10
click at [24, 269] on div at bounding box center [30, 271] width 20 height 20
click at [31, 247] on div at bounding box center [30, 244] width 10 height 10
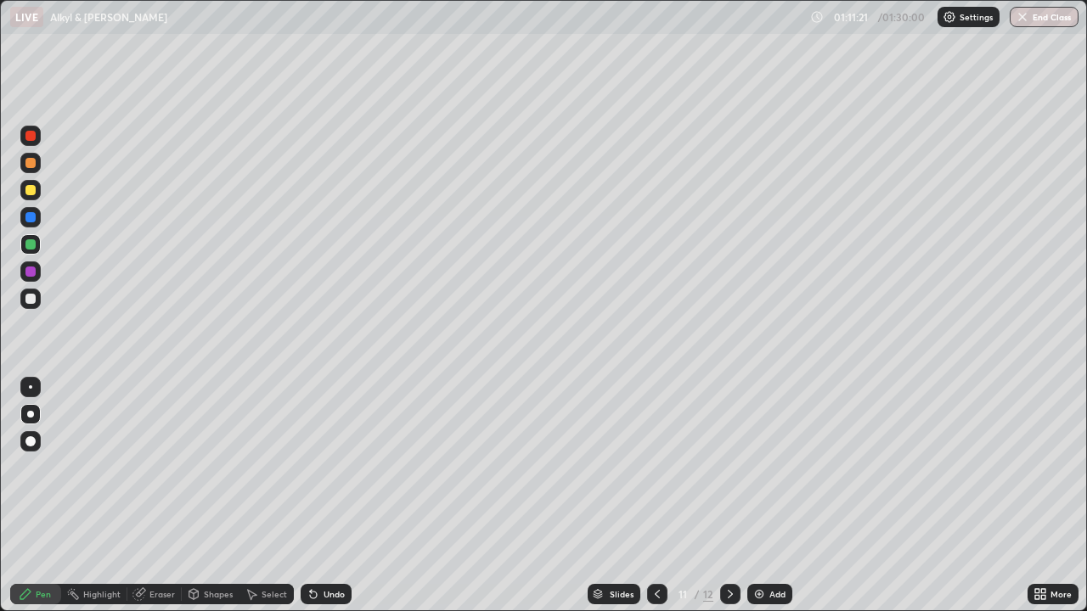
click at [30, 300] on div at bounding box center [30, 299] width 10 height 10
click at [31, 265] on div at bounding box center [30, 271] width 20 height 20
click at [30, 245] on div at bounding box center [30, 244] width 10 height 10
click at [31, 244] on div at bounding box center [30, 244] width 10 height 10
click at [28, 241] on div at bounding box center [30, 244] width 10 height 10
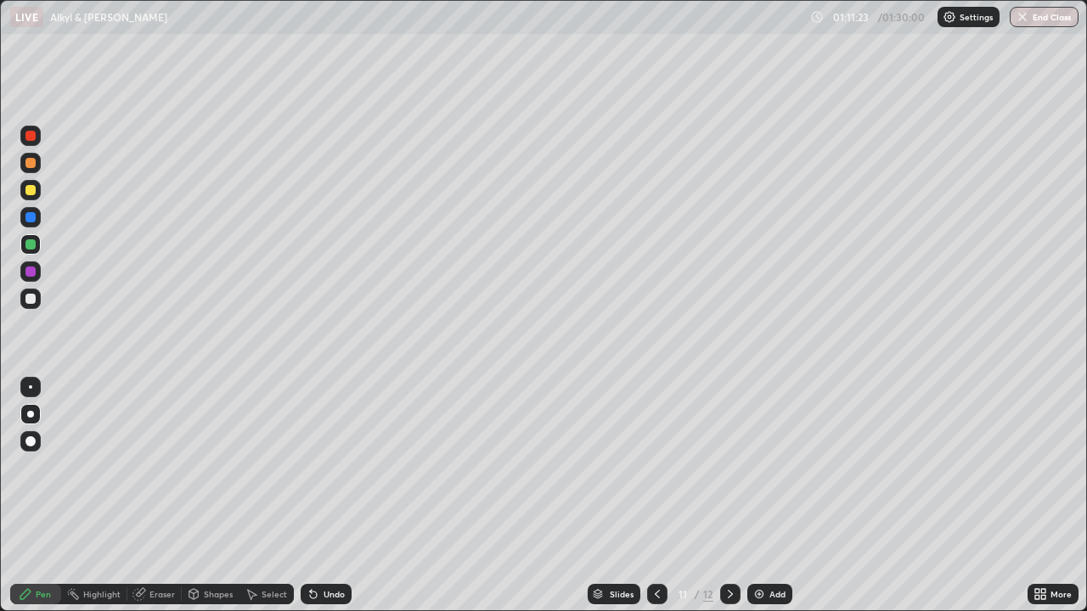
click at [28, 224] on div at bounding box center [30, 217] width 20 height 20
click at [31, 243] on div at bounding box center [30, 244] width 10 height 10
click at [334, 496] on div "Undo" at bounding box center [326, 594] width 51 height 20
click at [331, 496] on div "Undo" at bounding box center [333, 594] width 21 height 8
click at [34, 267] on div at bounding box center [30, 272] width 10 height 10
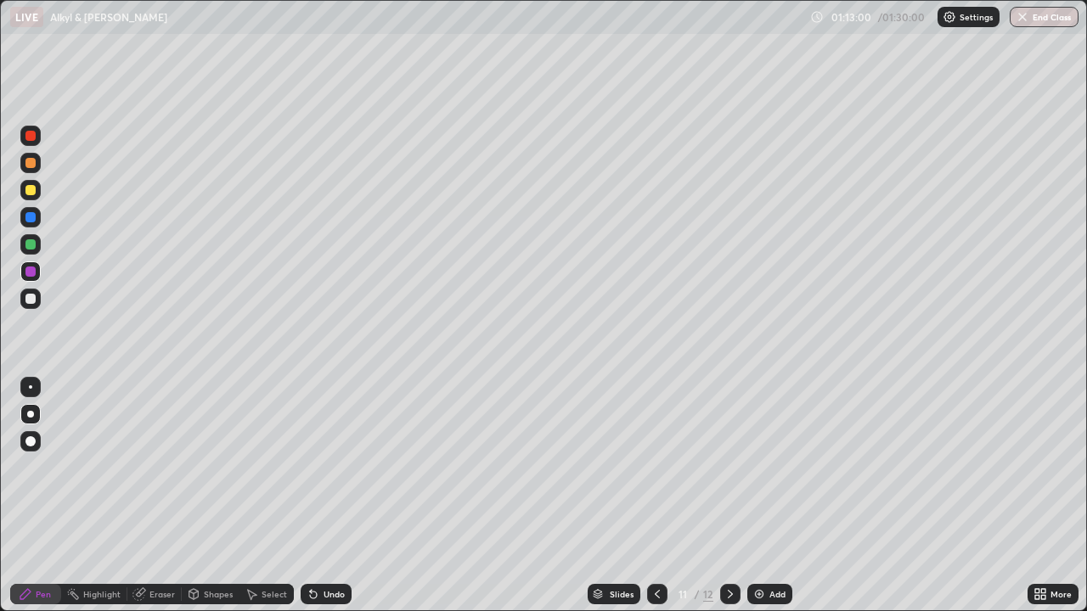
click at [35, 243] on div at bounding box center [30, 244] width 10 height 10
click at [37, 215] on div at bounding box center [30, 217] width 20 height 20
click at [160, 496] on div "Eraser" at bounding box center [154, 594] width 54 height 20
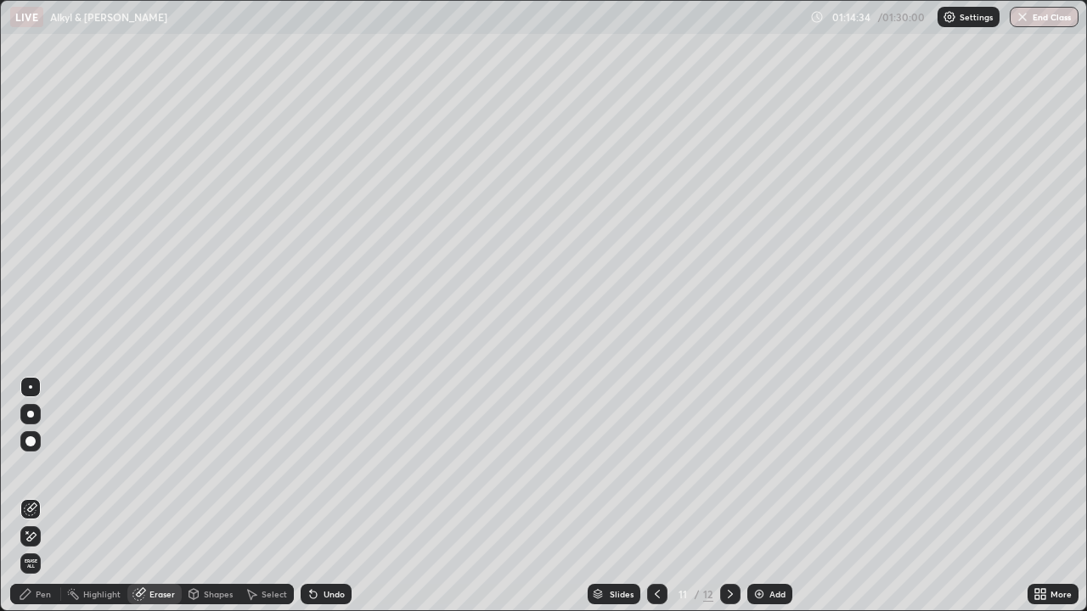
click at [32, 496] on icon at bounding box center [26, 594] width 14 height 14
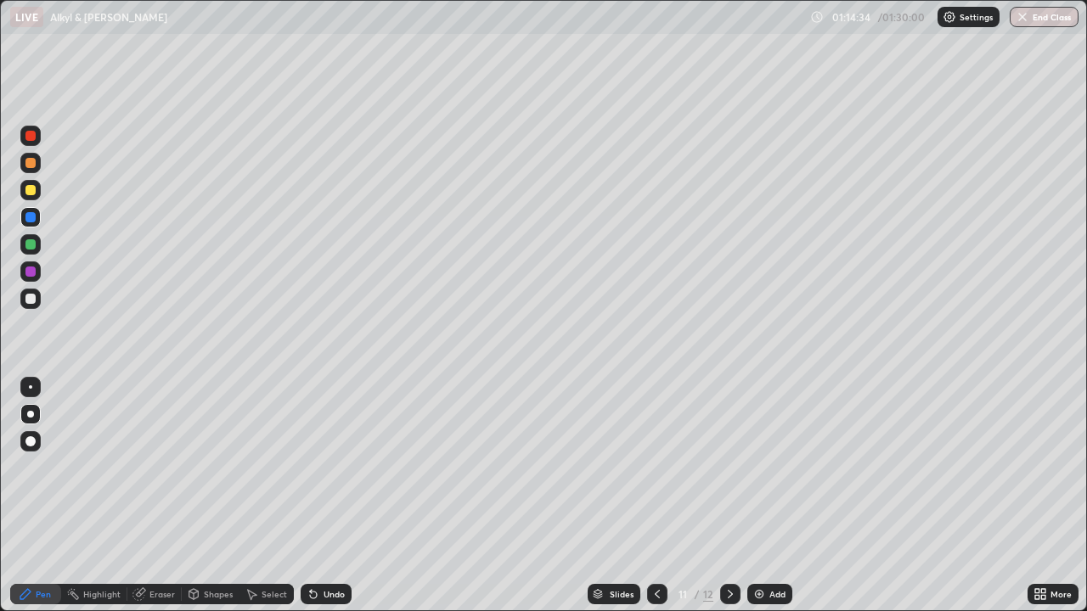
click at [35, 244] on div at bounding box center [30, 244] width 10 height 10
click at [772, 496] on div "Add" at bounding box center [769, 594] width 45 height 20
click at [26, 193] on div at bounding box center [30, 190] width 10 height 10
click at [28, 189] on div at bounding box center [30, 190] width 10 height 10
click at [30, 171] on div at bounding box center [30, 163] width 20 height 20
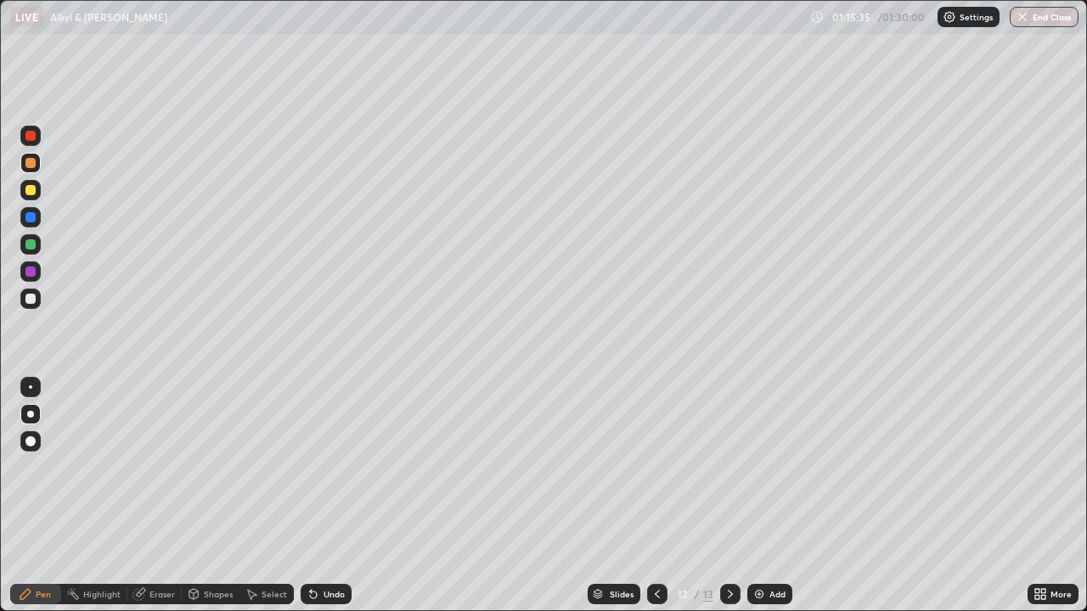
click at [31, 164] on div at bounding box center [30, 163] width 10 height 10
click at [32, 165] on div at bounding box center [30, 163] width 10 height 10
click at [31, 164] on div at bounding box center [30, 163] width 10 height 10
click at [30, 162] on div at bounding box center [30, 163] width 10 height 10
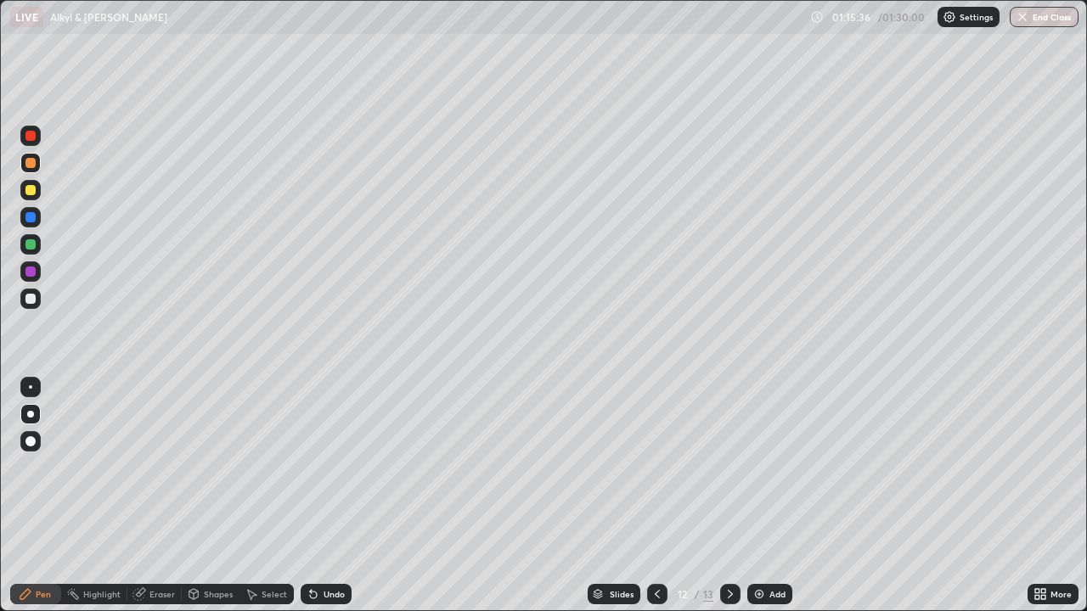
click at [33, 134] on div at bounding box center [30, 136] width 10 height 10
click at [30, 169] on div at bounding box center [30, 163] width 20 height 20
click at [31, 187] on div at bounding box center [30, 190] width 10 height 10
click at [29, 188] on div at bounding box center [30, 190] width 10 height 10
click at [31, 187] on div at bounding box center [30, 190] width 10 height 10
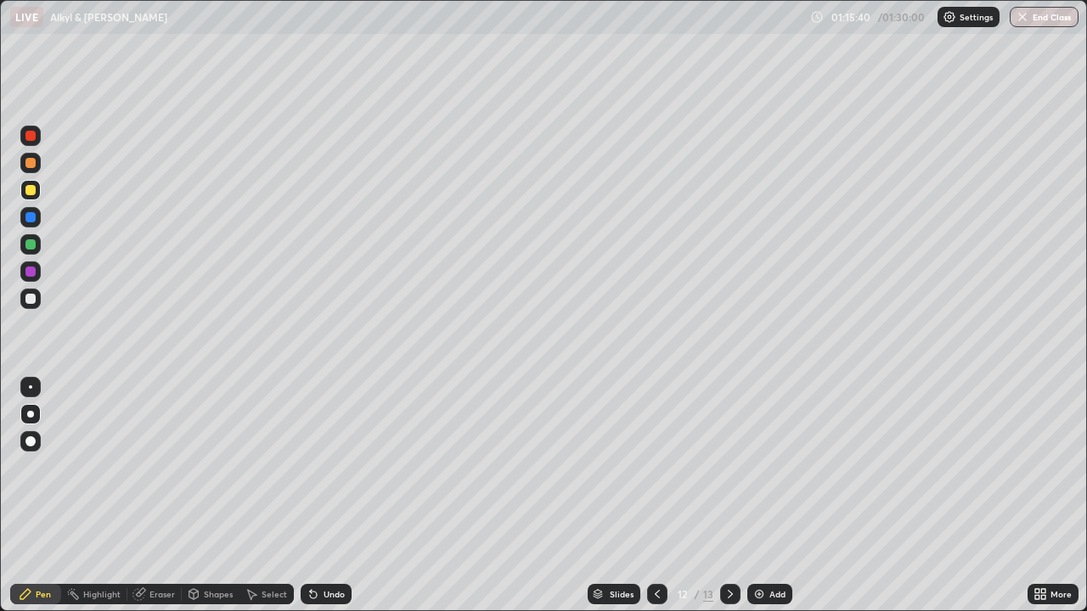
click at [33, 187] on div at bounding box center [30, 190] width 10 height 10
click at [33, 216] on div at bounding box center [30, 217] width 10 height 10
click at [35, 217] on div at bounding box center [30, 217] width 10 height 10
click at [32, 222] on div at bounding box center [30, 217] width 10 height 10
click at [33, 220] on div at bounding box center [30, 217] width 10 height 10
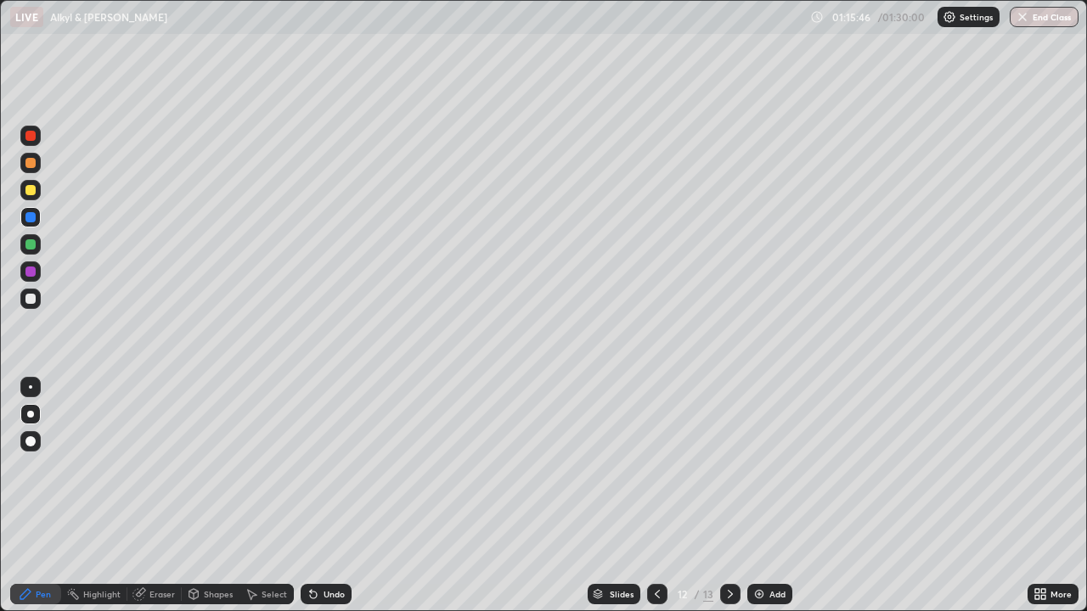
click at [35, 218] on div at bounding box center [30, 217] width 10 height 10
click at [34, 191] on div at bounding box center [30, 190] width 10 height 10
click at [28, 215] on div at bounding box center [30, 217] width 10 height 10
click at [31, 214] on div at bounding box center [30, 217] width 10 height 10
click at [158, 496] on div "Eraser" at bounding box center [154, 594] width 54 height 20
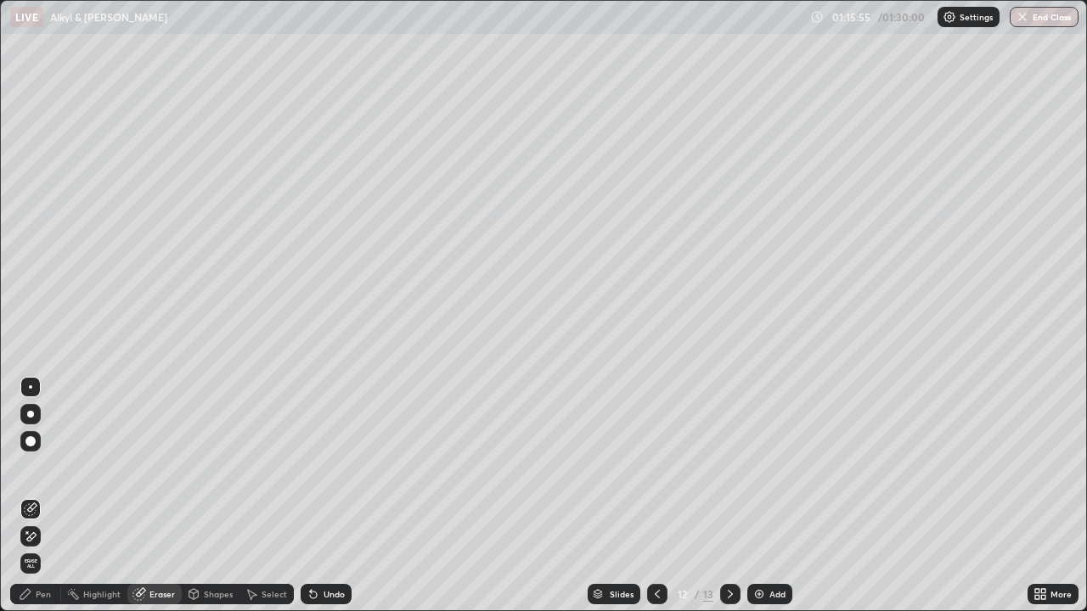
click at [43, 496] on div "Pen" at bounding box center [43, 594] width 15 height 8
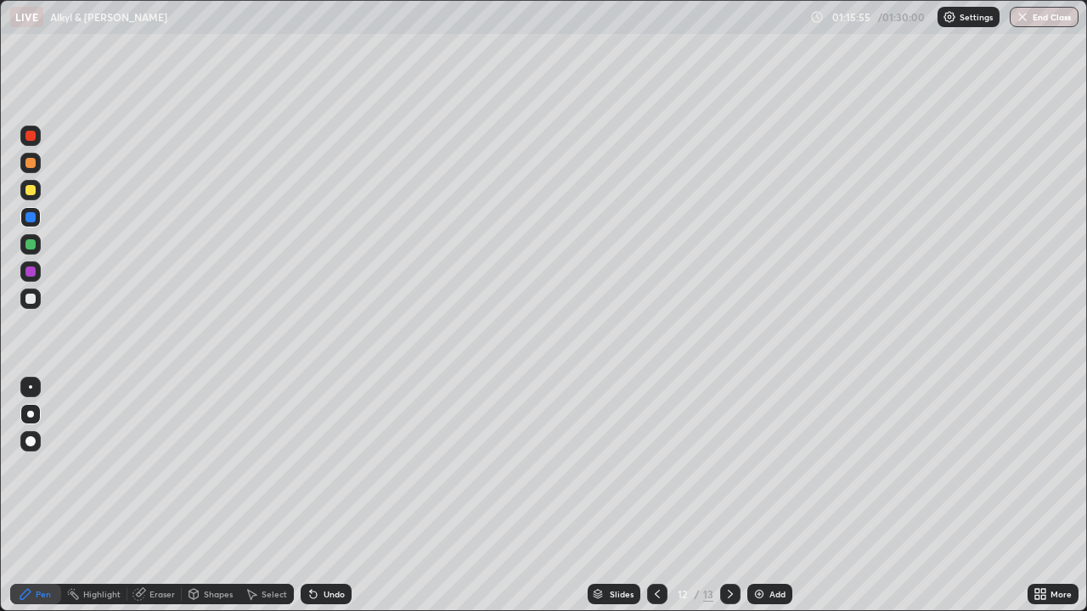
click at [34, 244] on div at bounding box center [30, 244] width 10 height 10
click at [31, 190] on div at bounding box center [30, 190] width 10 height 10
click at [32, 188] on div at bounding box center [30, 190] width 10 height 10
click at [31, 163] on div at bounding box center [30, 163] width 10 height 10
click at [34, 140] on div at bounding box center [30, 136] width 20 height 20
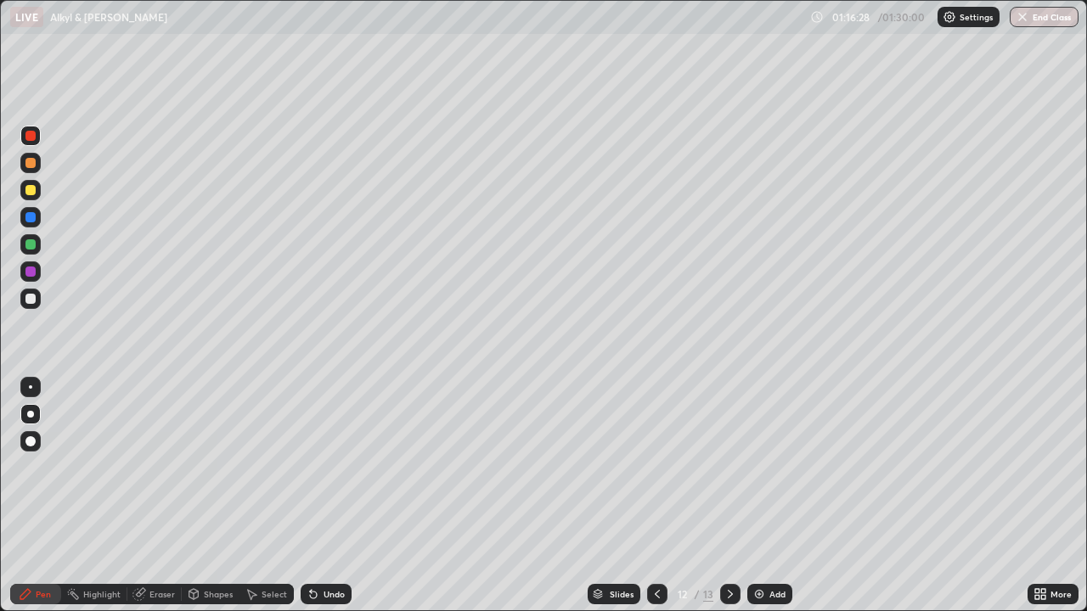
click at [31, 132] on div at bounding box center [30, 136] width 10 height 10
click at [32, 188] on div at bounding box center [30, 190] width 10 height 10
click at [332, 496] on div "Undo" at bounding box center [333, 594] width 21 height 8
click at [31, 136] on div at bounding box center [30, 136] width 10 height 10
click at [332, 496] on div "Undo" at bounding box center [333, 594] width 21 height 8
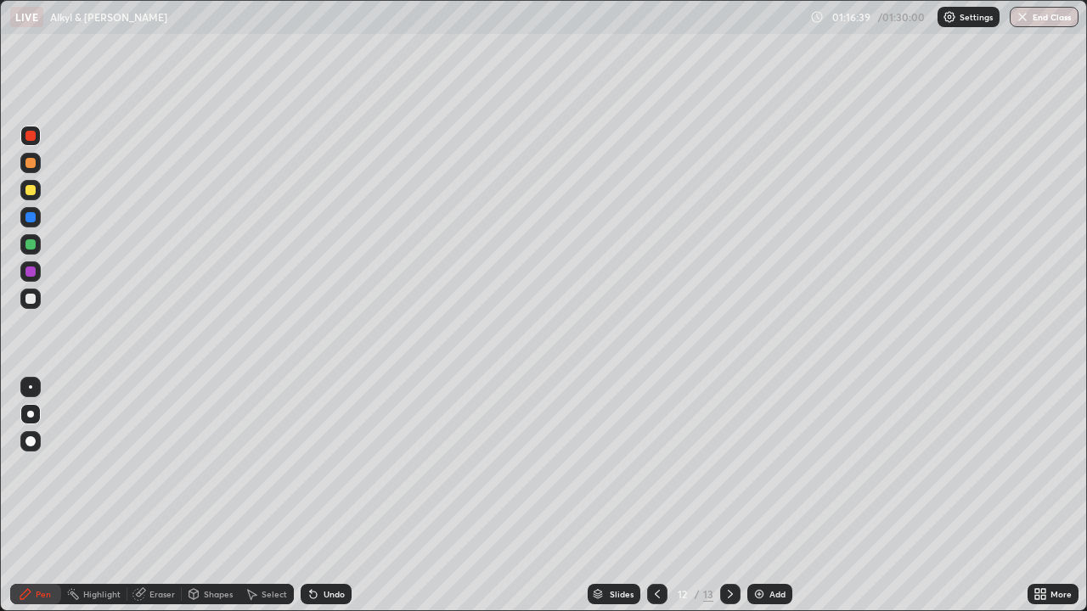
click at [27, 218] on div at bounding box center [30, 217] width 10 height 10
click at [28, 160] on div at bounding box center [30, 163] width 10 height 10
click at [31, 163] on div at bounding box center [30, 163] width 10 height 10
click at [29, 139] on div at bounding box center [30, 136] width 10 height 10
click at [30, 217] on div at bounding box center [30, 217] width 10 height 10
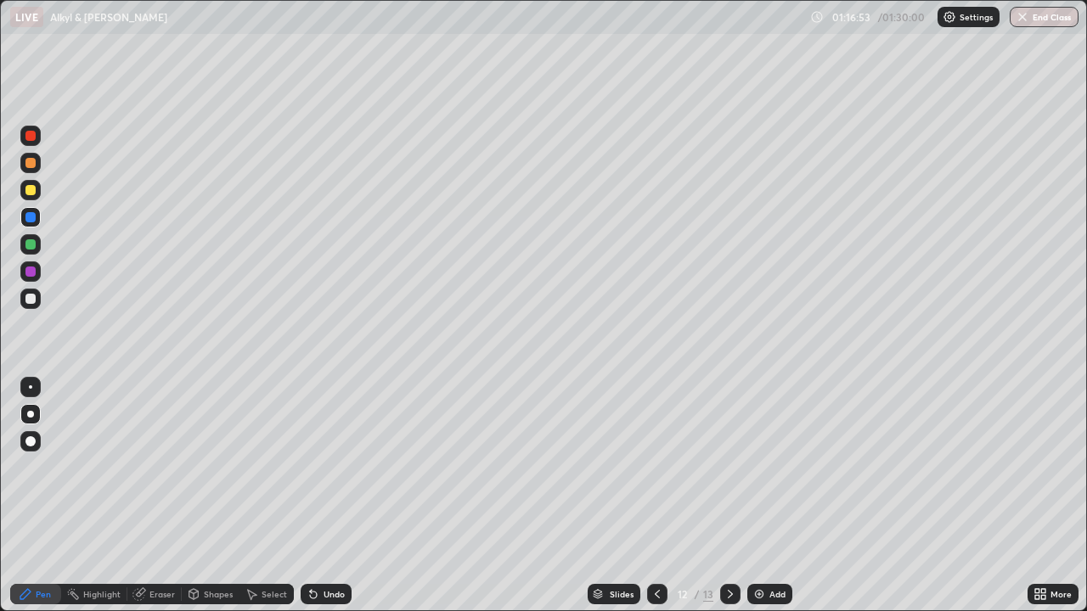
click at [31, 240] on div at bounding box center [30, 244] width 10 height 10
click at [32, 295] on div at bounding box center [30, 299] width 10 height 10
click at [38, 240] on div at bounding box center [30, 244] width 20 height 20
click at [37, 217] on div at bounding box center [30, 217] width 20 height 20
click at [20, 299] on div at bounding box center [30, 299] width 20 height 20
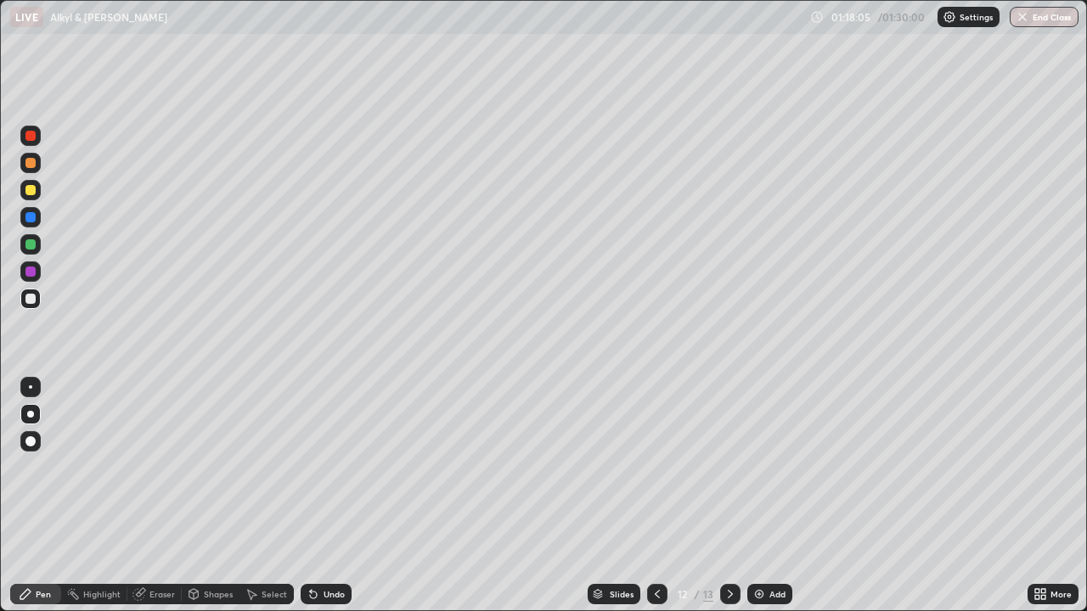
click at [337, 496] on div "Undo" at bounding box center [326, 594] width 51 height 20
click at [37, 270] on div at bounding box center [30, 271] width 20 height 20
click at [1042, 496] on icon at bounding box center [1043, 591] width 4 height 4
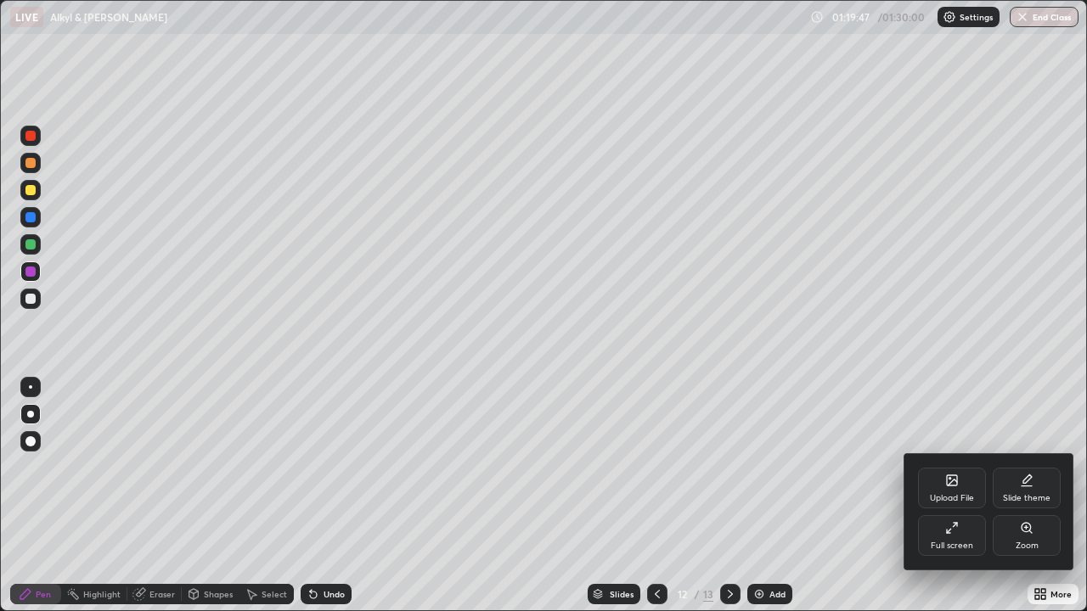
click at [947, 496] on icon at bounding box center [948, 531] width 3 height 3
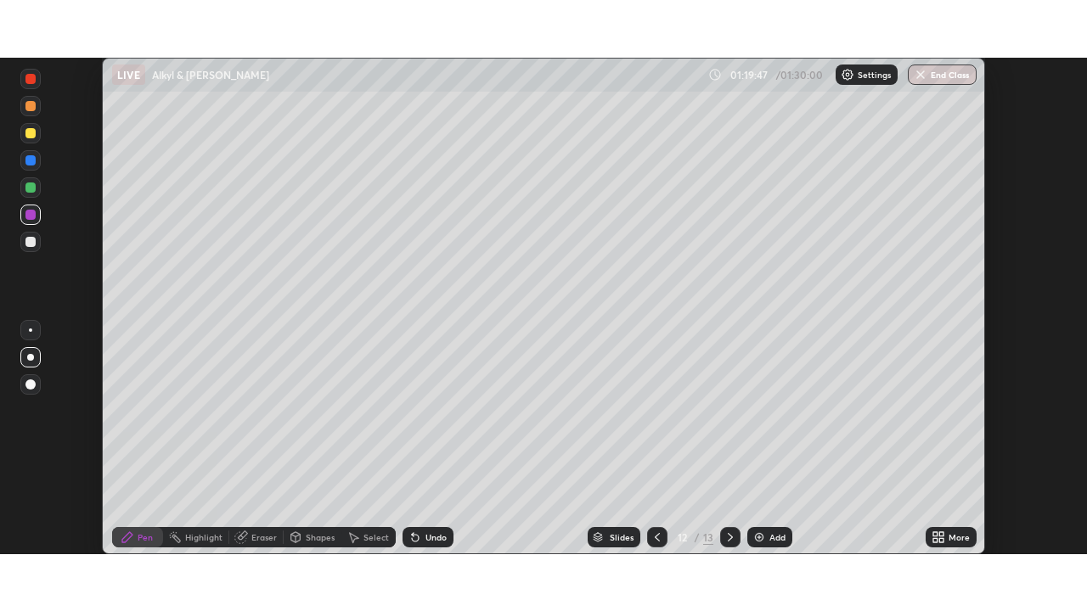
scroll to position [84393, 83803]
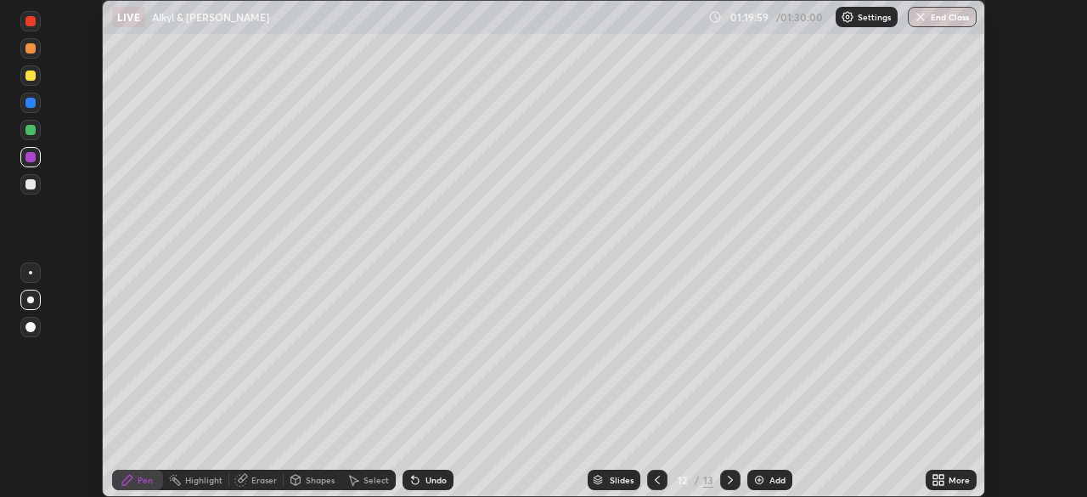
click at [975, 485] on div "More" at bounding box center [950, 479] width 51 height 20
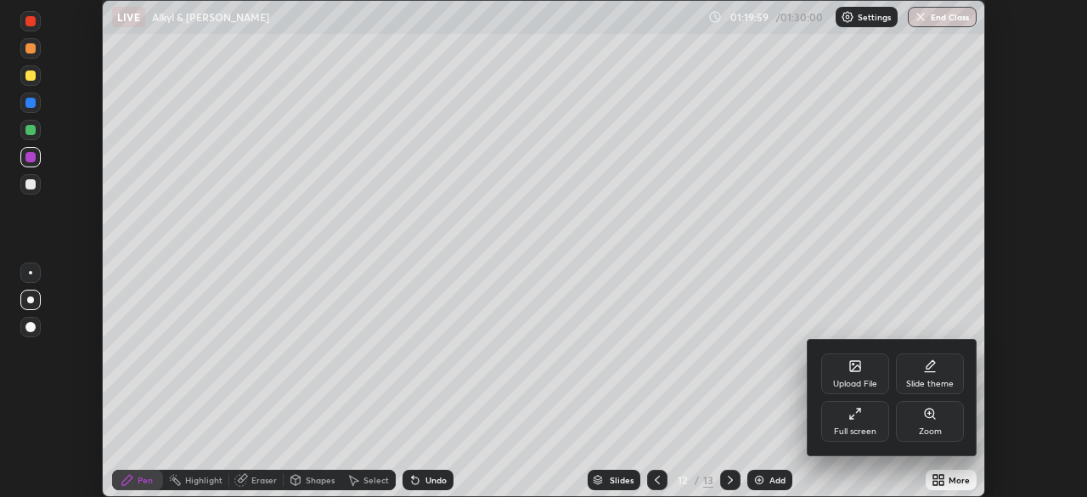
click at [858, 369] on icon at bounding box center [855, 366] width 10 height 10
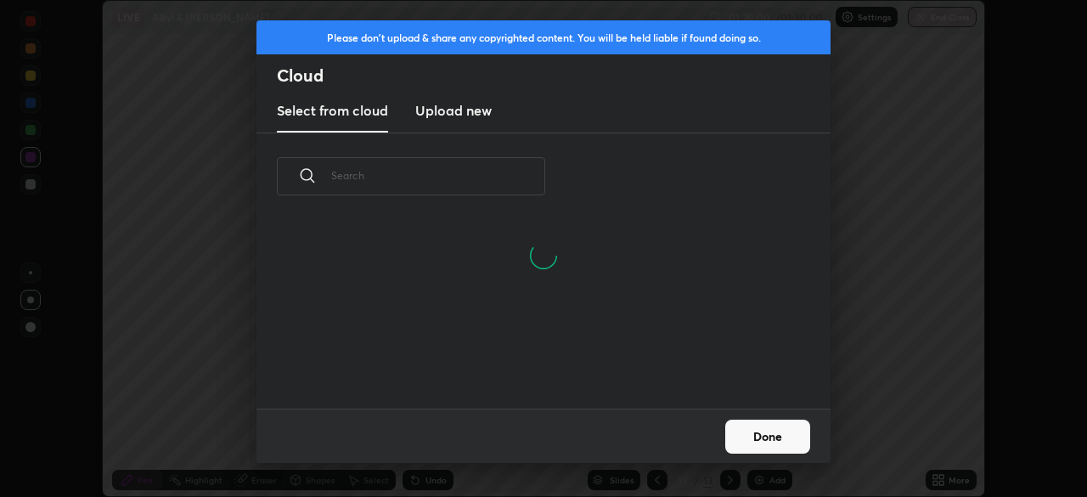
click at [475, 112] on h3 "Upload new" at bounding box center [453, 110] width 76 height 20
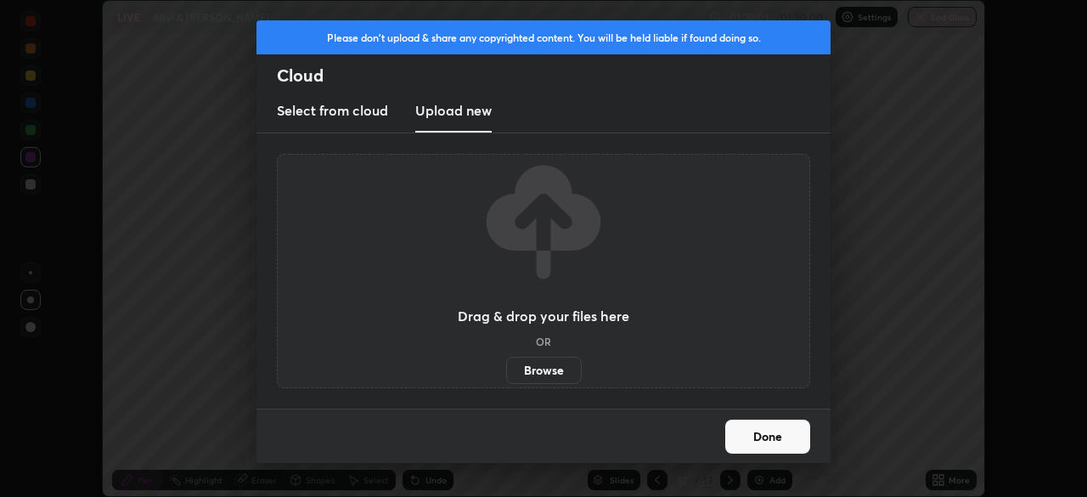
click at [556, 374] on label "Browse" at bounding box center [544, 370] width 76 height 27
click at [506, 374] on input "Browse" at bounding box center [506, 370] width 0 height 27
click at [415, 70] on h2 "Cloud" at bounding box center [553, 76] width 553 height 22
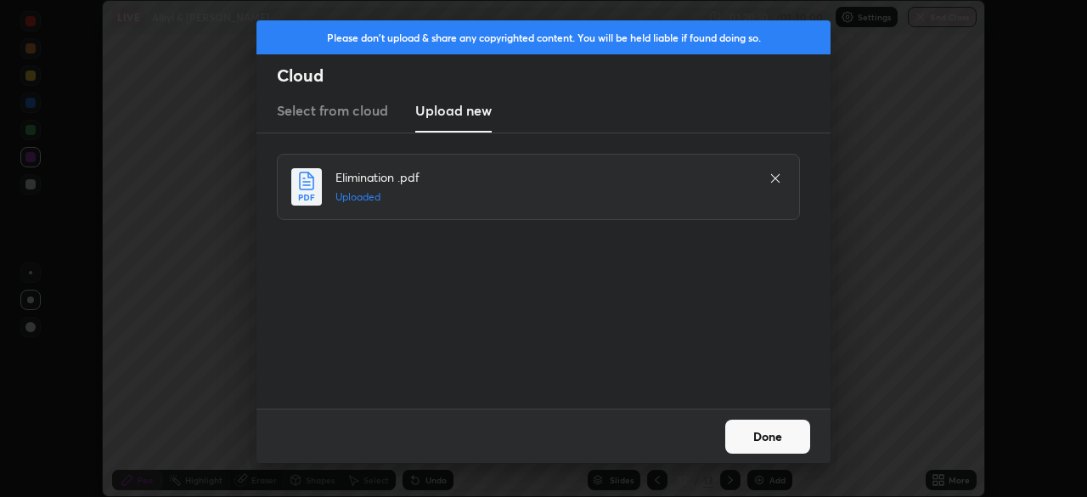
click at [761, 441] on button "Done" at bounding box center [767, 436] width 85 height 34
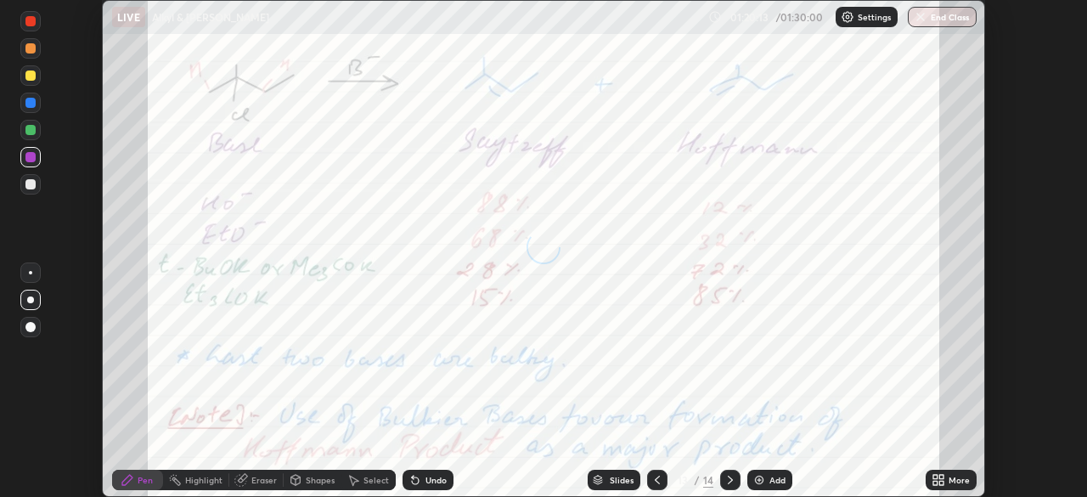
click at [947, 479] on div "More" at bounding box center [950, 479] width 51 height 20
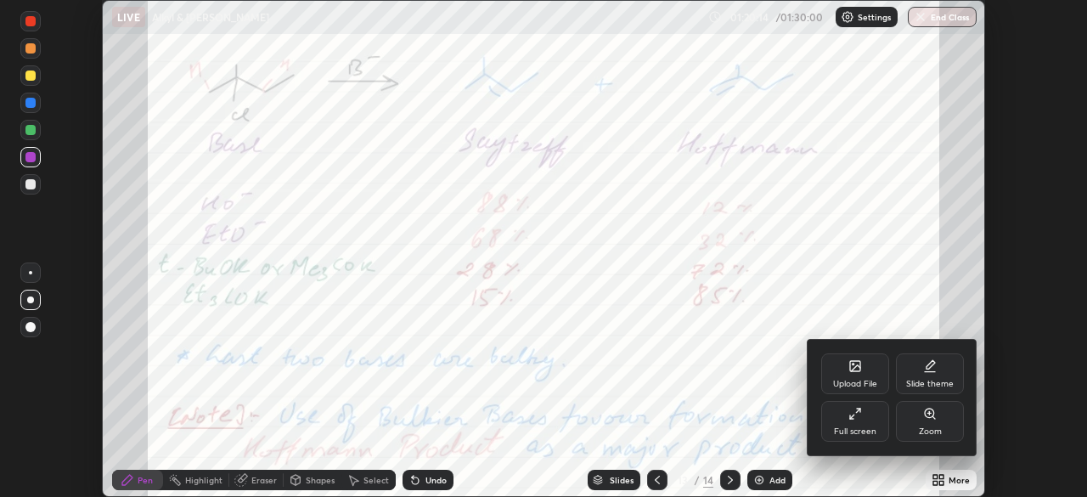
click at [866, 427] on div "Full screen" at bounding box center [855, 431] width 42 height 8
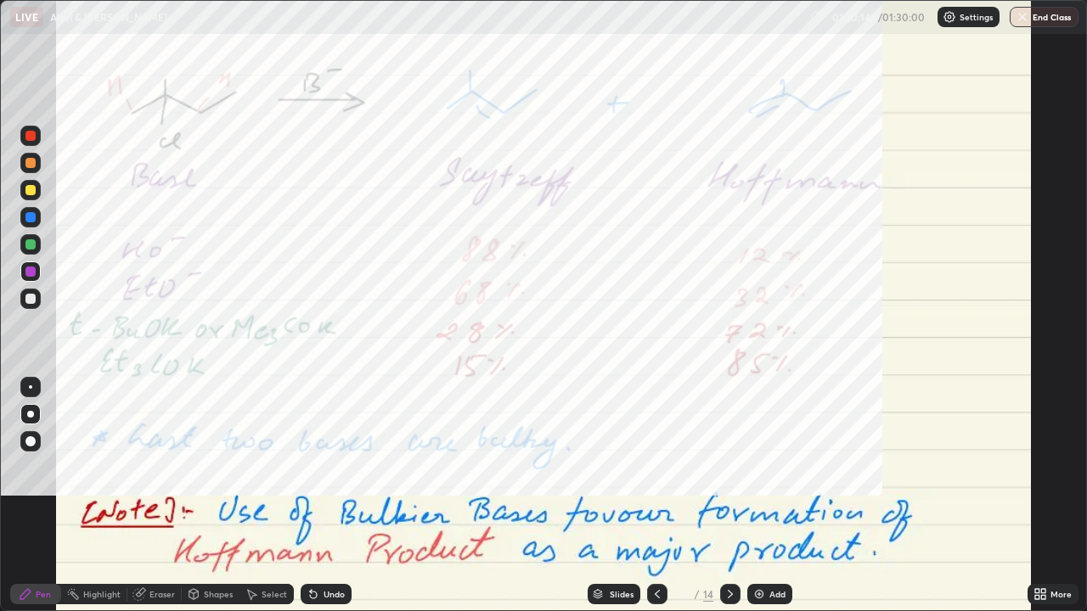
scroll to position [611, 1087]
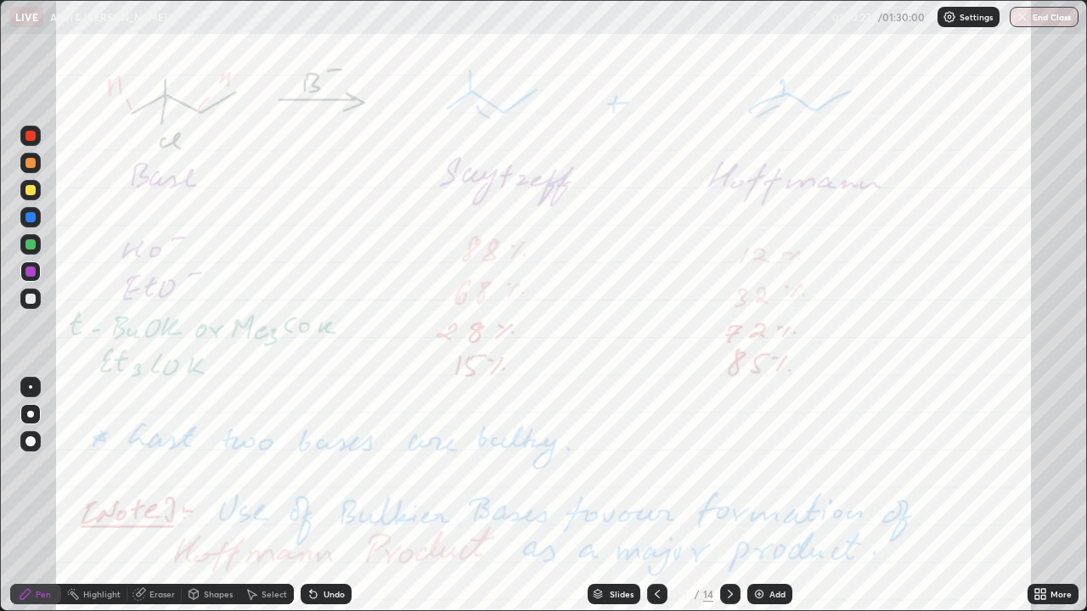
click at [31, 136] on div at bounding box center [30, 136] width 10 height 10
click at [774, 496] on div "Add" at bounding box center [777, 594] width 16 height 8
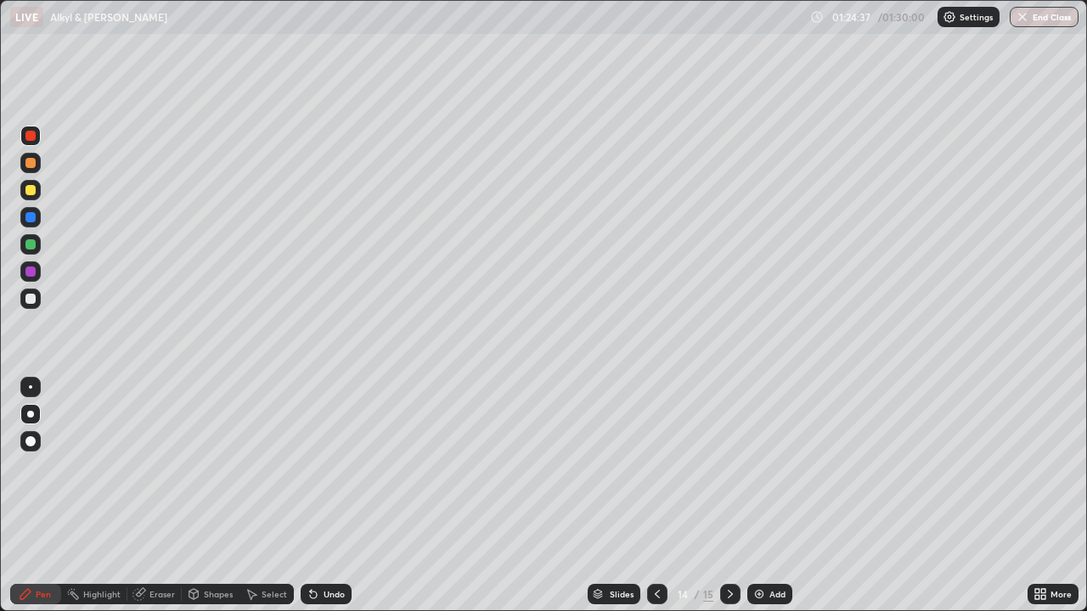
click at [31, 187] on div at bounding box center [30, 190] width 10 height 10
click at [30, 211] on div at bounding box center [30, 217] width 20 height 20
click at [26, 212] on div at bounding box center [30, 217] width 20 height 20
click at [35, 218] on div at bounding box center [30, 217] width 10 height 10
click at [1031, 18] on button "End Class" at bounding box center [1044, 17] width 67 height 20
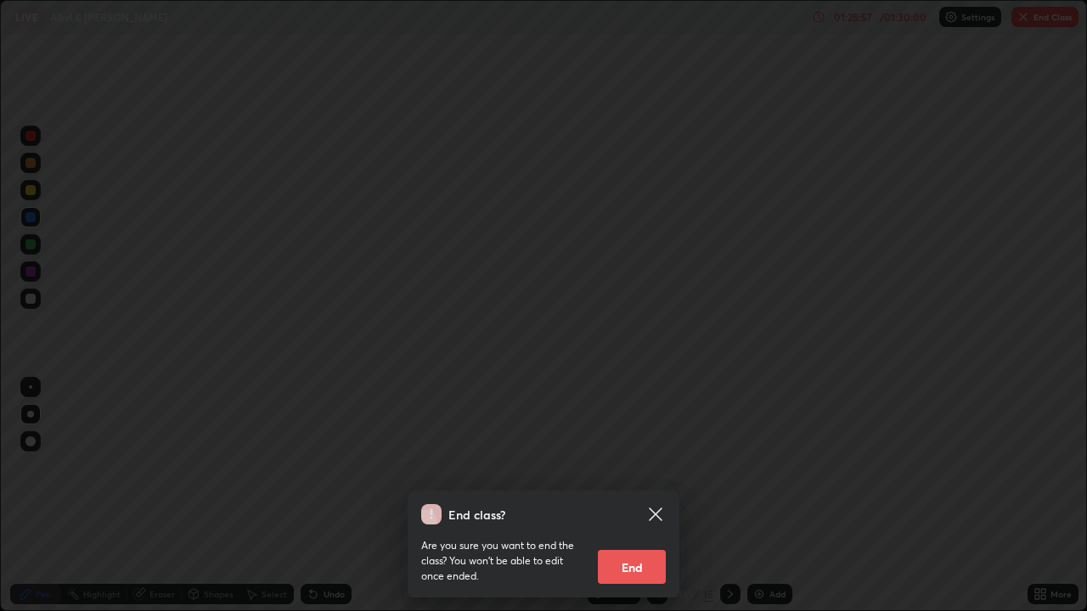
click at [641, 496] on button "End" at bounding box center [632, 567] width 68 height 34
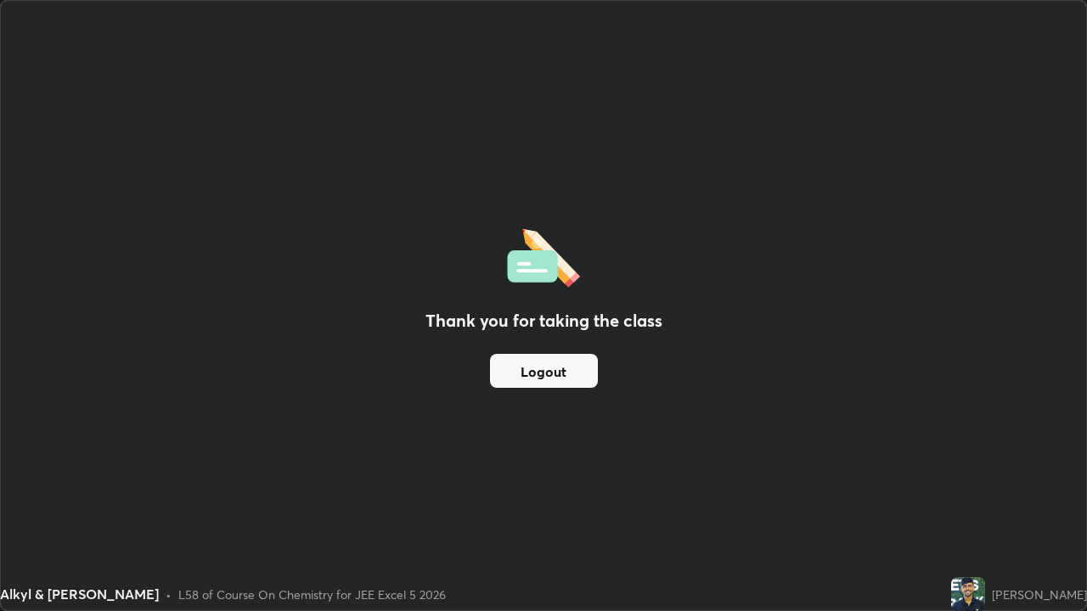
click at [552, 374] on button "Logout" at bounding box center [544, 371] width 108 height 34
click at [550, 363] on button "Logout" at bounding box center [544, 371] width 108 height 34
click at [551, 366] on button "Logout" at bounding box center [544, 371] width 108 height 34
click at [548, 361] on button "Logout" at bounding box center [544, 371] width 108 height 34
click at [537, 361] on button "Logout" at bounding box center [544, 371] width 108 height 34
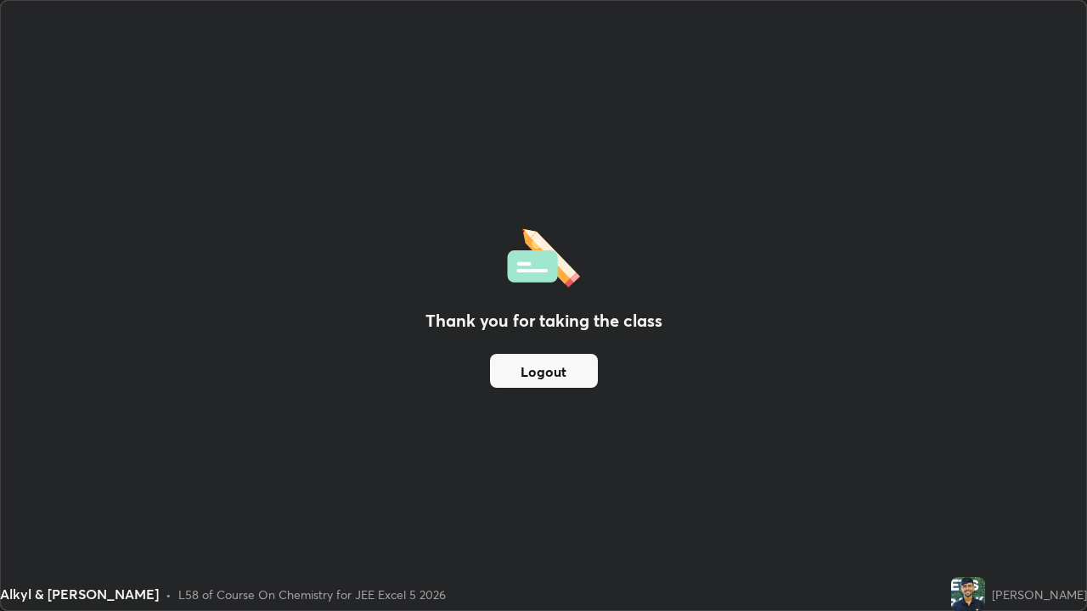
click at [531, 354] on button "Logout" at bounding box center [544, 371] width 108 height 34
